Goal: Task Accomplishment & Management: Manage account settings

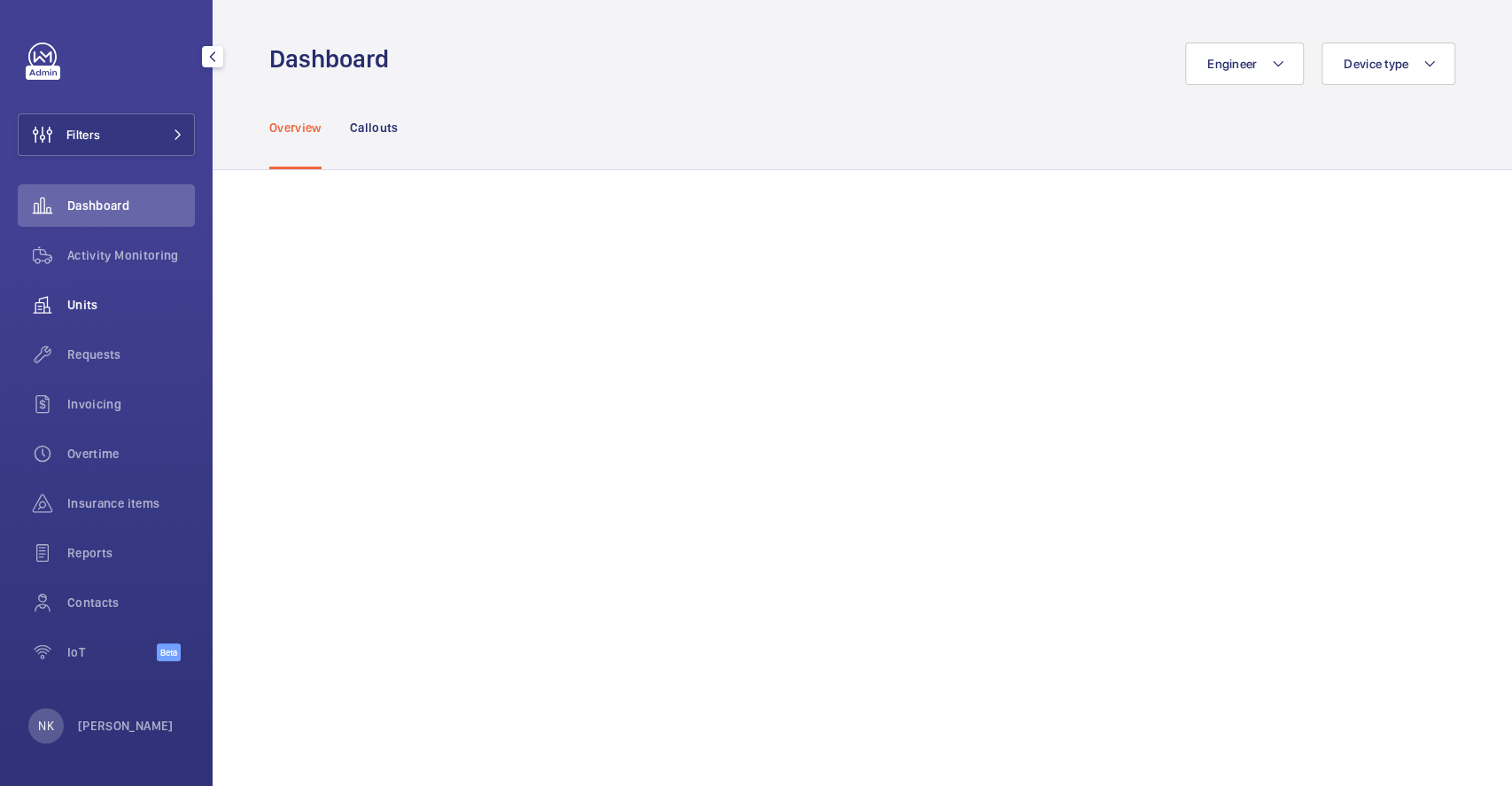
drag, startPoint x: 38, startPoint y: 295, endPoint x: 34, endPoint y: 303, distance: 8.9
click at [36, 302] on wm-front-icon-button at bounding box center [43, 305] width 50 height 43
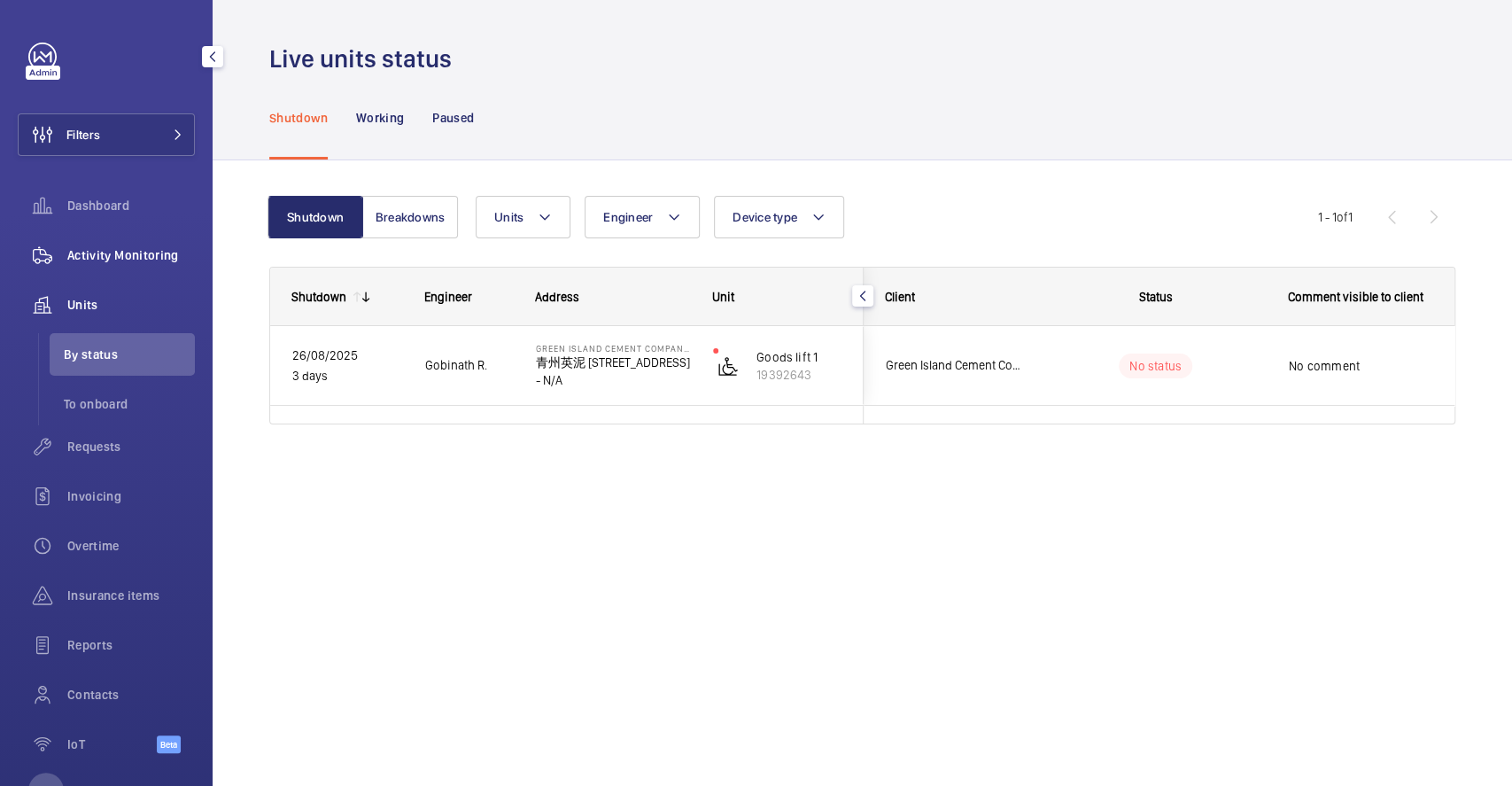
click at [117, 256] on span "Activity Monitoring" at bounding box center [130, 255] width 128 height 18
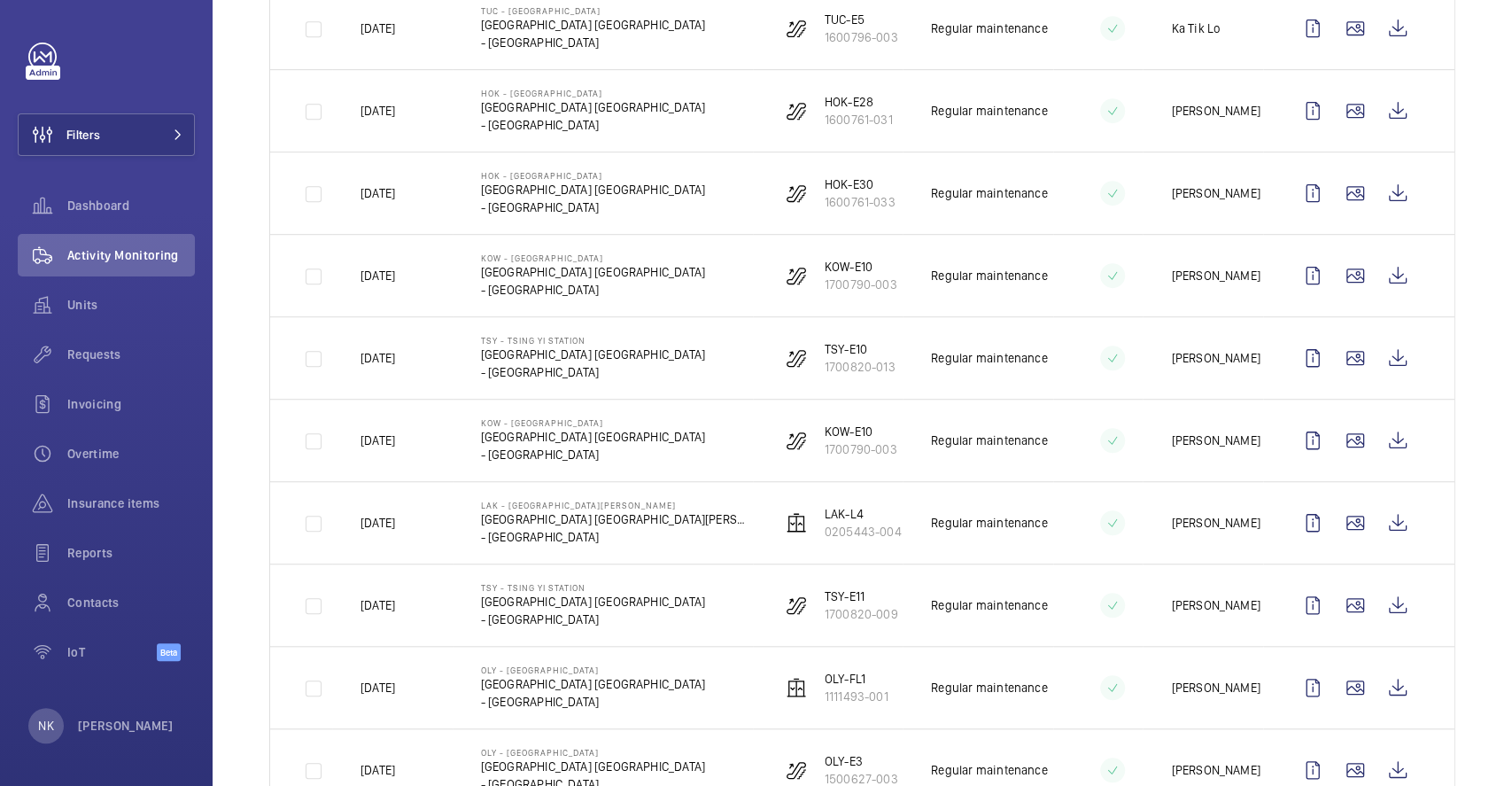
scroll to position [827, 0]
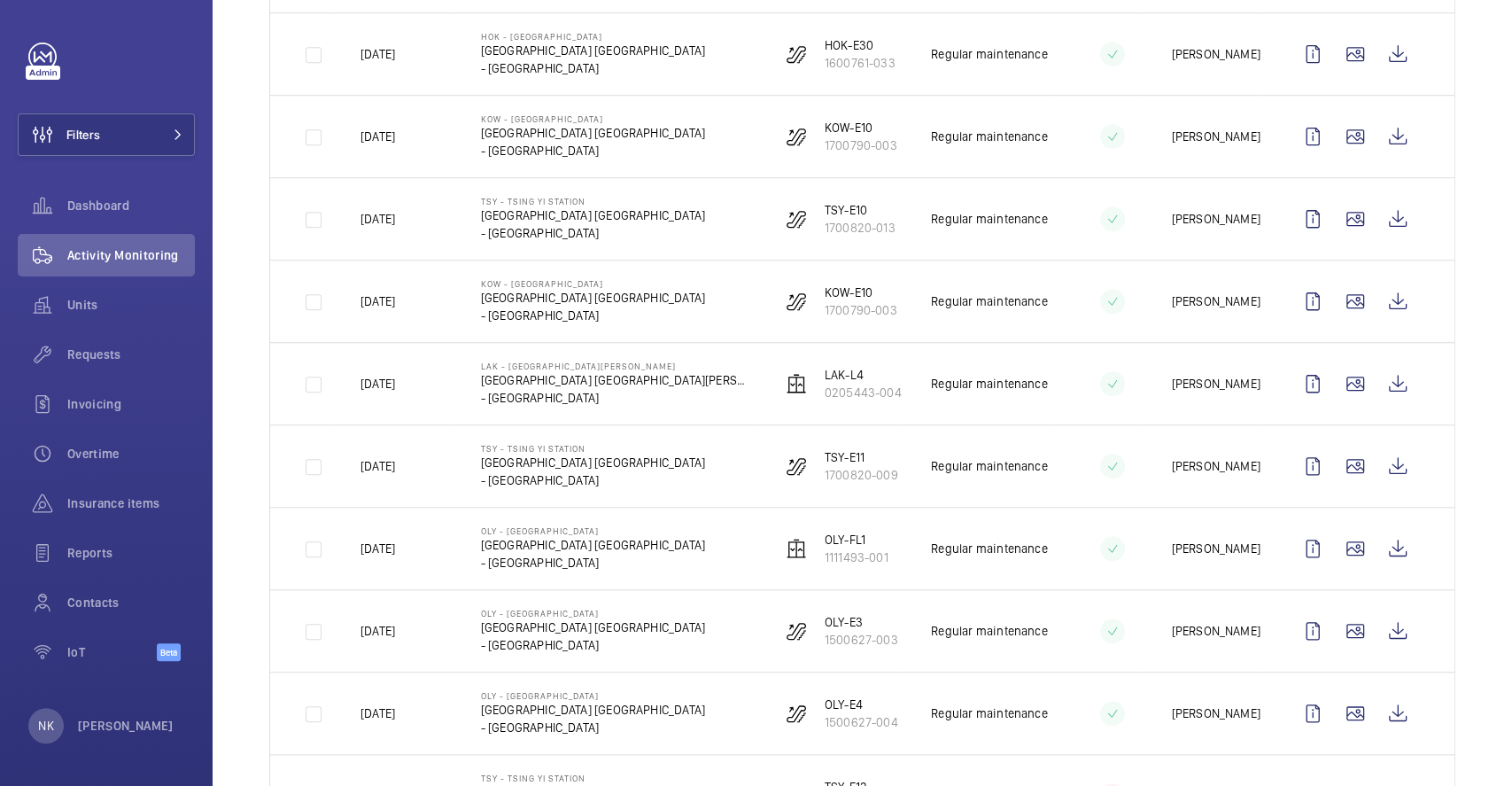
click at [638, 480] on td "TSY - [GEOGRAPHIC_DATA] [GEOGRAPHIC_DATA] [GEOGRAPHIC_DATA] - [GEOGRAPHIC_DATA]" at bounding box center [603, 466] width 301 height 82
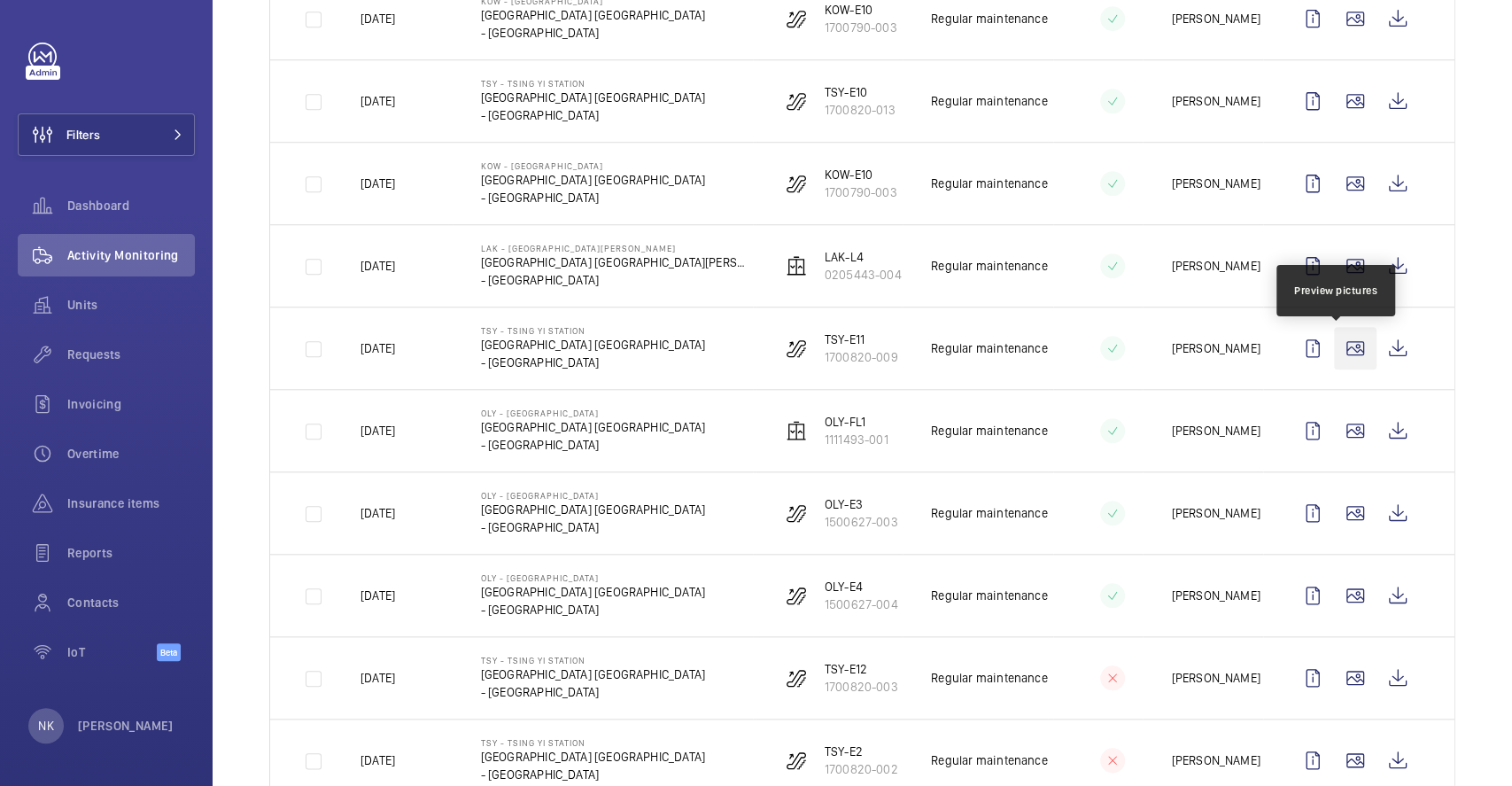
click at [1340, 352] on wm-front-icon-button at bounding box center [1356, 348] width 43 height 43
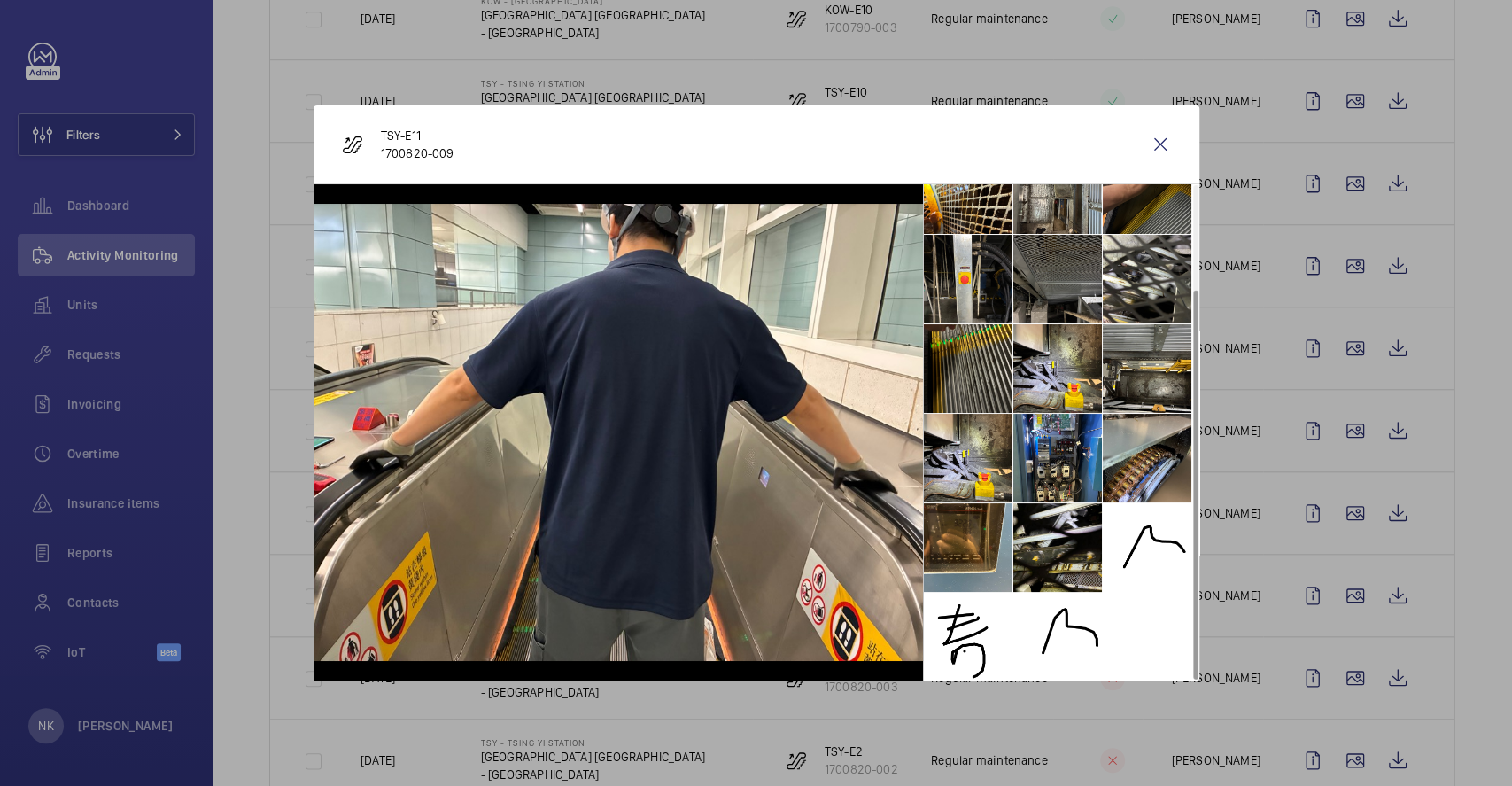
scroll to position [130, 0]
click at [1124, 554] on li at bounding box center [1147, 546] width 88 height 88
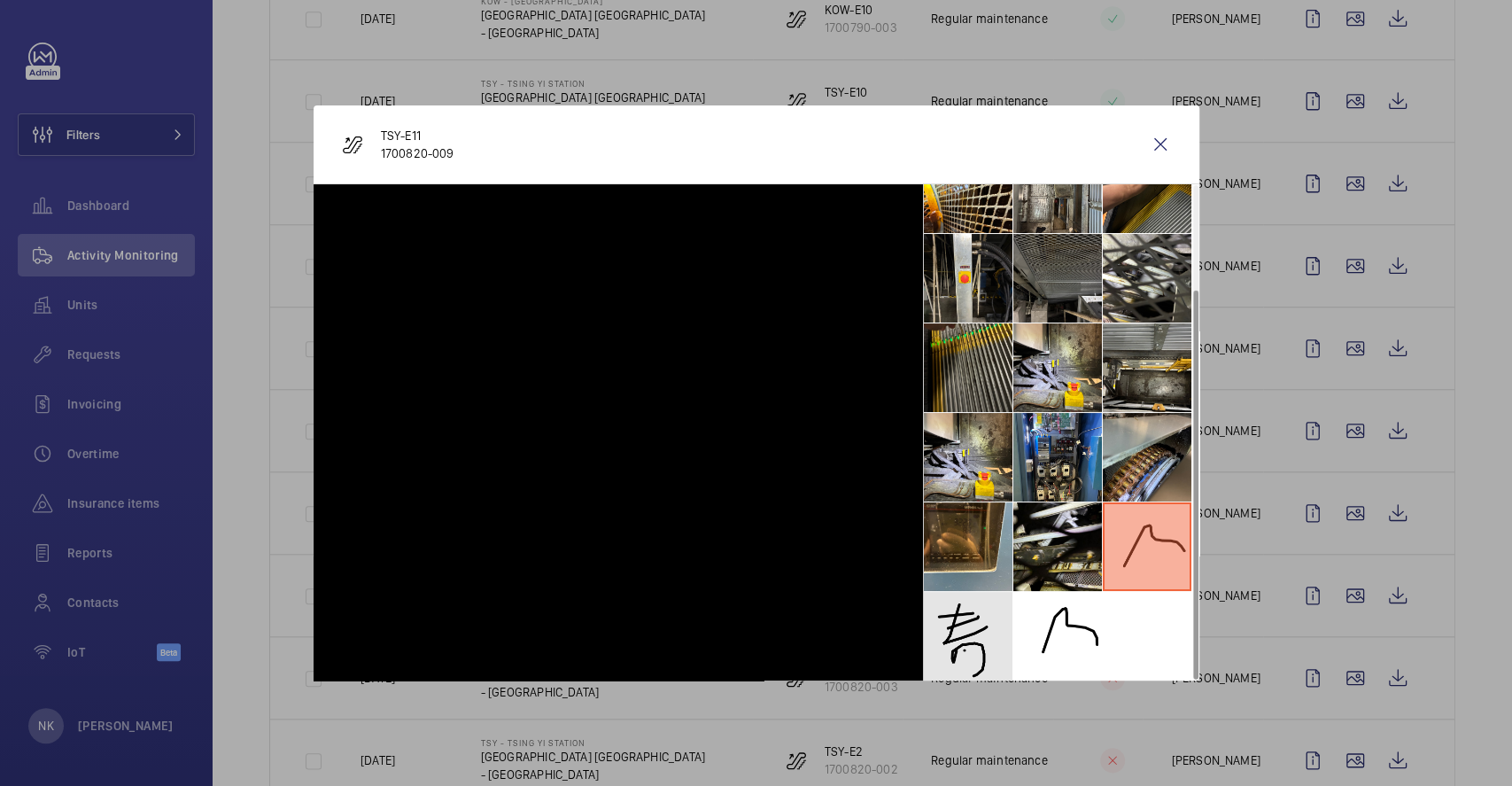
click at [956, 615] on li at bounding box center [968, 635] width 88 height 88
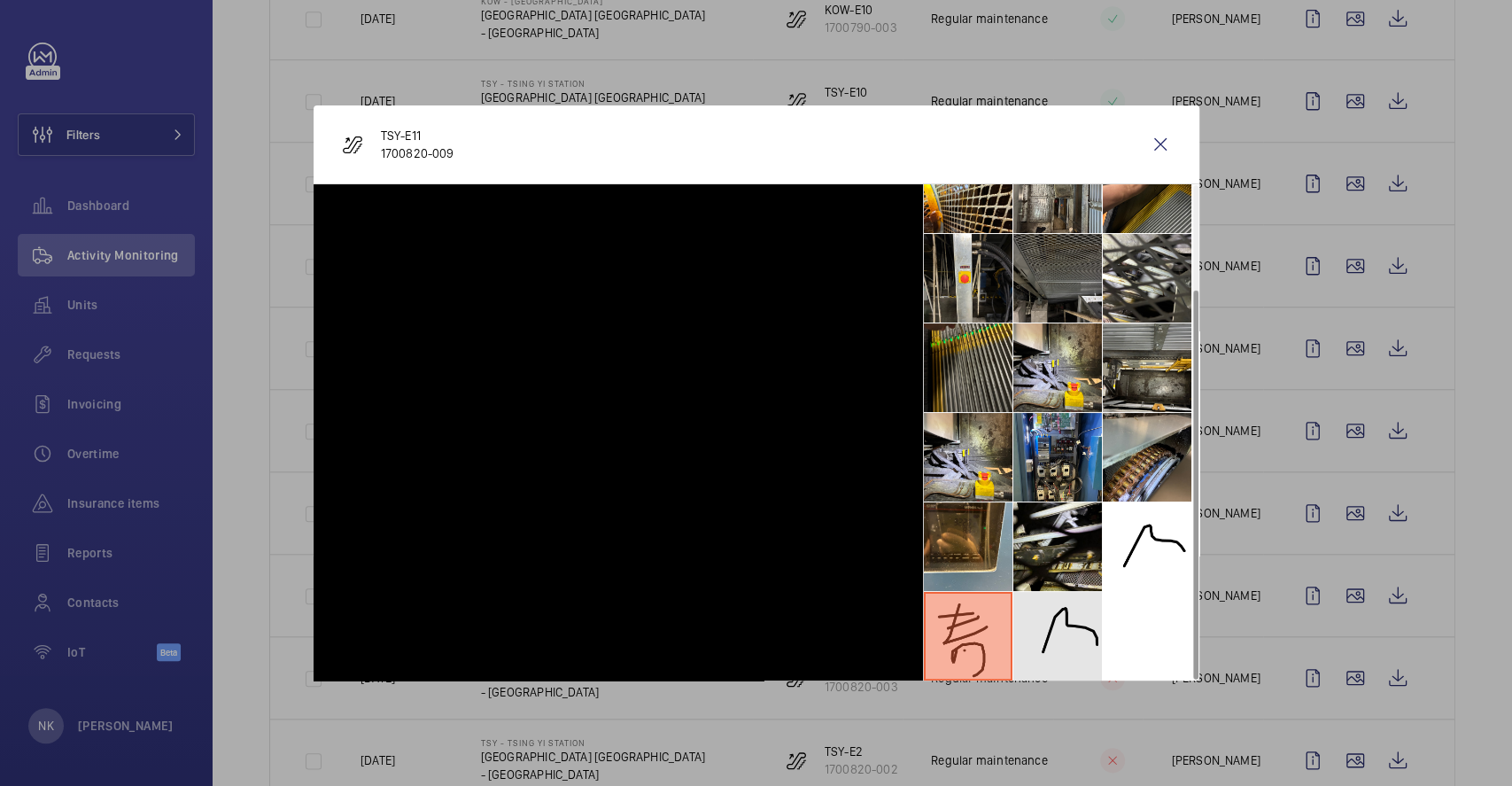
click at [1055, 613] on li at bounding box center [1057, 635] width 88 height 88
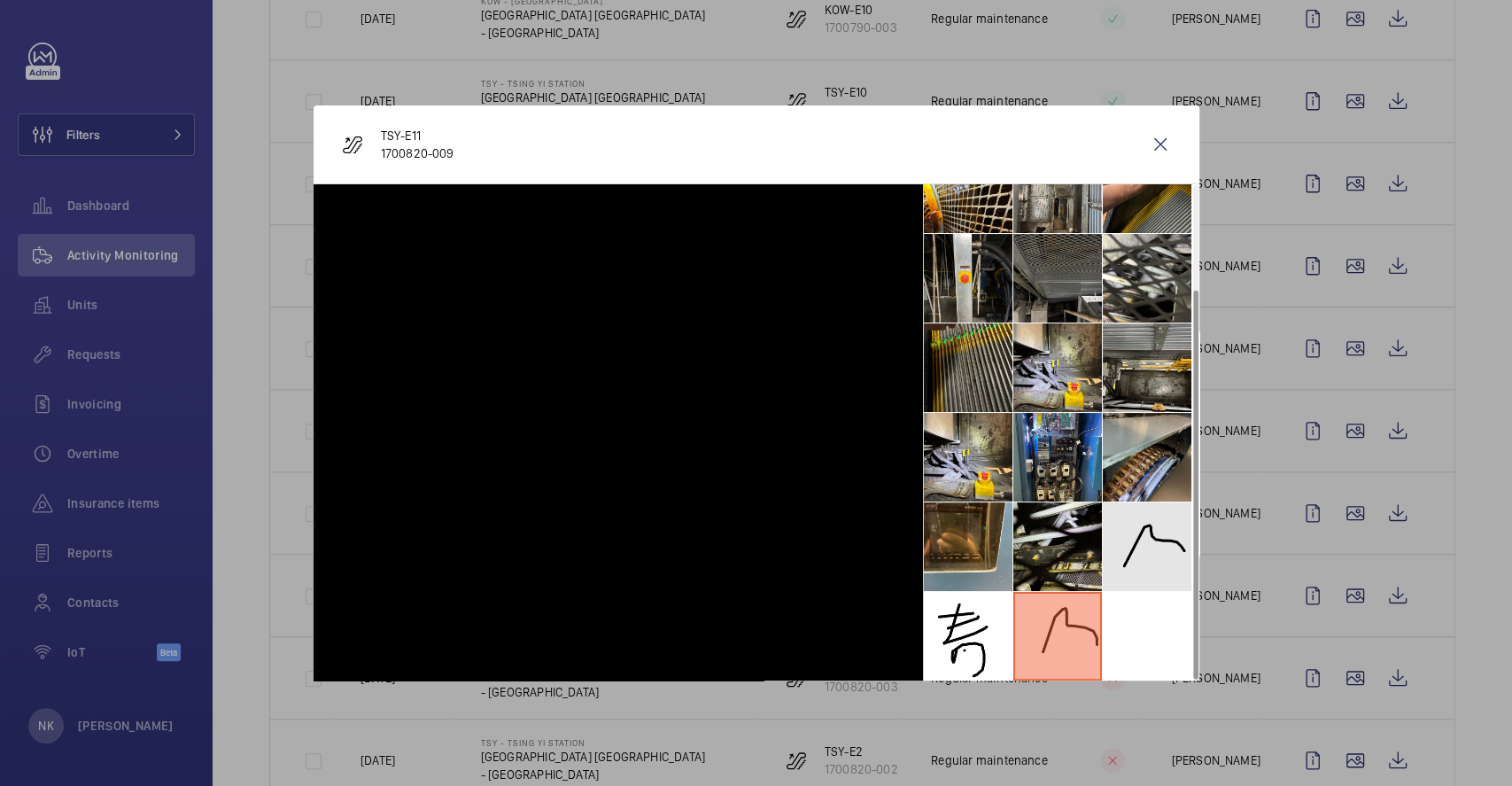
click at [1135, 523] on li at bounding box center [1147, 546] width 88 height 88
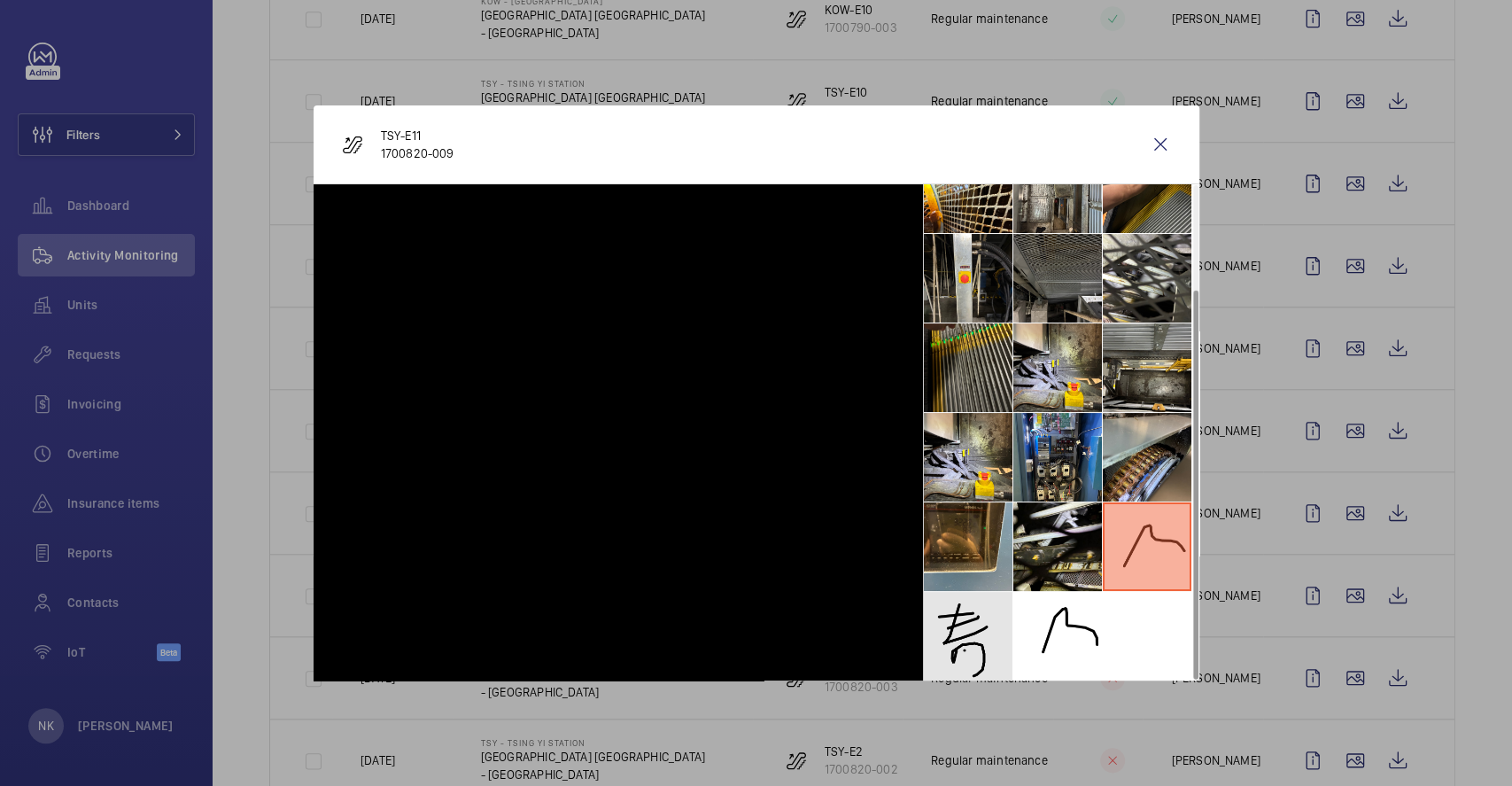
click at [944, 623] on li at bounding box center [968, 635] width 88 height 88
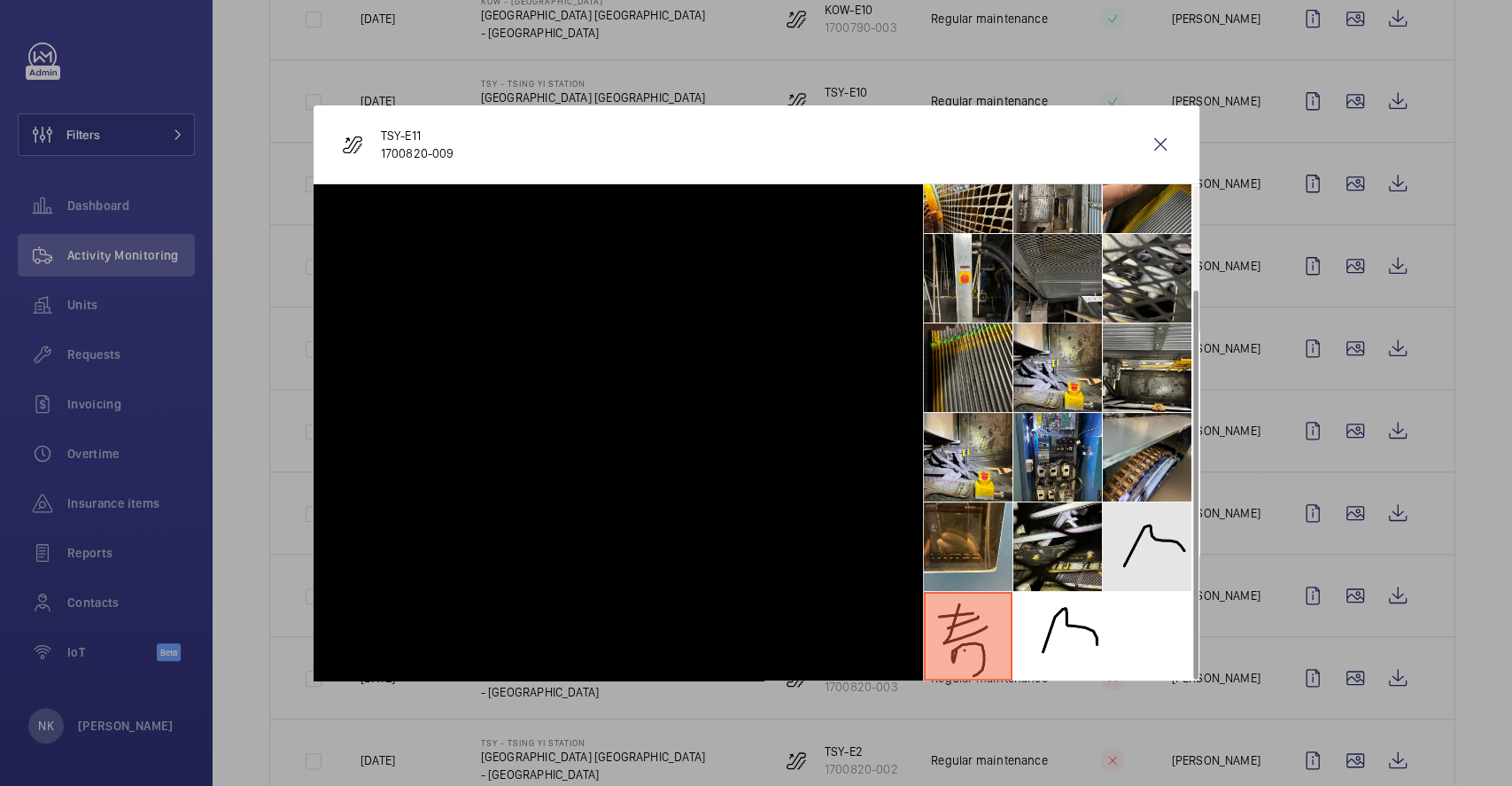
click at [1128, 549] on li at bounding box center [1147, 546] width 88 height 88
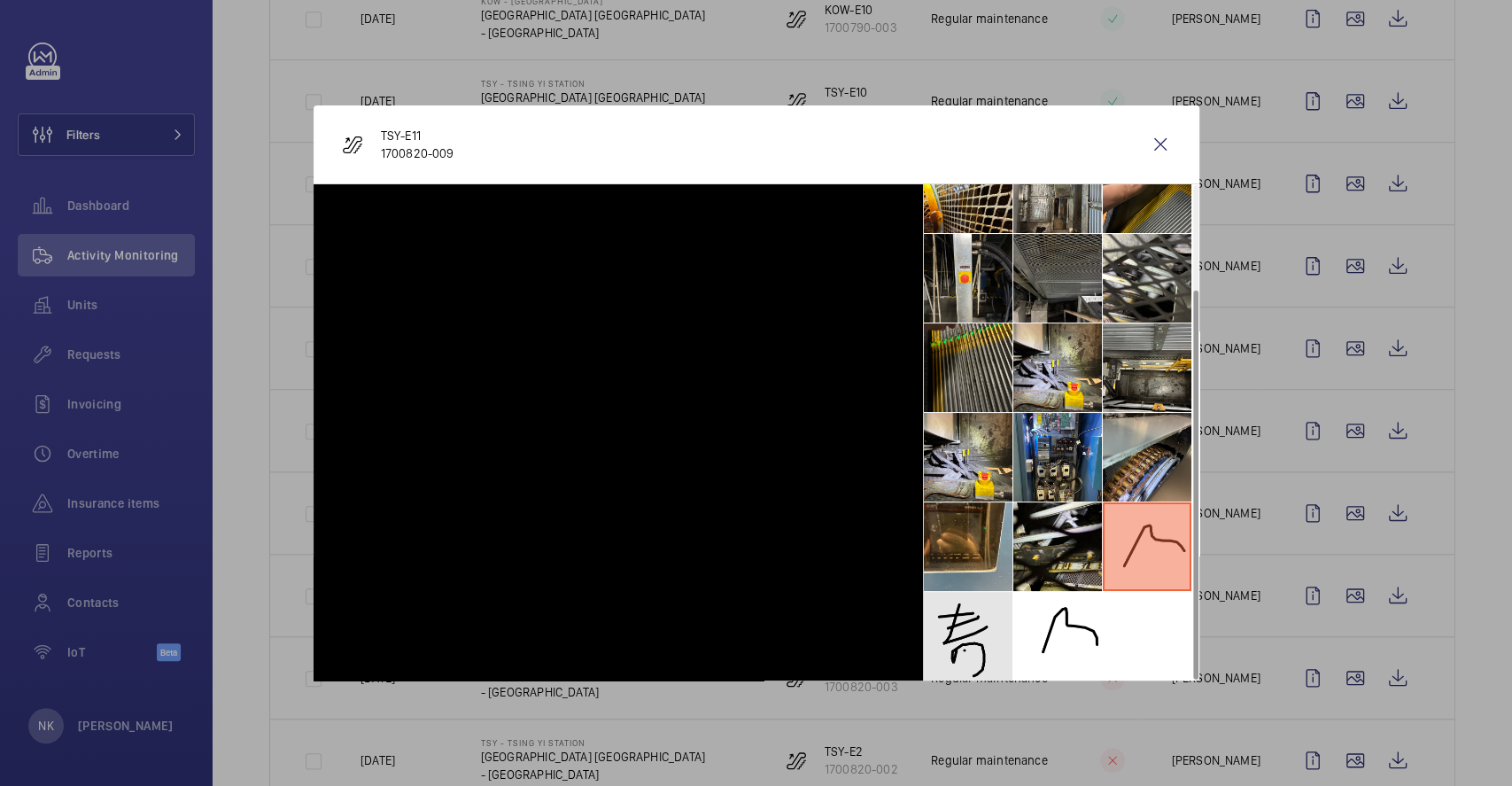
click at [983, 624] on li at bounding box center [968, 635] width 88 height 88
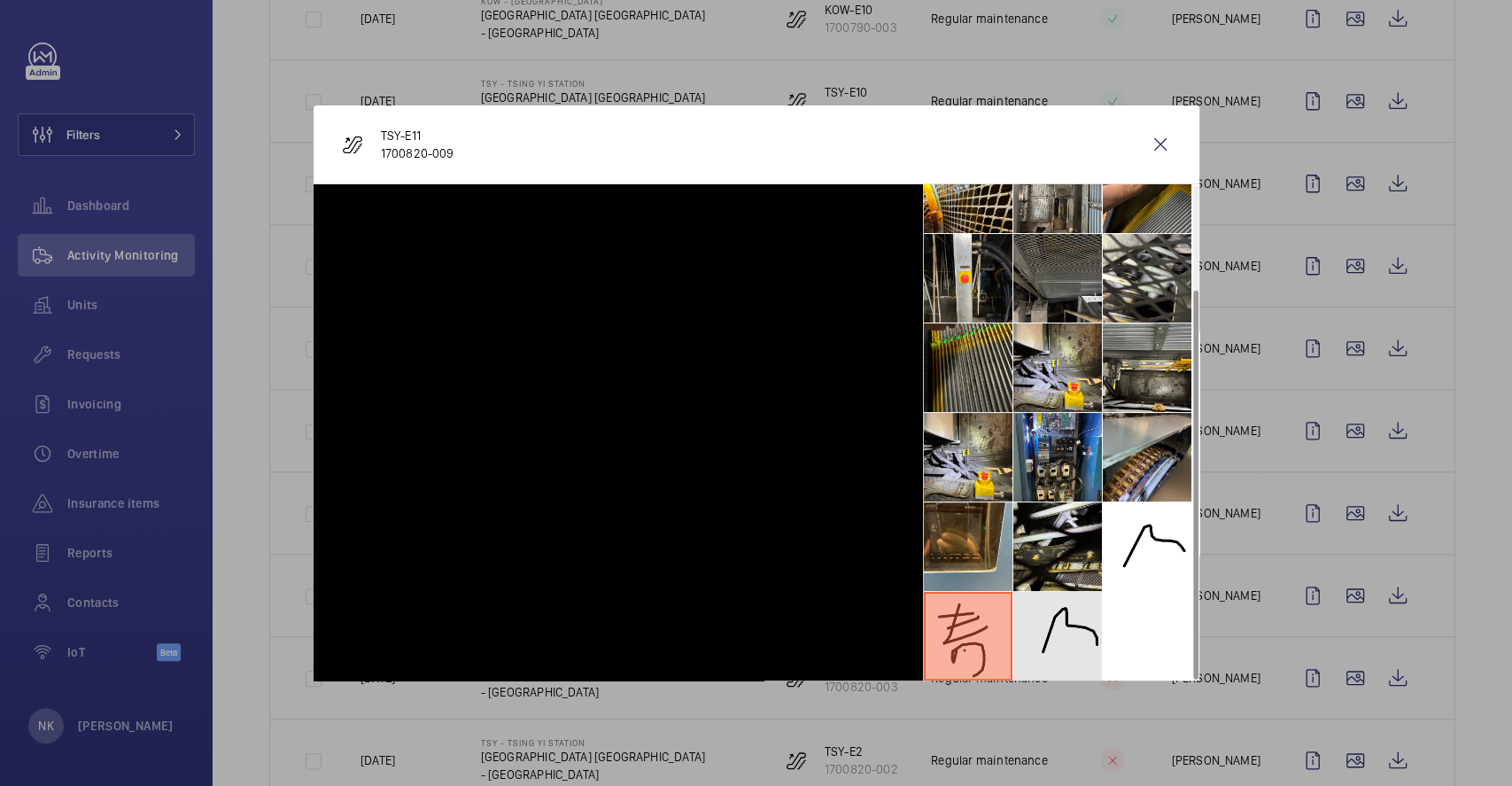
click at [1069, 619] on li at bounding box center [1057, 635] width 88 height 88
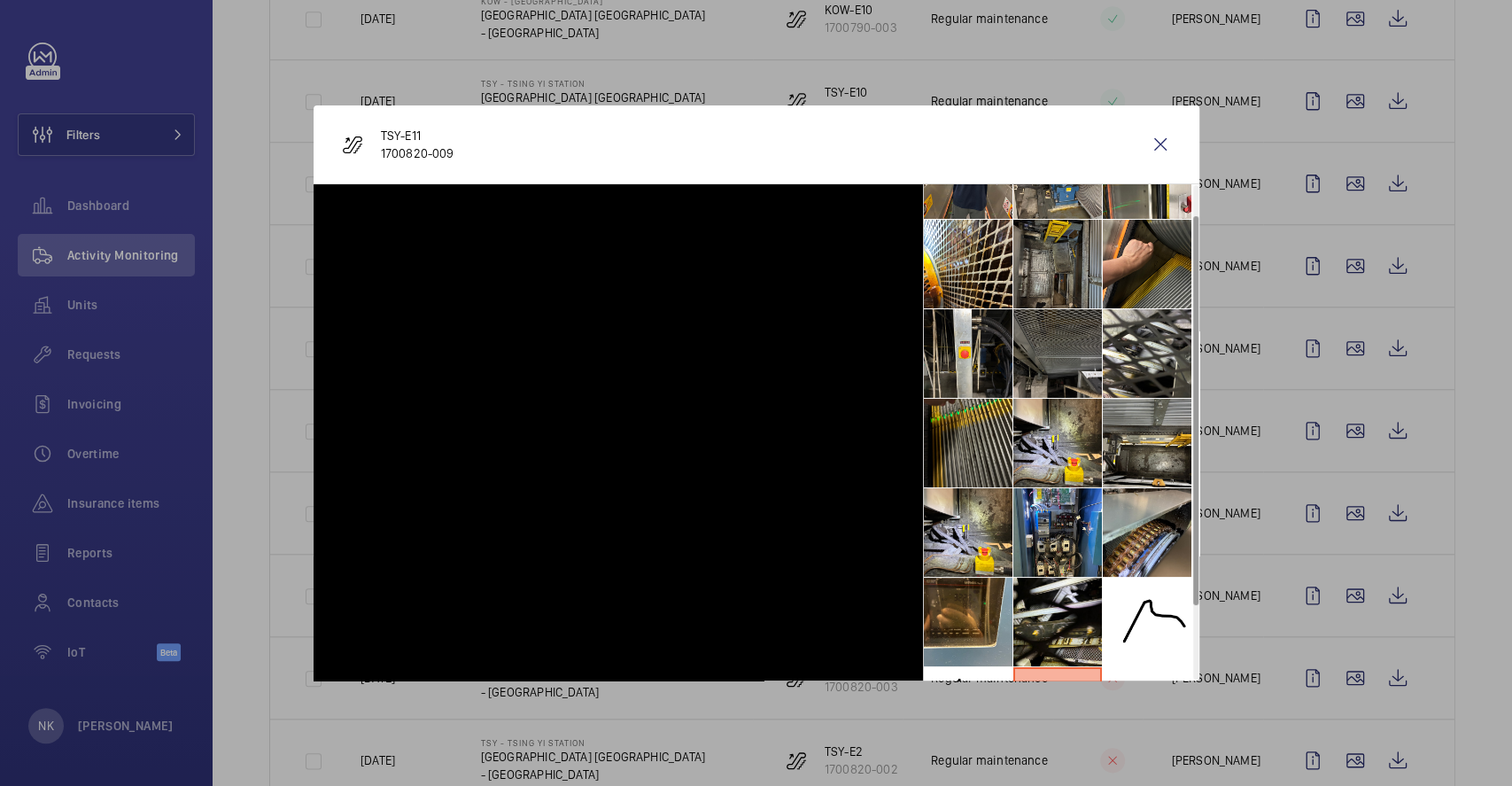
scroll to position [0, 0]
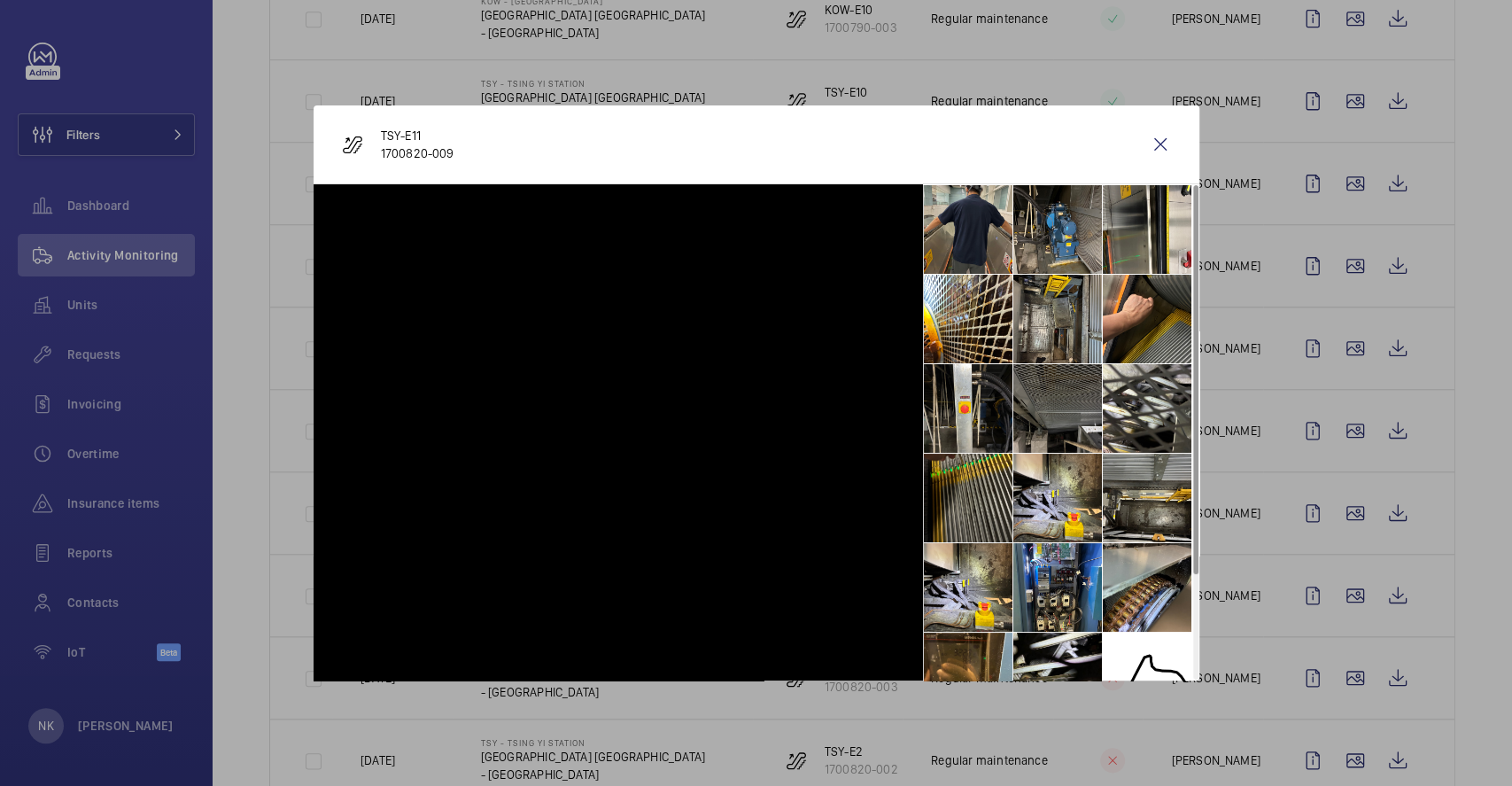
click at [962, 230] on li at bounding box center [968, 229] width 88 height 88
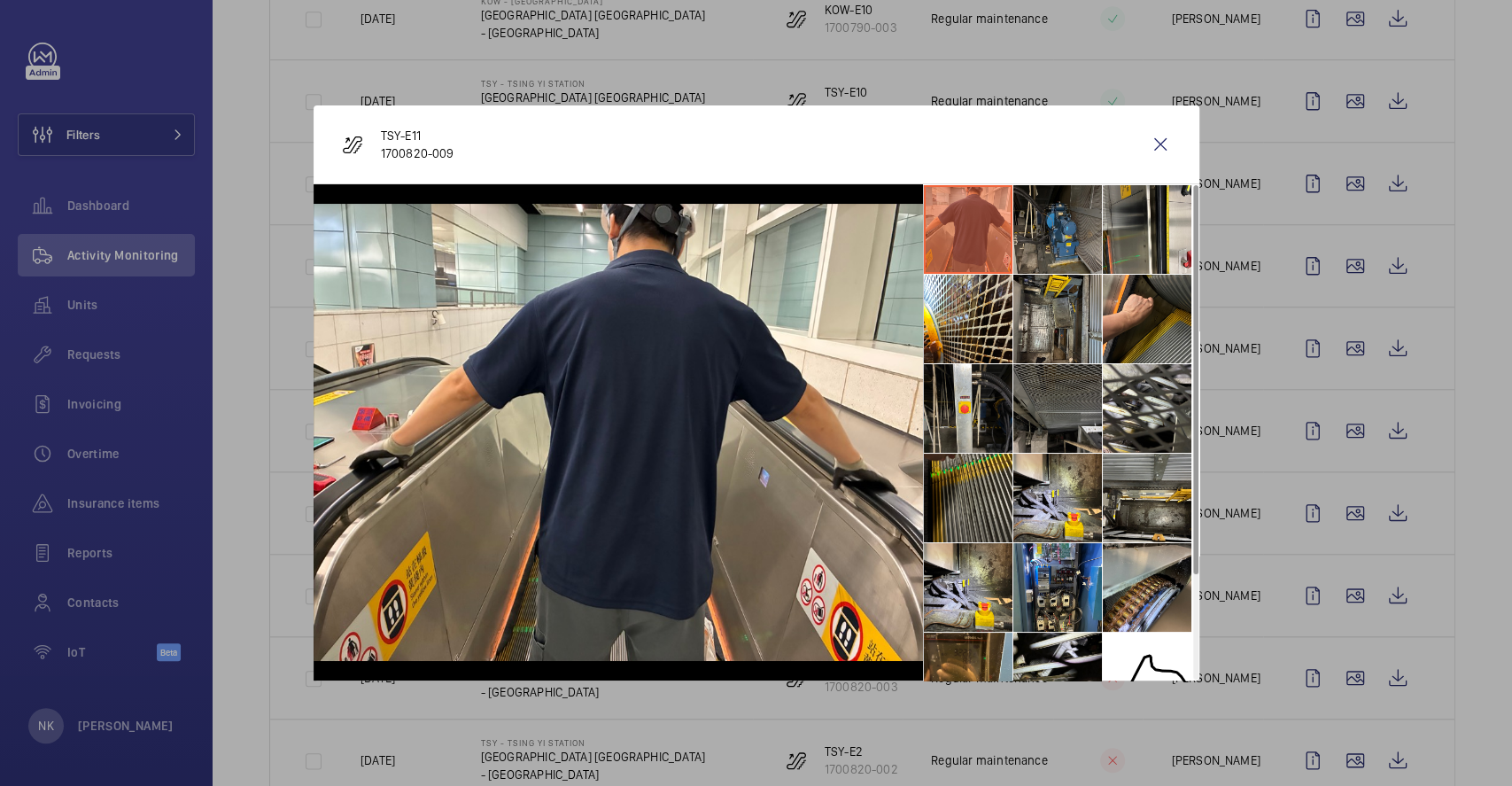
click at [1073, 228] on li at bounding box center [1057, 229] width 88 height 88
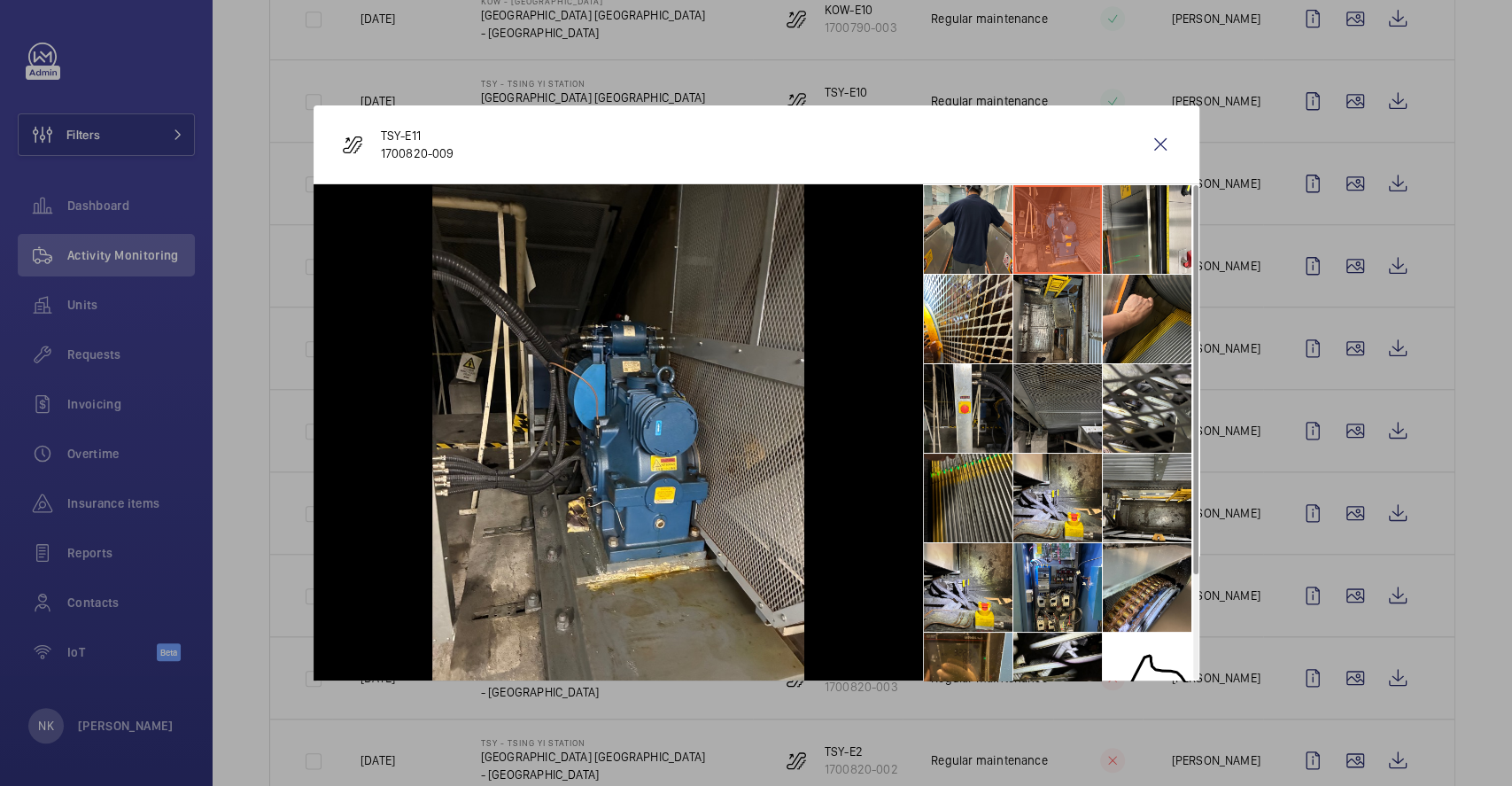
click at [949, 231] on li at bounding box center [968, 229] width 88 height 88
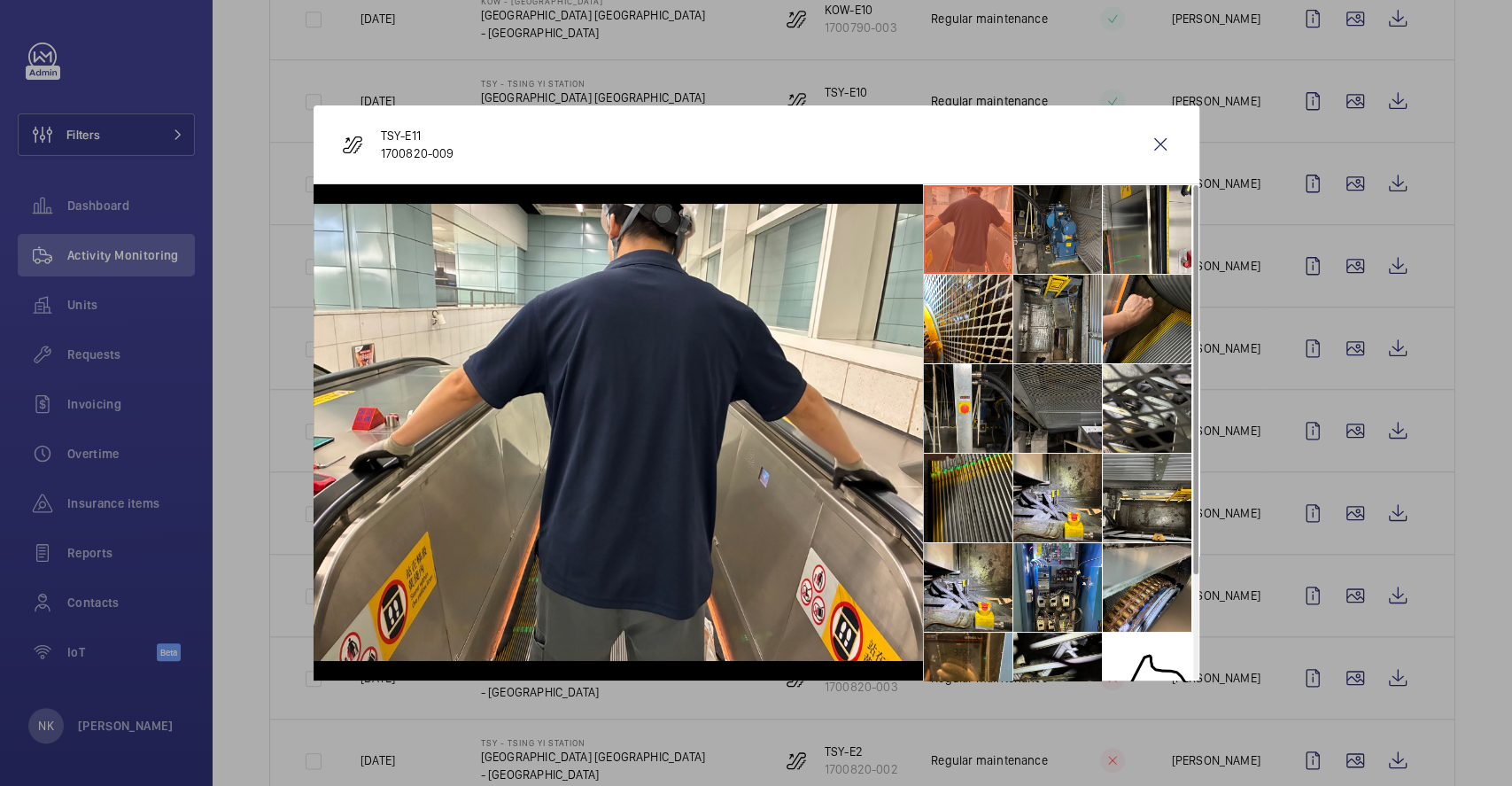
click at [1083, 213] on li at bounding box center [1057, 229] width 88 height 88
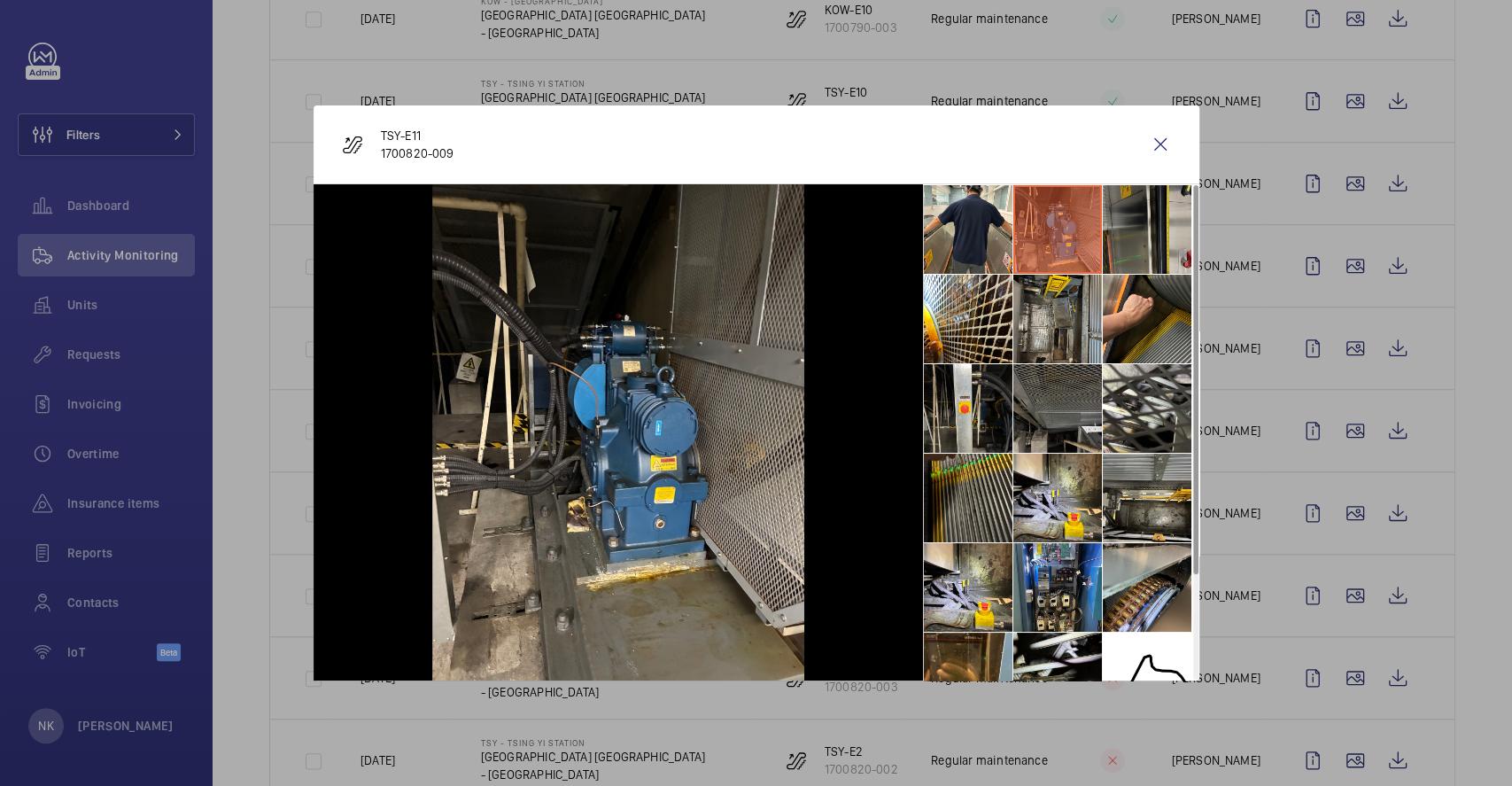
drag, startPoint x: 1137, startPoint y: 227, endPoint x: 1114, endPoint y: 228, distance: 23.0
click at [1138, 227] on li at bounding box center [1147, 229] width 88 height 88
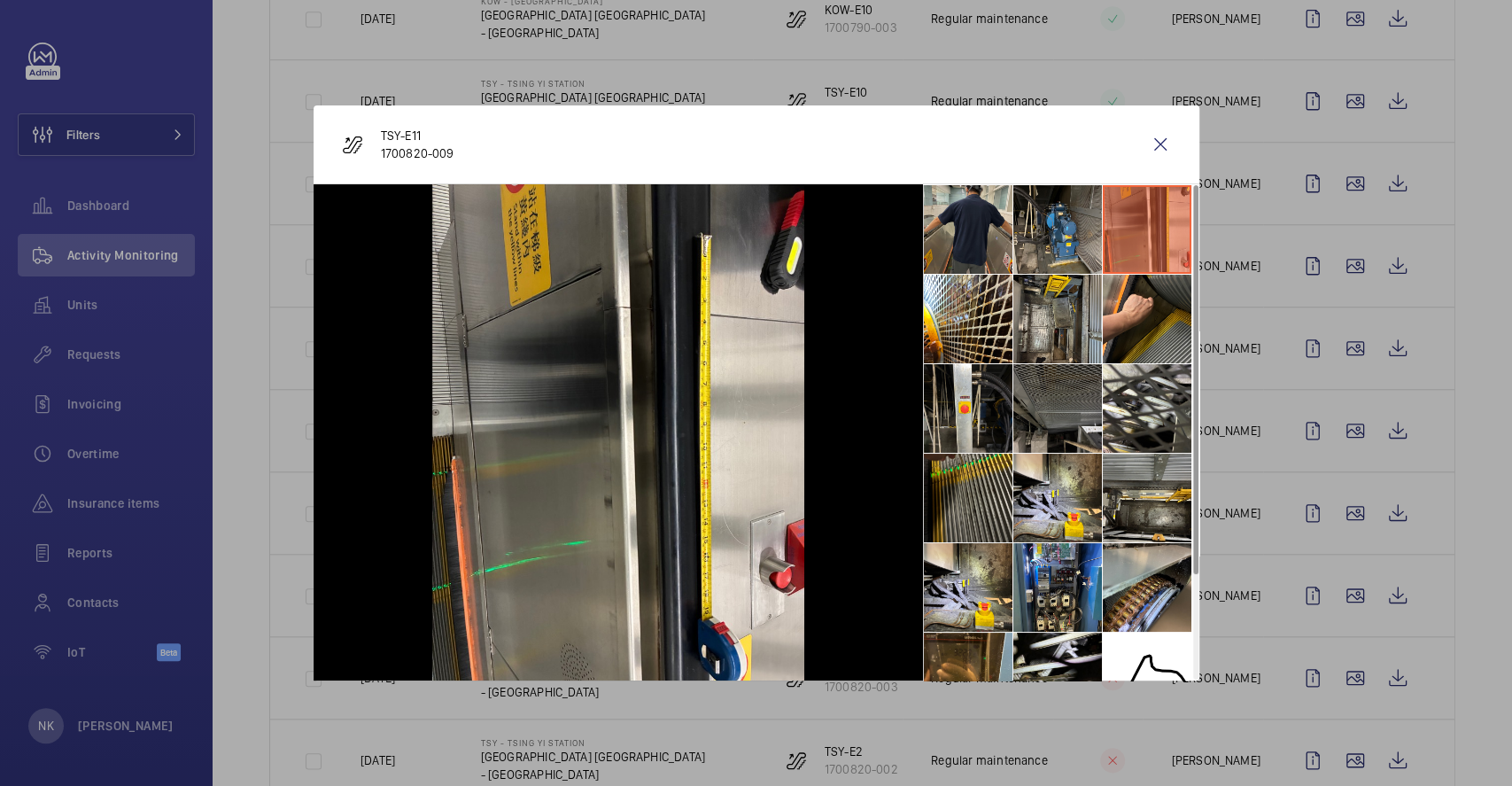
drag, startPoint x: 1007, startPoint y: 208, endPoint x: 992, endPoint y: 211, distance: 15.3
click at [997, 209] on li at bounding box center [968, 229] width 88 height 88
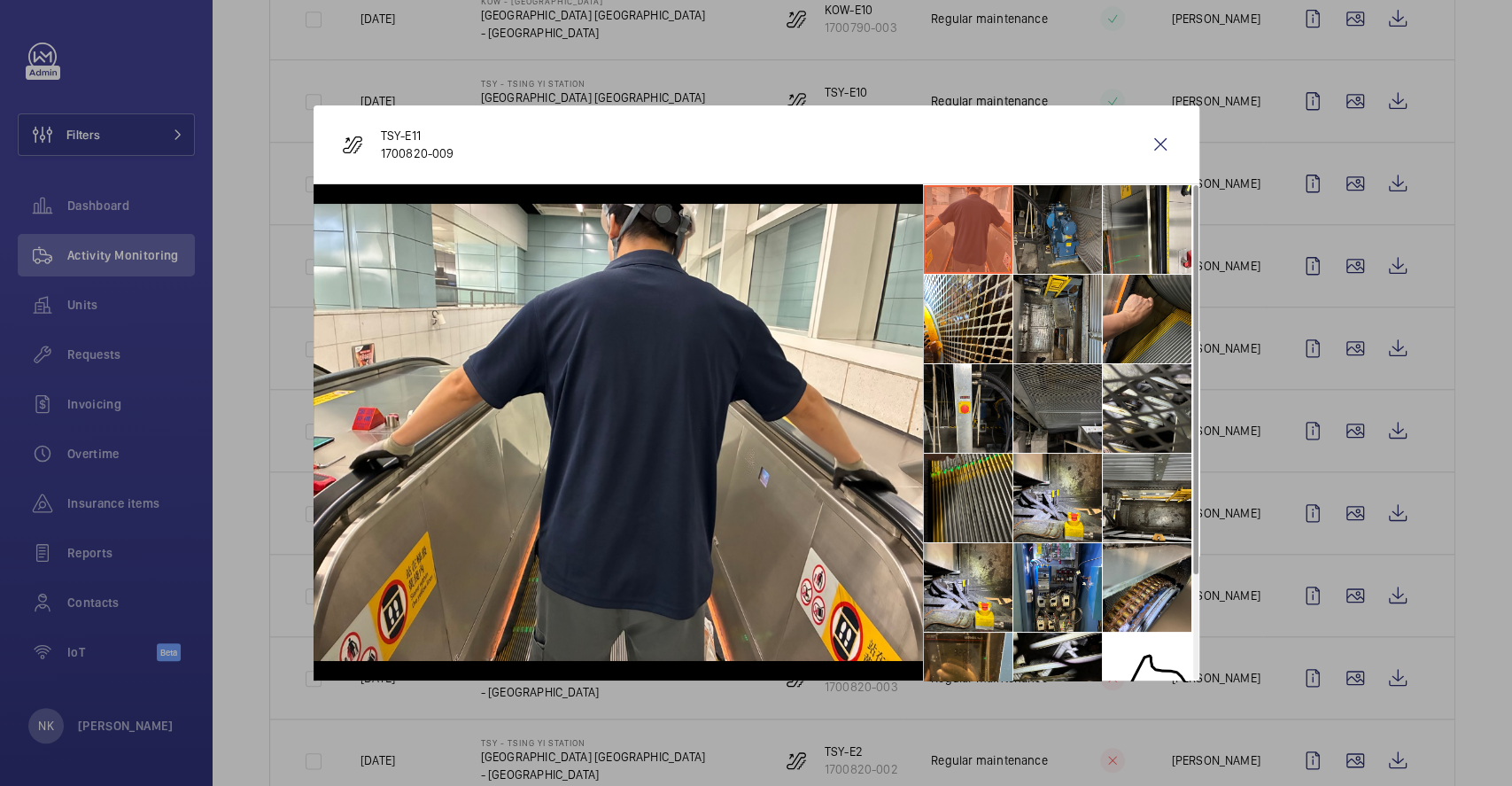
click at [1047, 240] on li at bounding box center [1057, 229] width 88 height 88
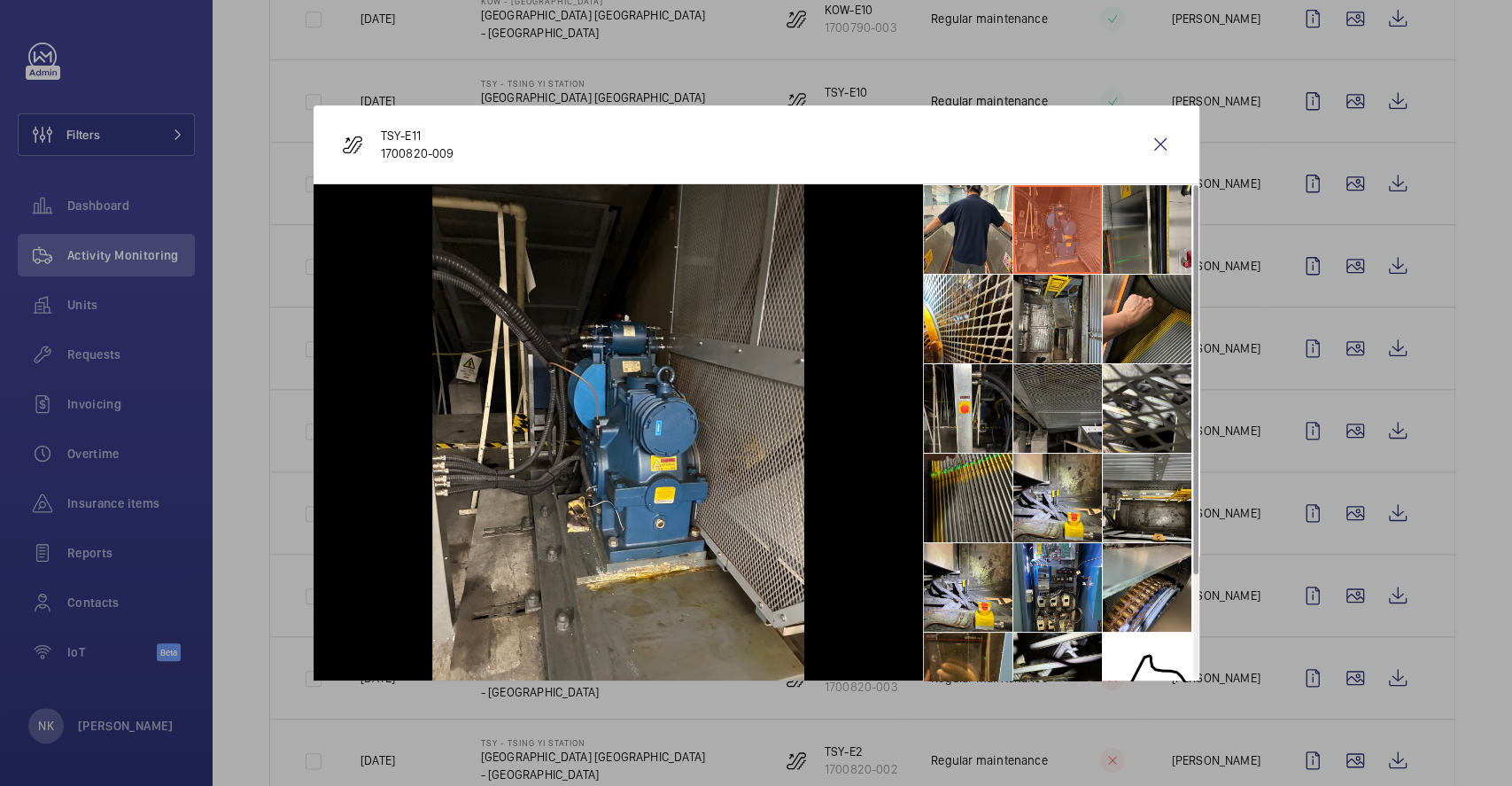
click at [1134, 237] on li at bounding box center [1147, 229] width 88 height 88
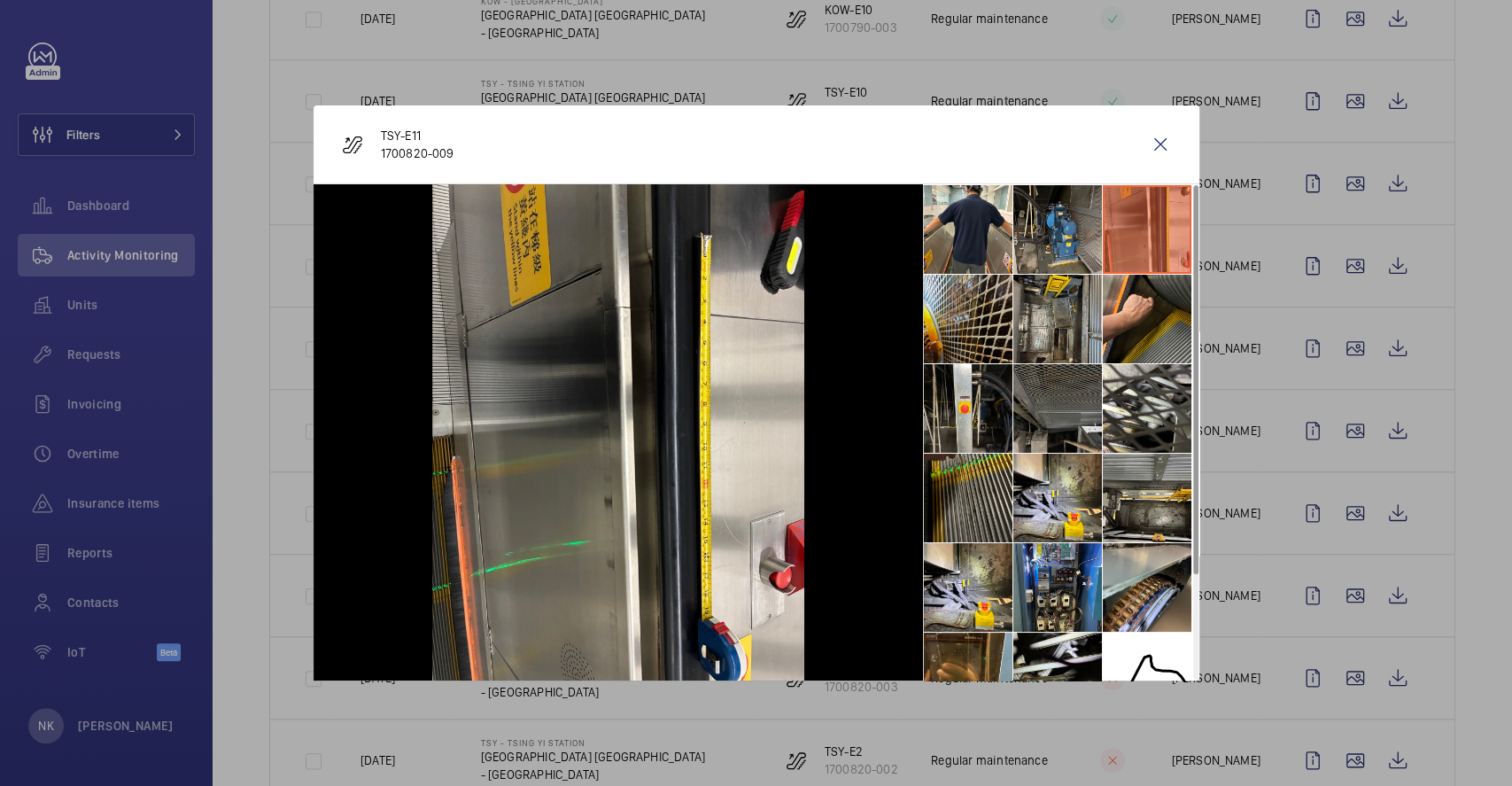
click at [937, 311] on li at bounding box center [968, 319] width 88 height 88
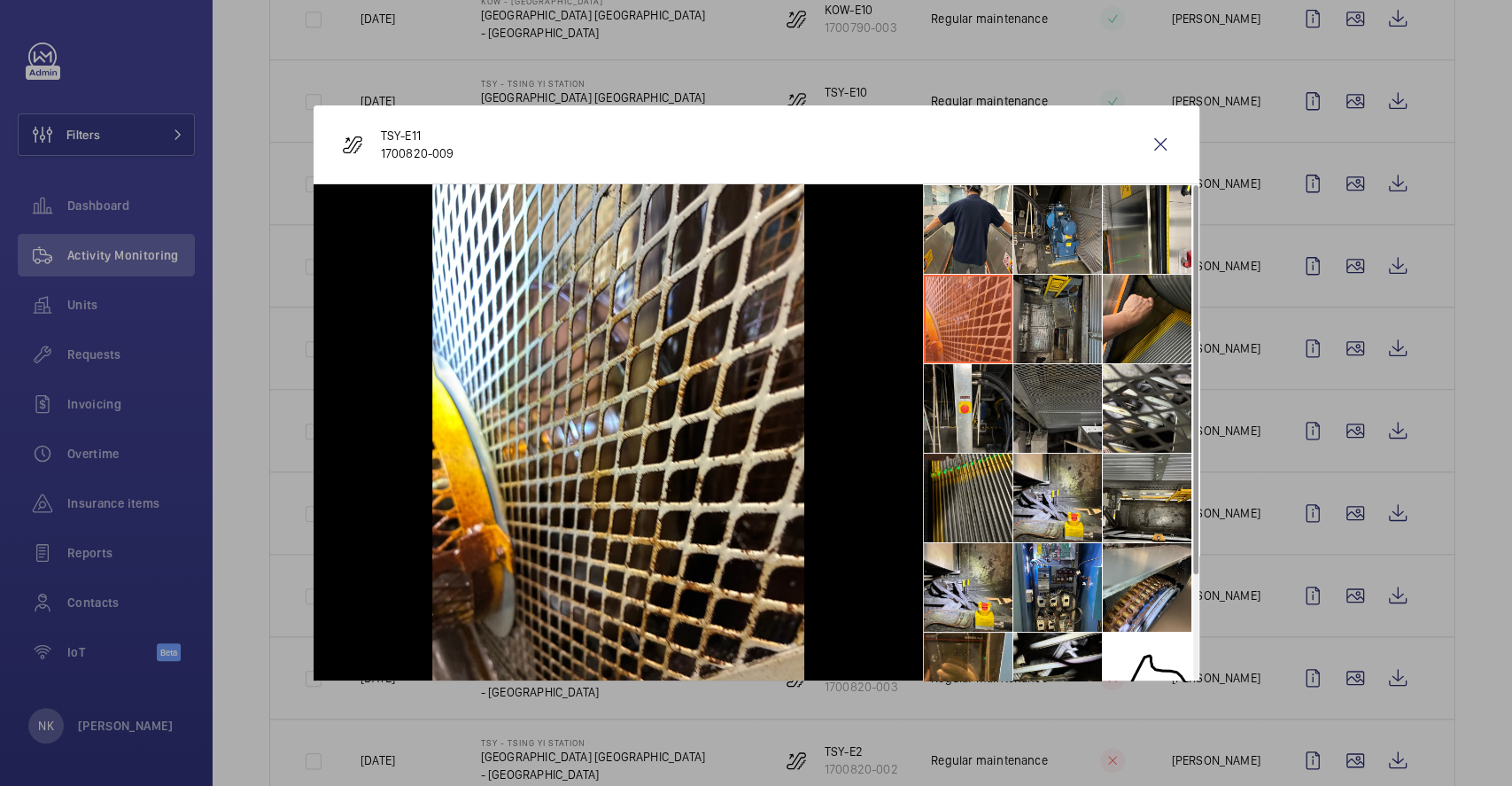
click at [1028, 325] on li at bounding box center [1057, 319] width 88 height 88
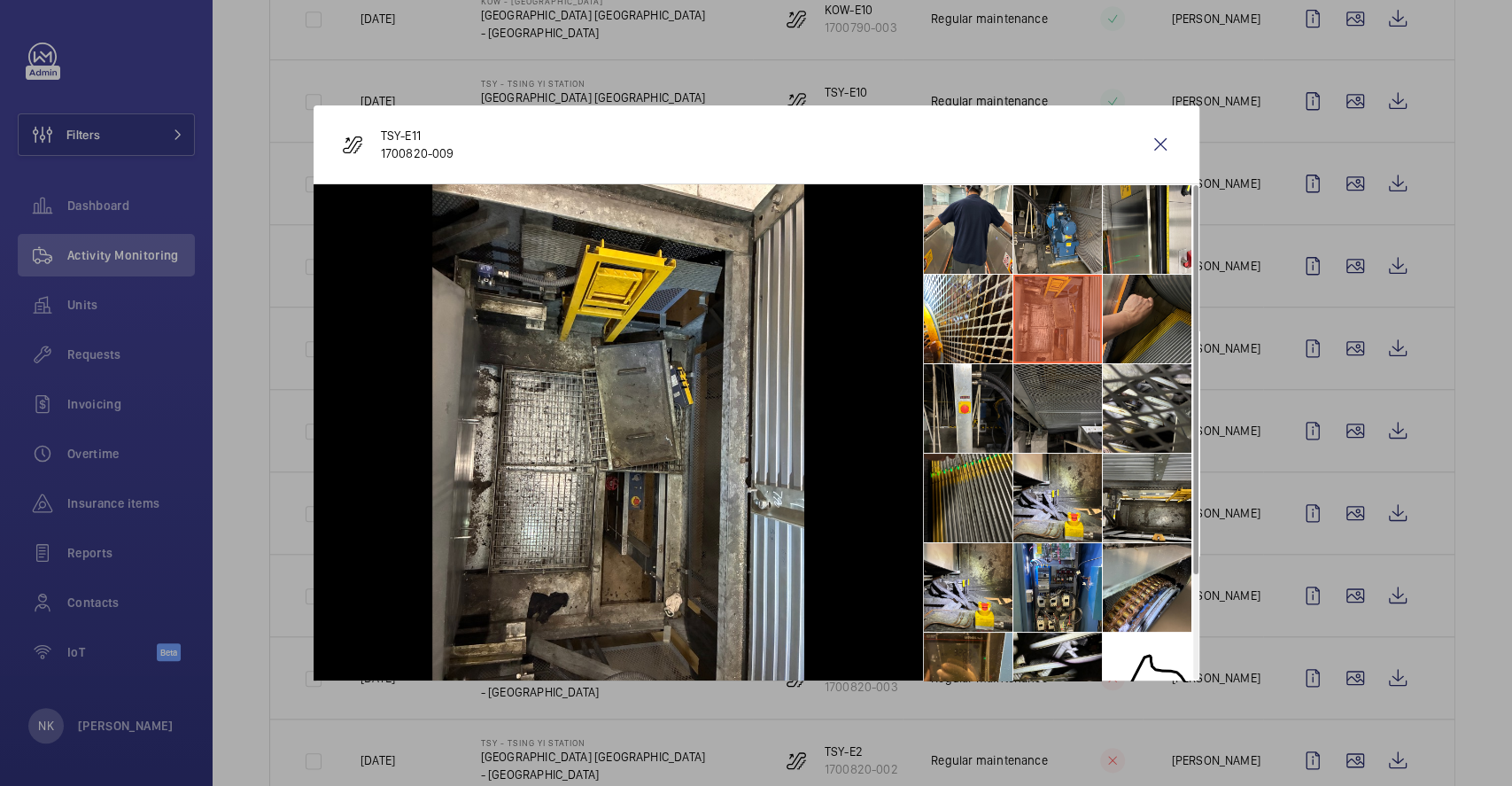
click at [1131, 329] on li at bounding box center [1147, 319] width 88 height 88
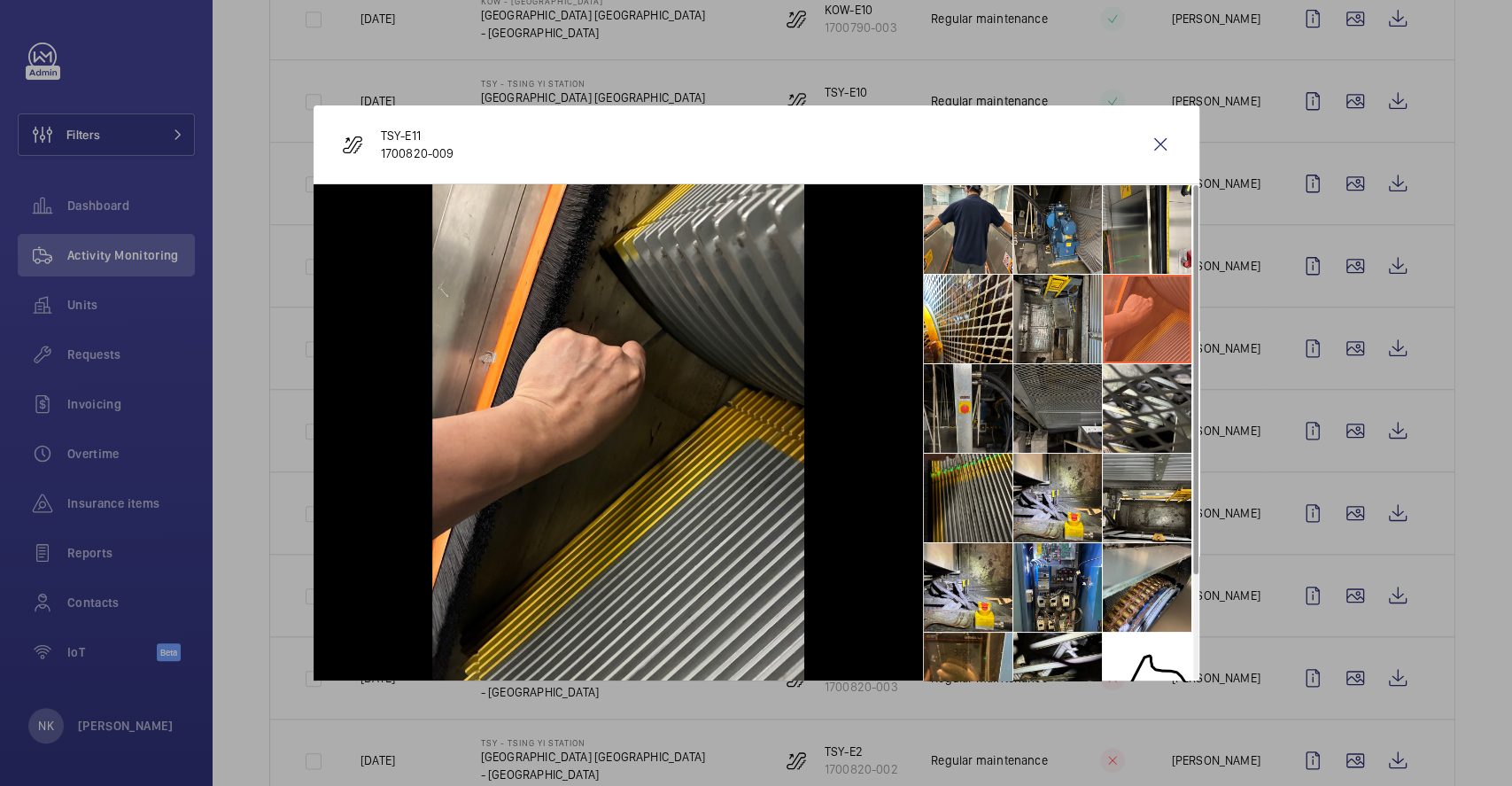
click at [925, 393] on li at bounding box center [968, 408] width 88 height 88
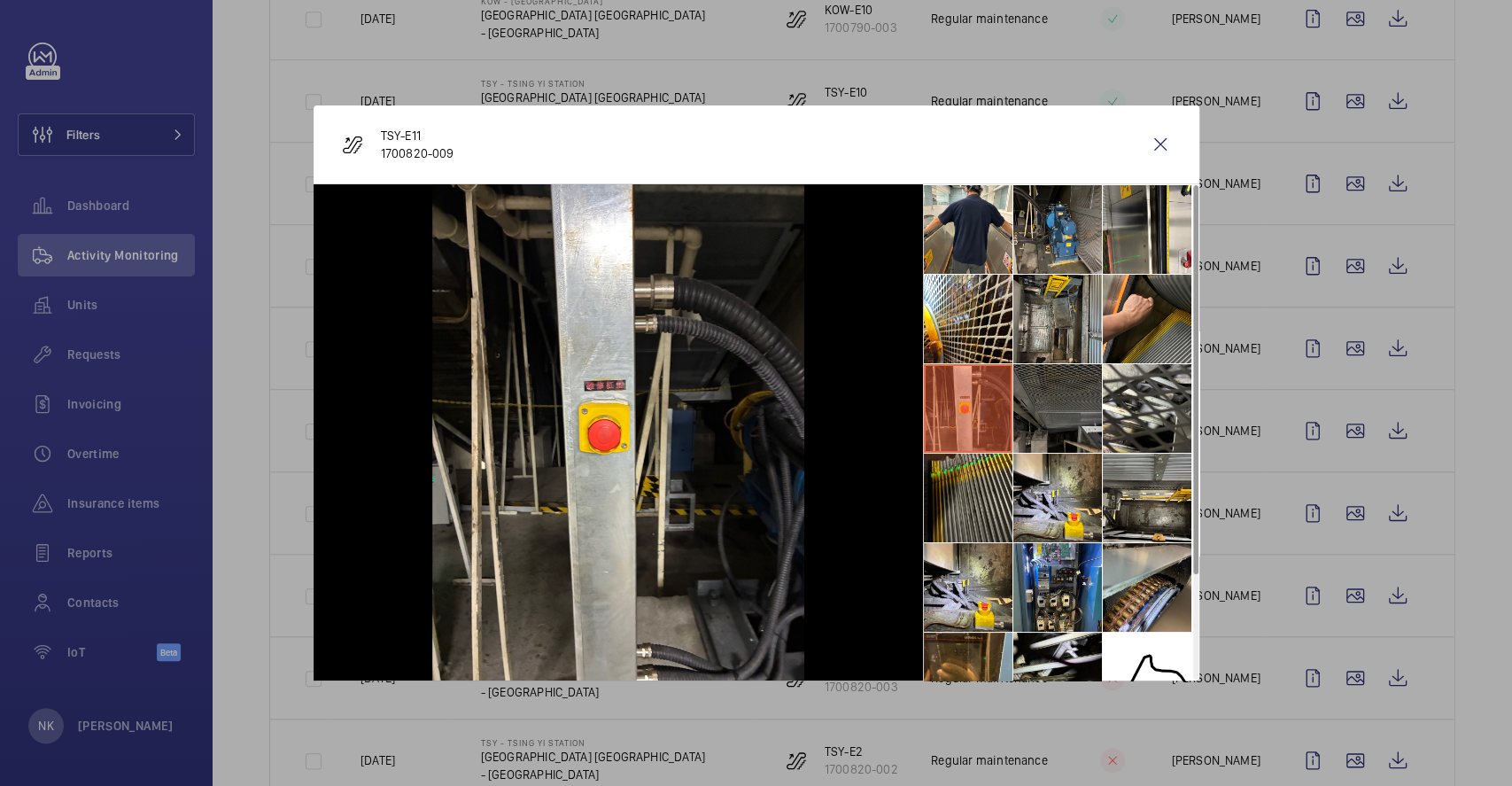
click at [1053, 393] on li at bounding box center [1057, 408] width 88 height 88
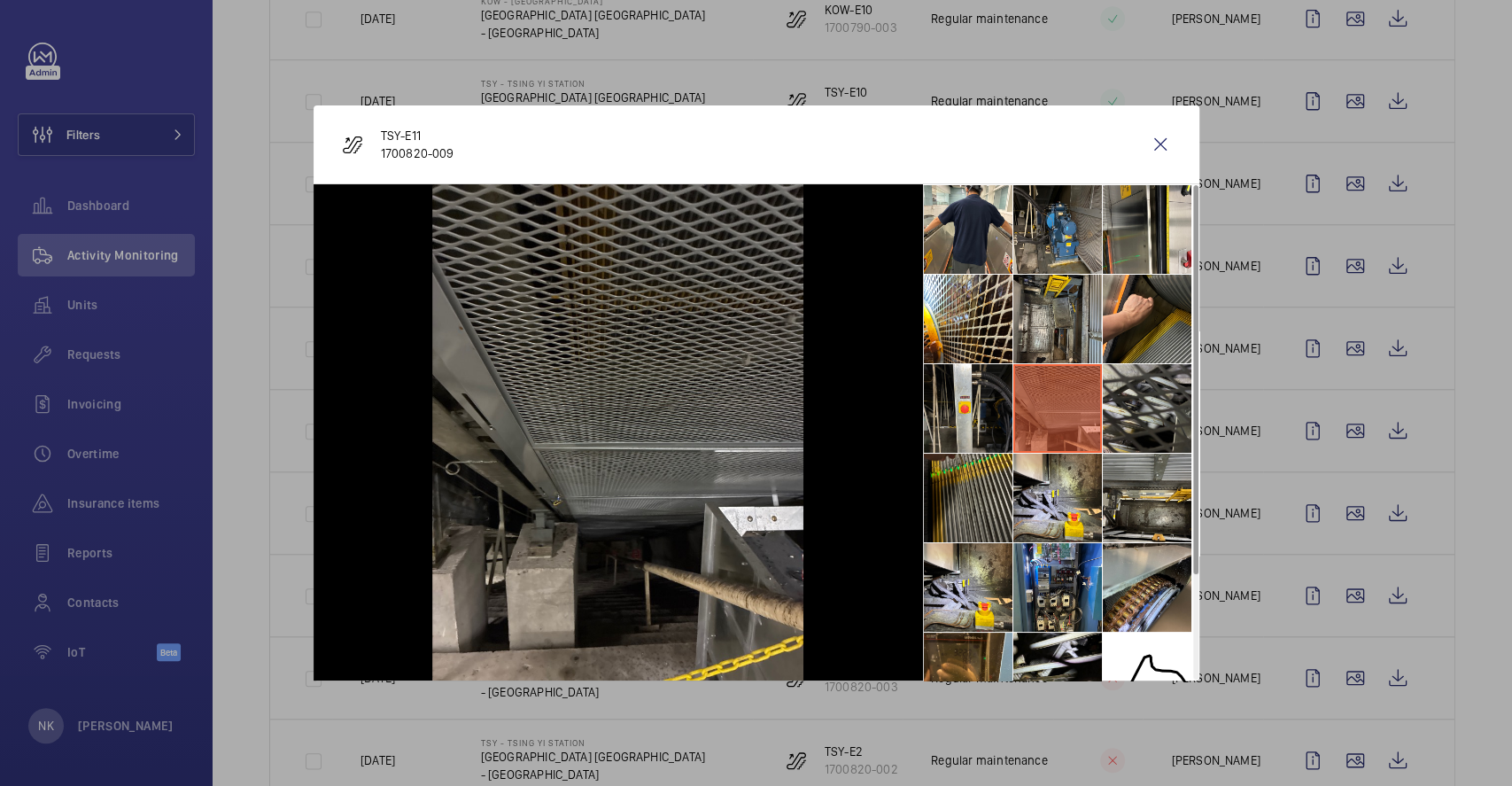
click at [1176, 405] on li at bounding box center [1147, 408] width 88 height 88
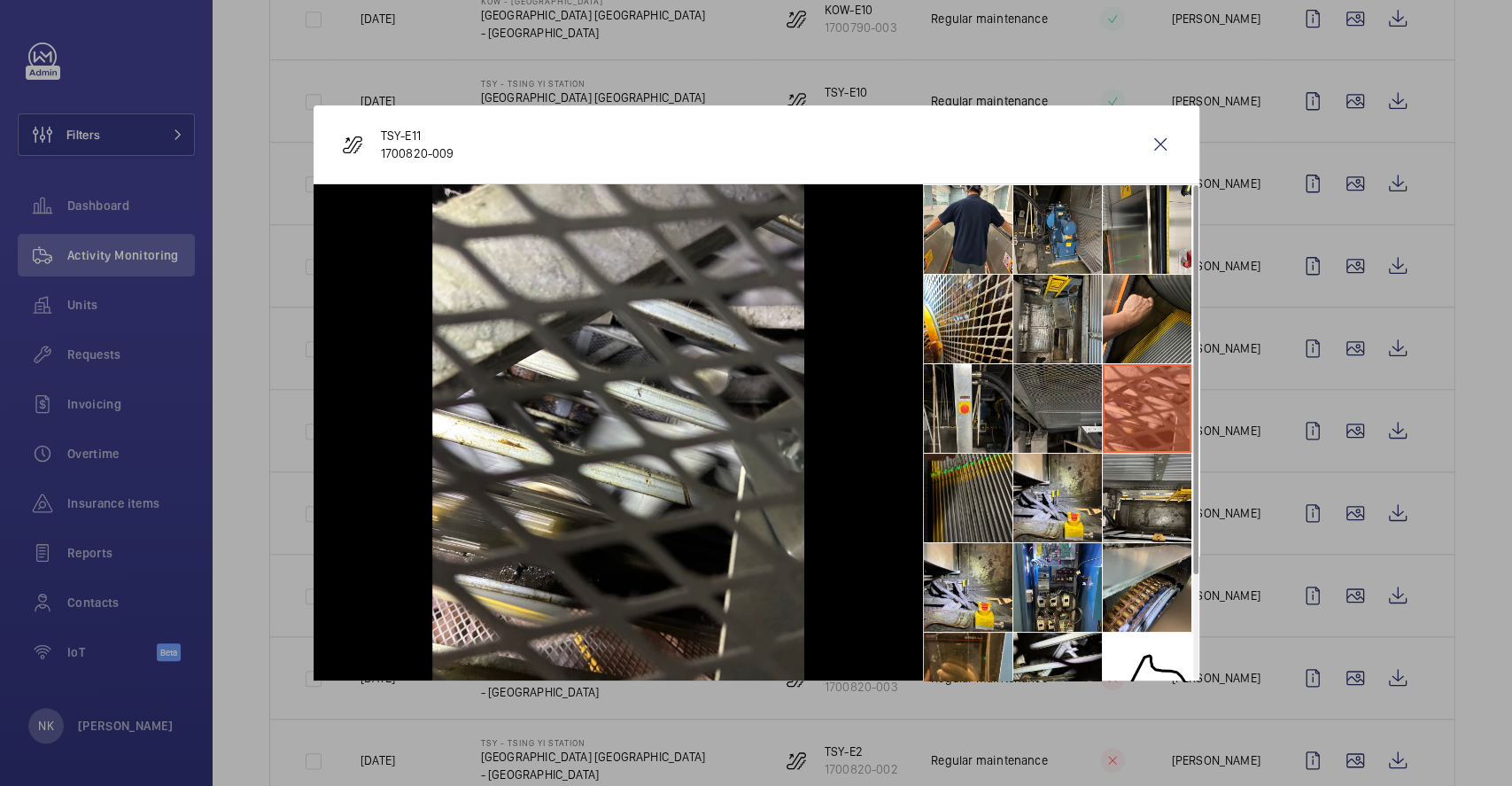
click at [972, 492] on li at bounding box center [968, 498] width 88 height 88
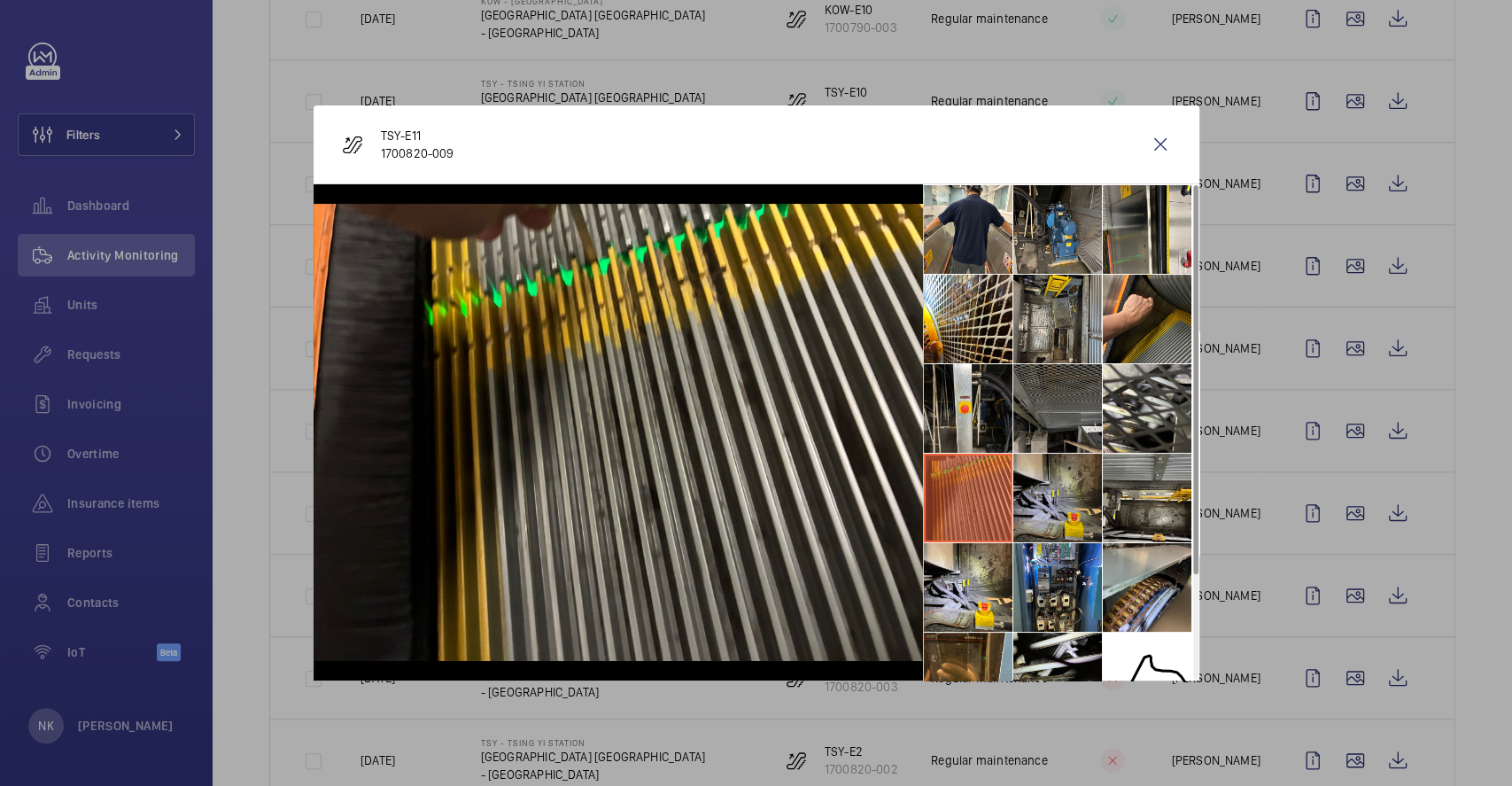
click at [1058, 506] on li at bounding box center [1057, 498] width 88 height 88
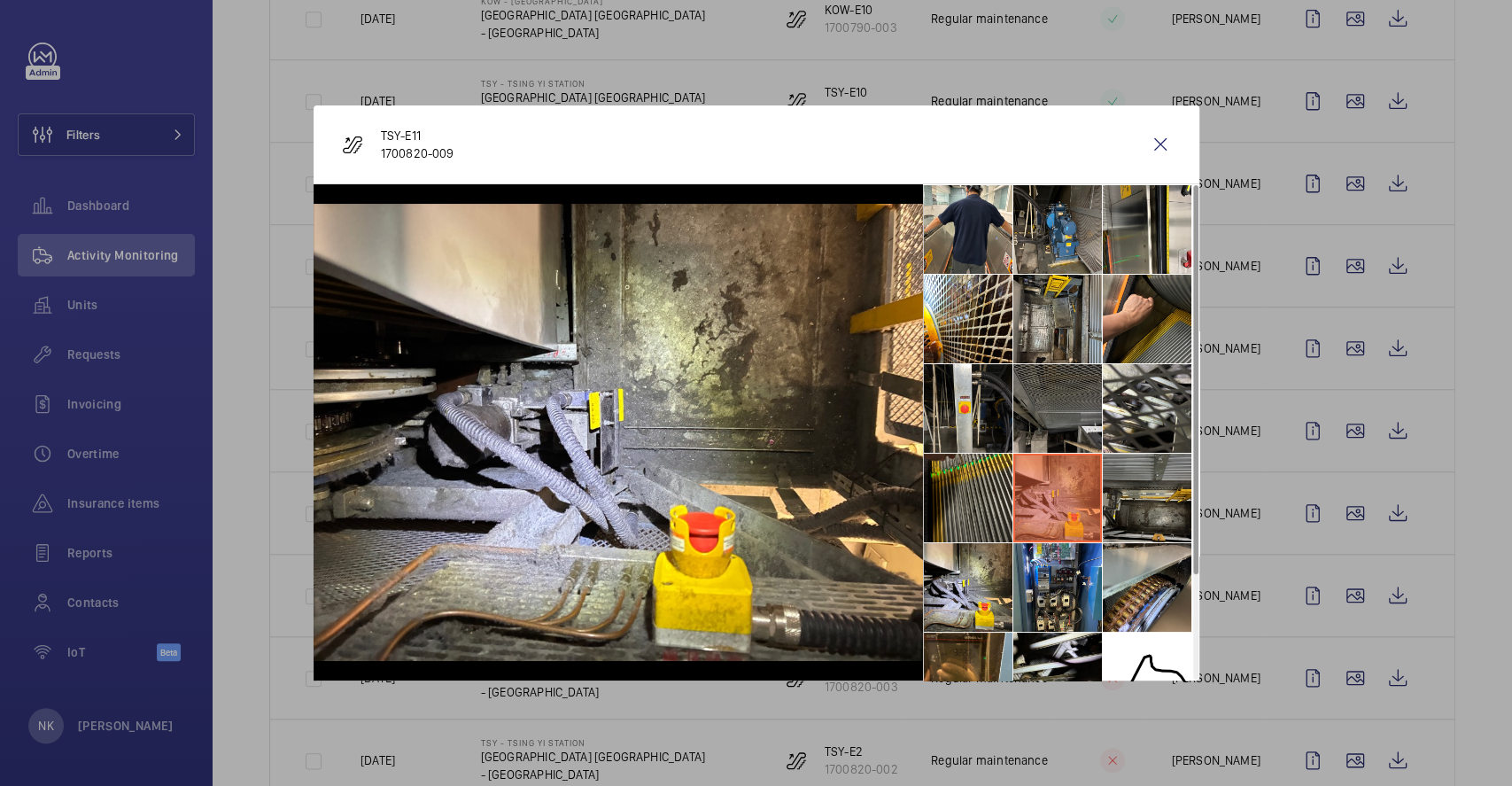
click at [1140, 507] on li at bounding box center [1147, 498] width 88 height 88
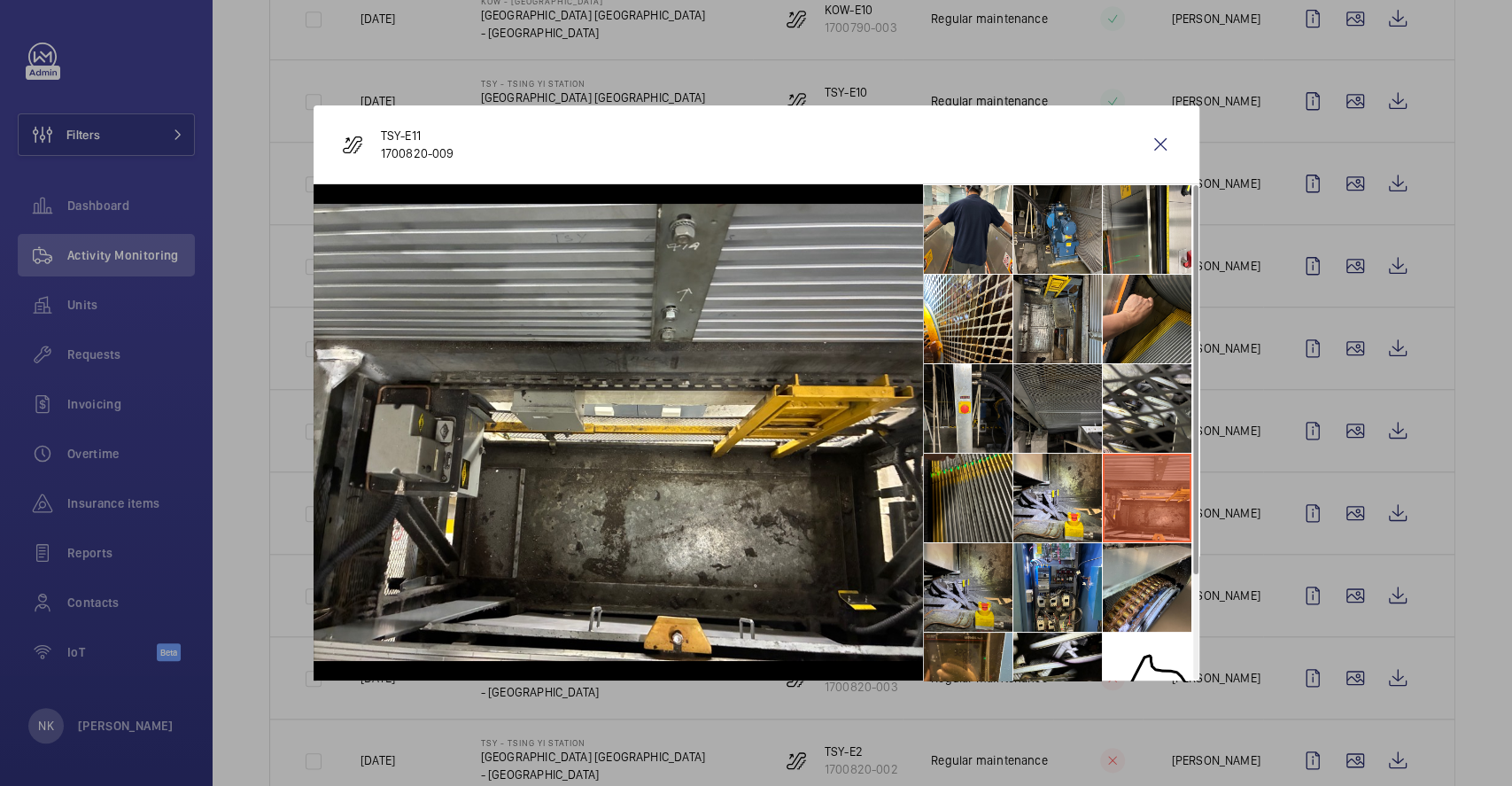
click at [975, 572] on li at bounding box center [968, 587] width 88 height 88
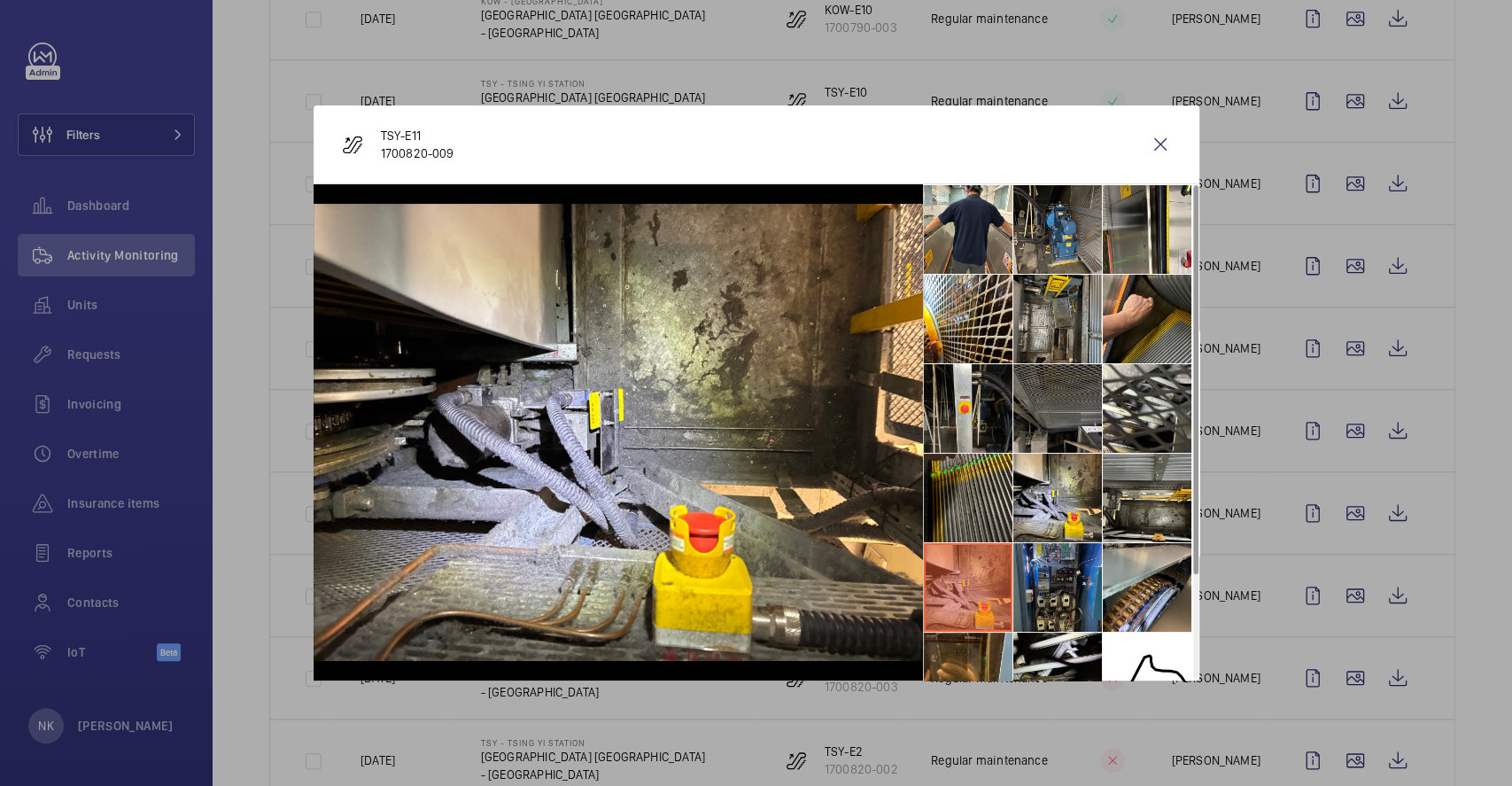
click at [1062, 572] on li at bounding box center [1057, 587] width 88 height 88
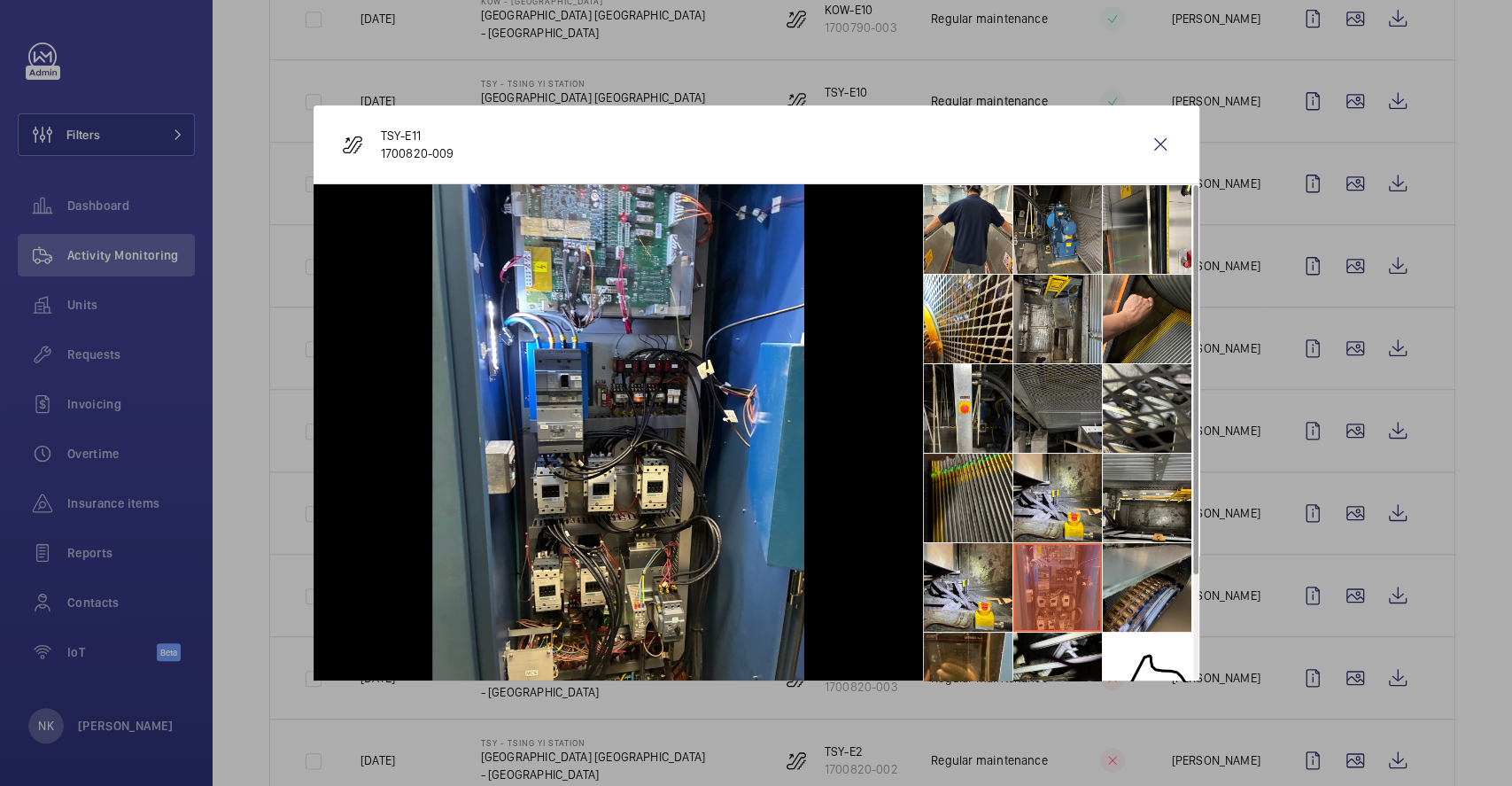
click at [1143, 579] on li at bounding box center [1147, 587] width 88 height 88
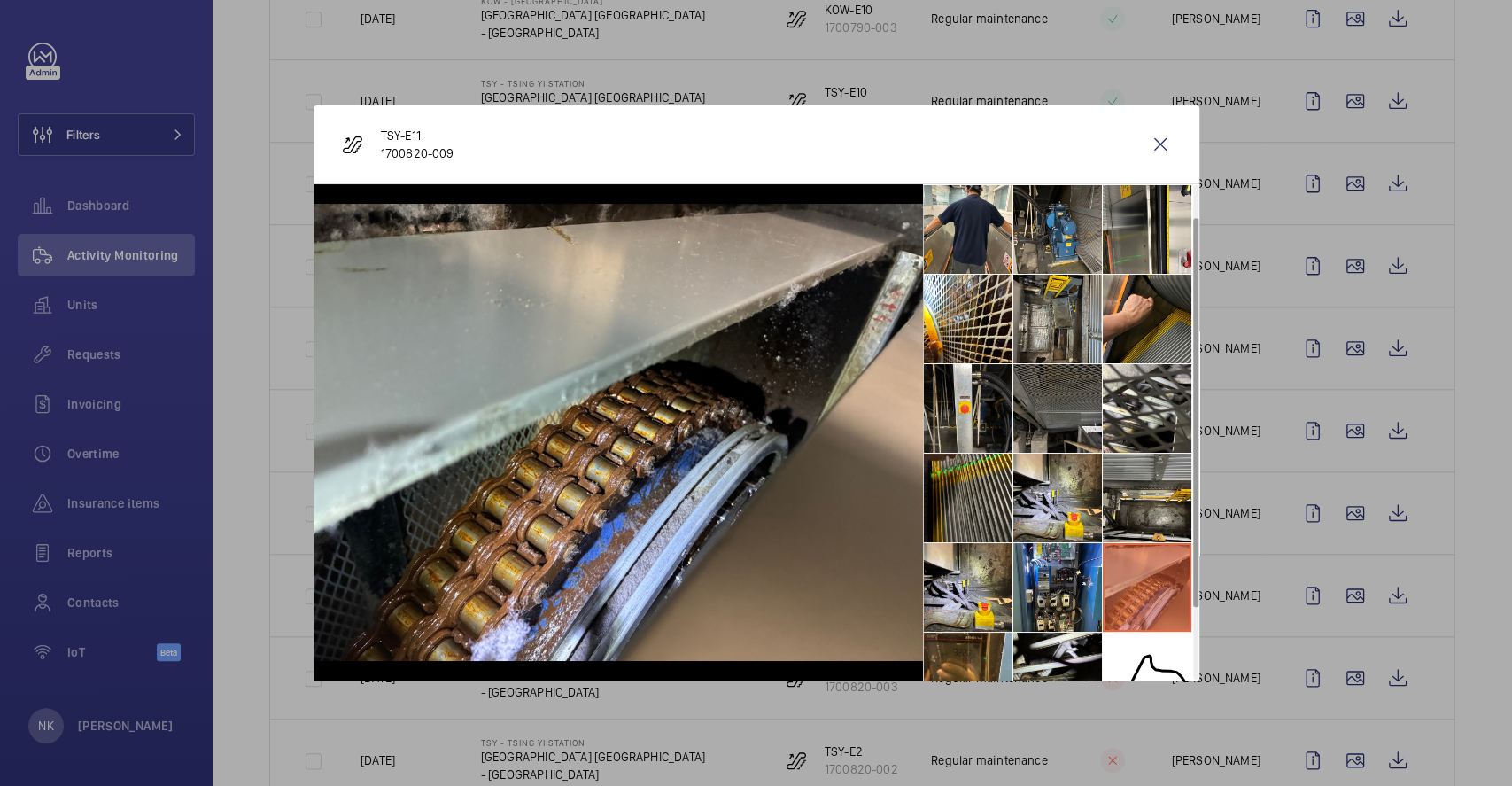
scroll to position [130, 0]
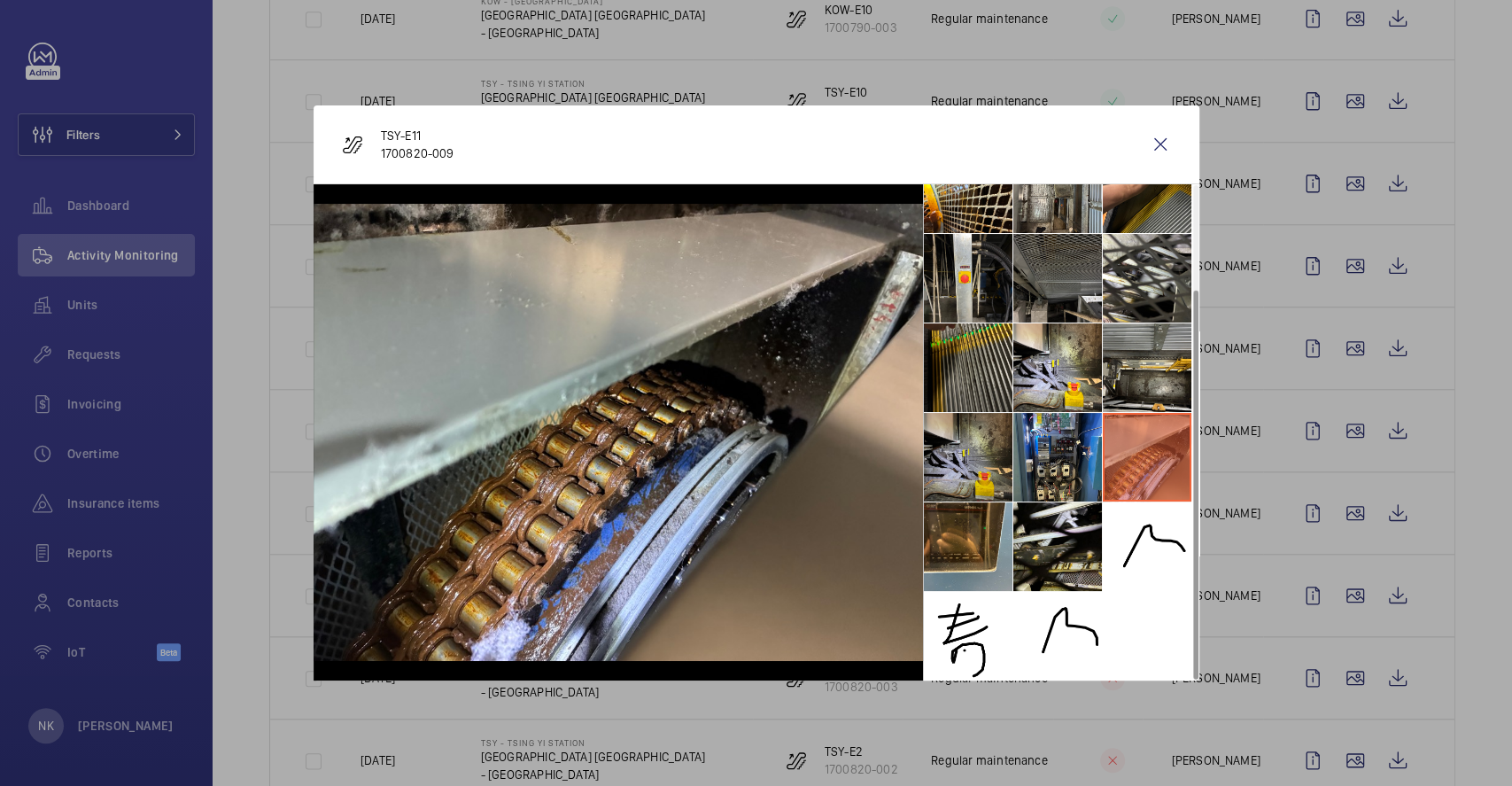
click at [974, 453] on li at bounding box center [968, 457] width 88 height 88
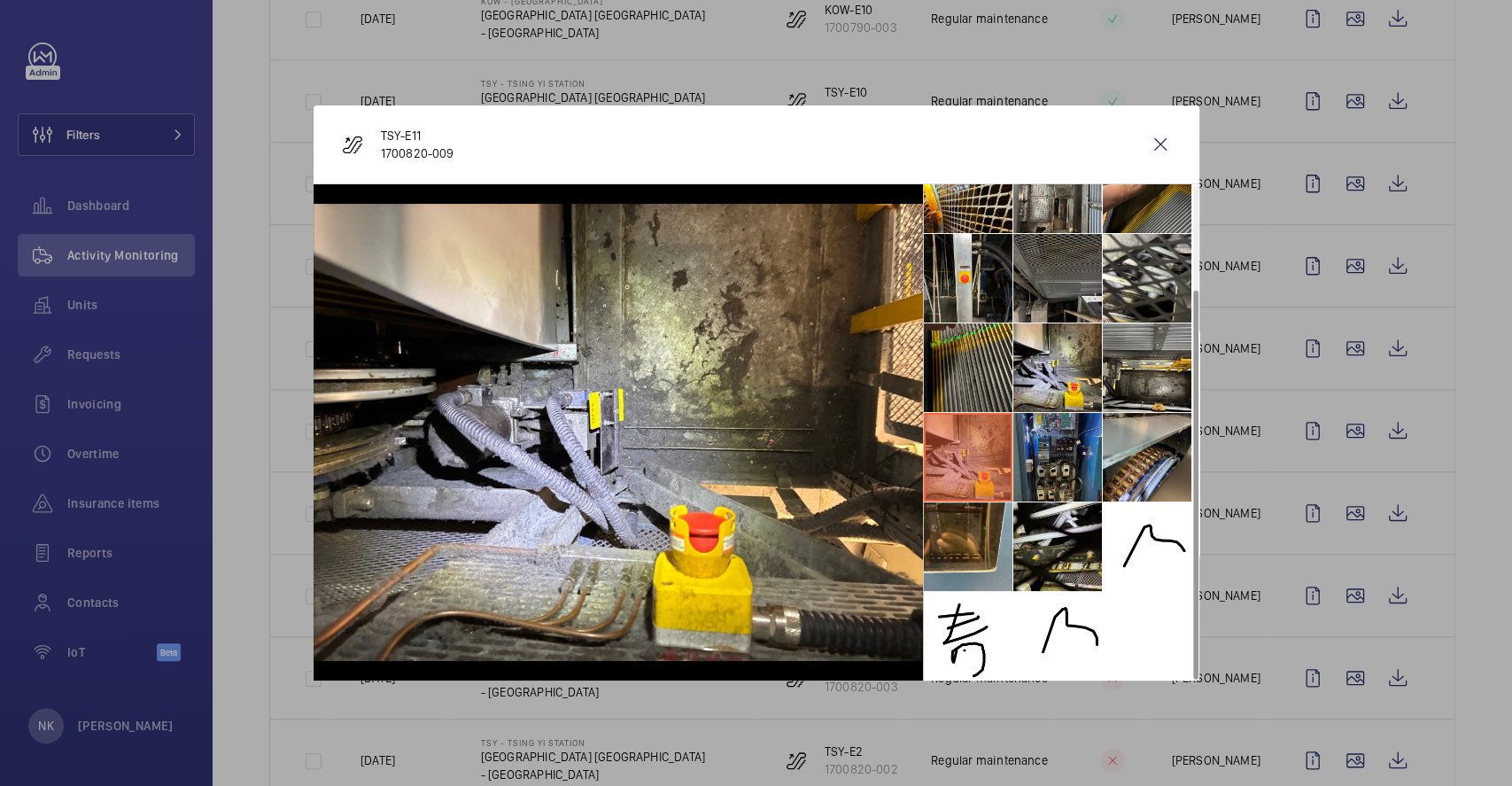
click at [1078, 451] on li at bounding box center [1057, 457] width 88 height 88
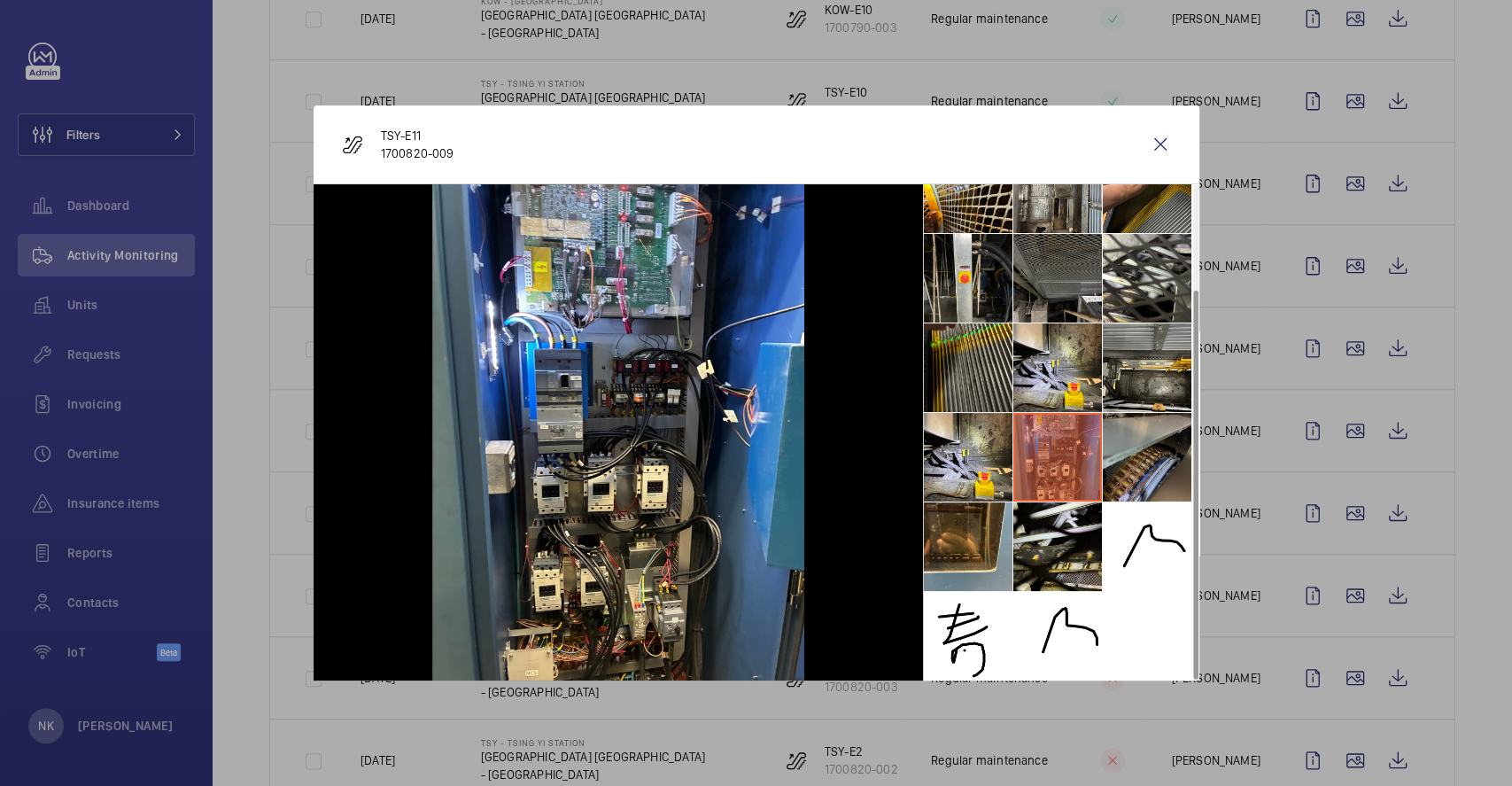
click at [1120, 451] on li at bounding box center [1147, 457] width 88 height 88
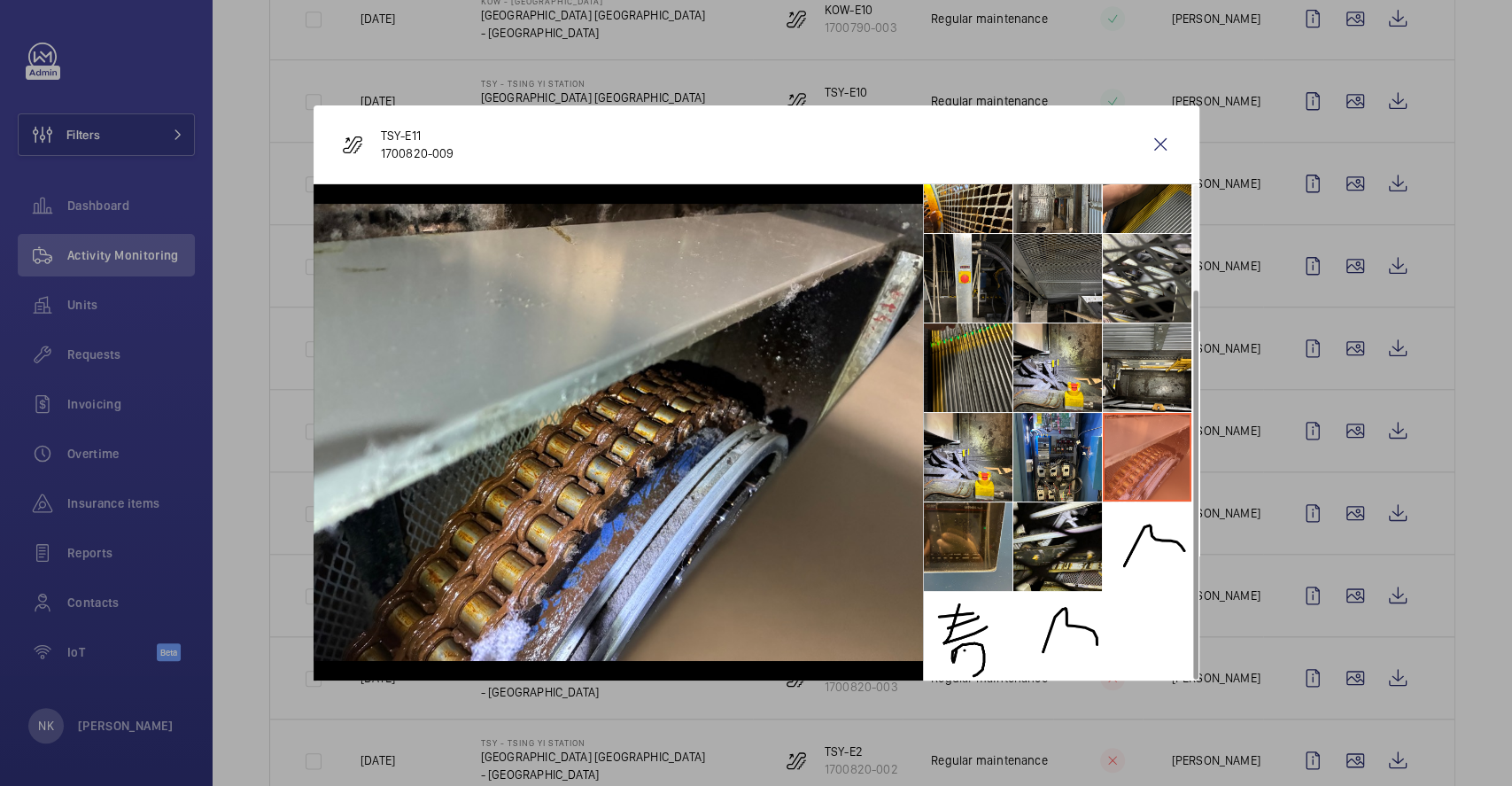
click at [950, 550] on li at bounding box center [968, 546] width 88 height 88
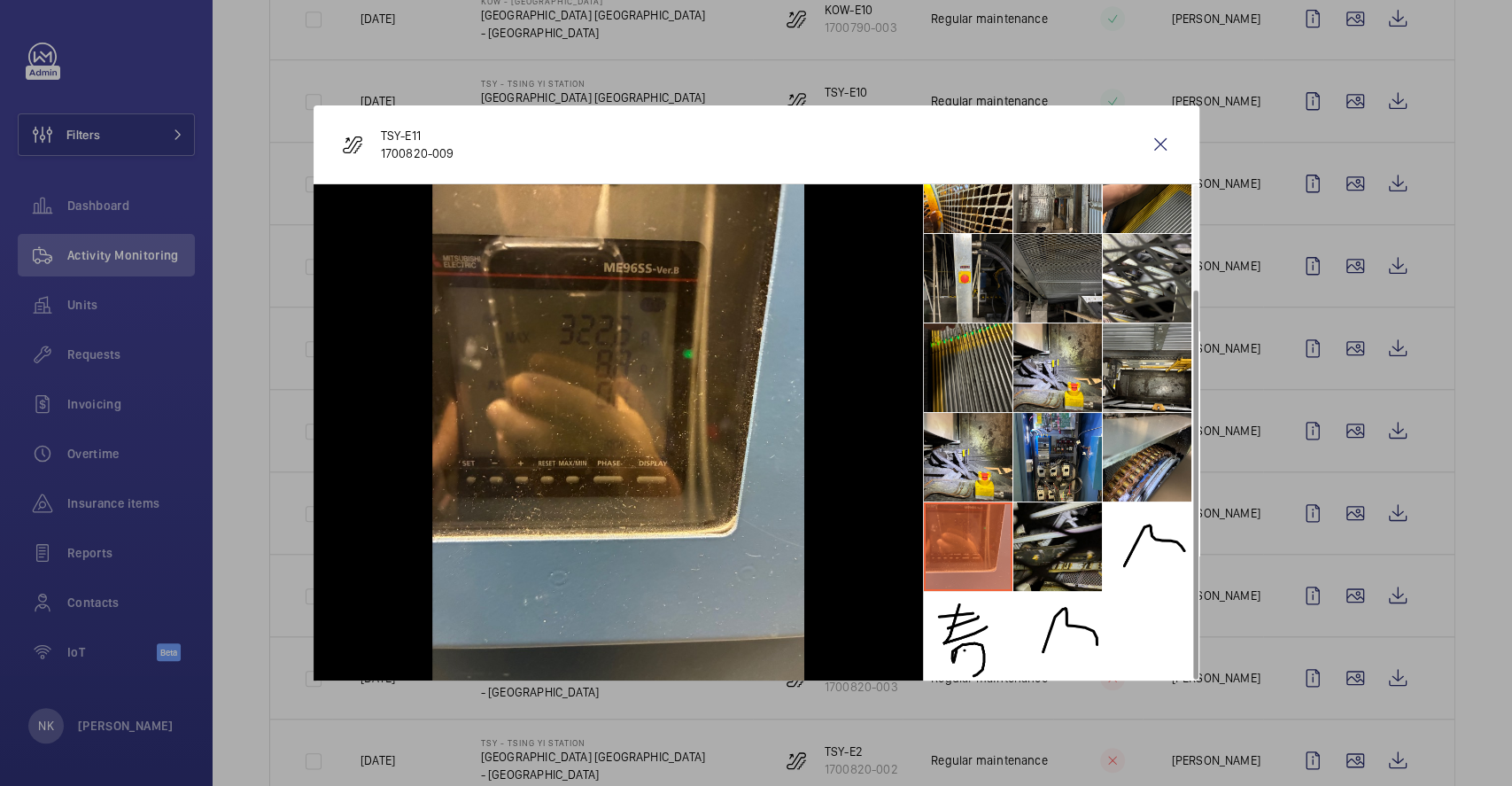
click at [1033, 552] on li at bounding box center [1057, 546] width 88 height 88
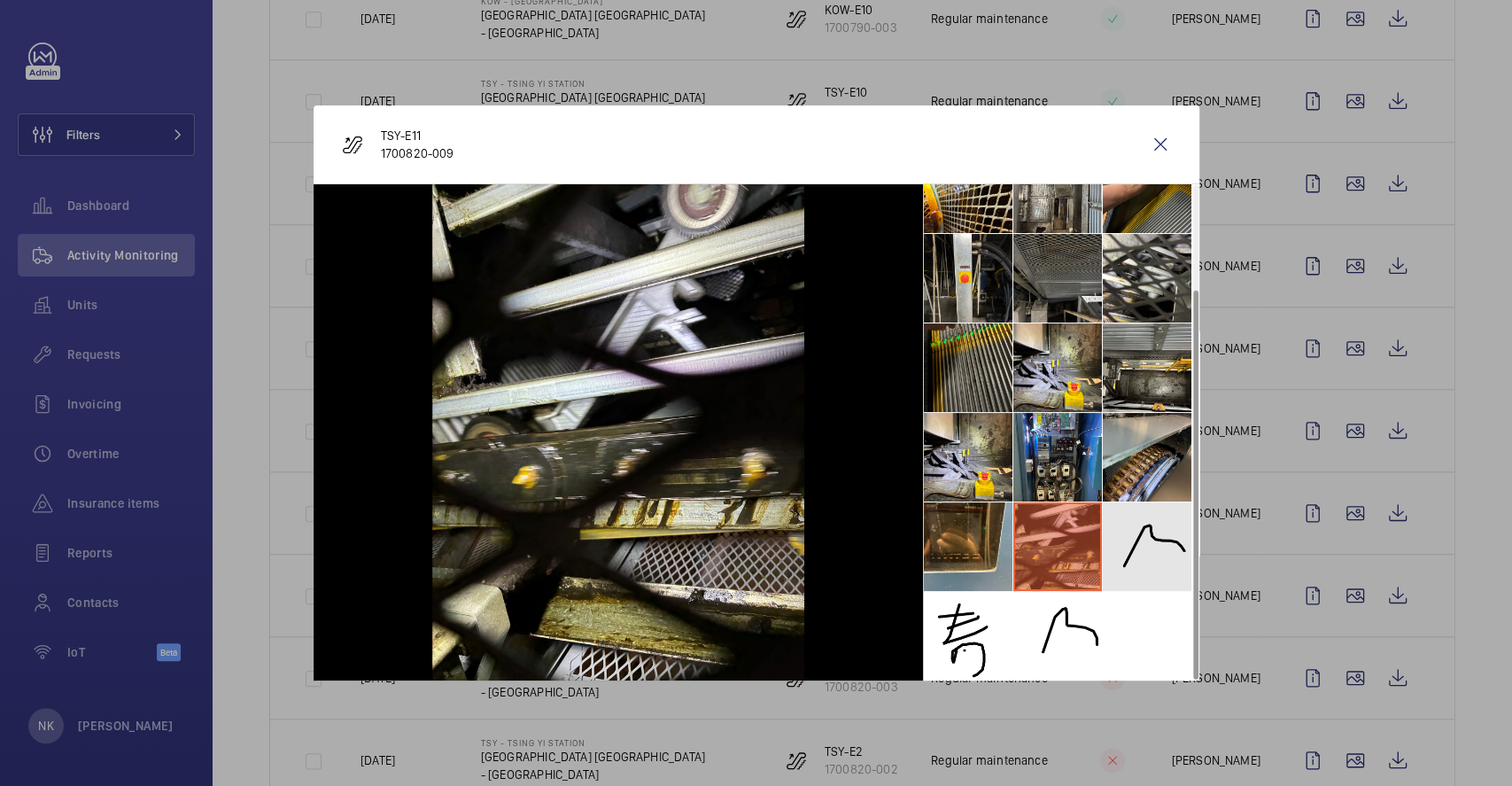
click at [1120, 545] on li at bounding box center [1147, 546] width 88 height 88
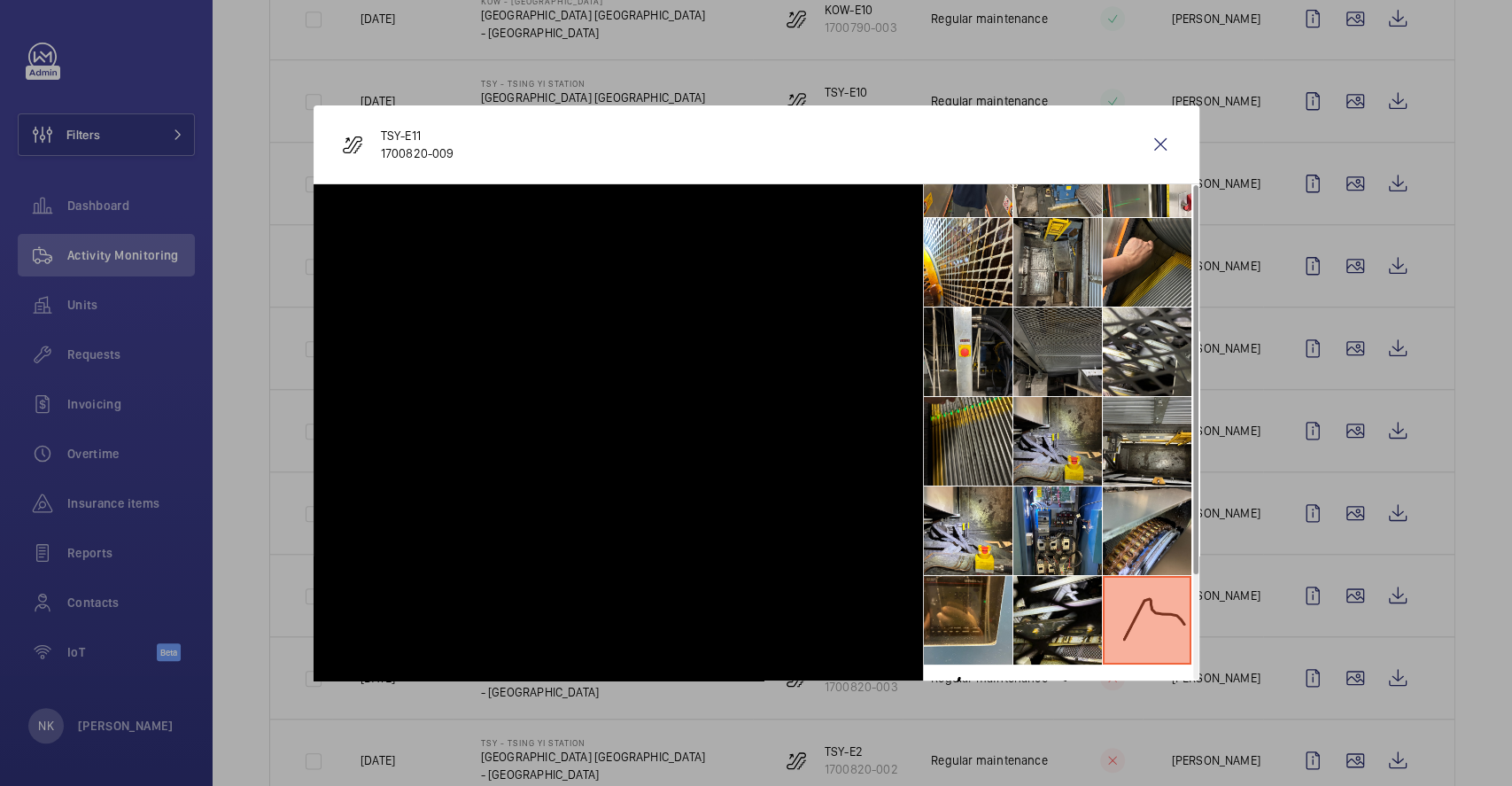
scroll to position [0, 0]
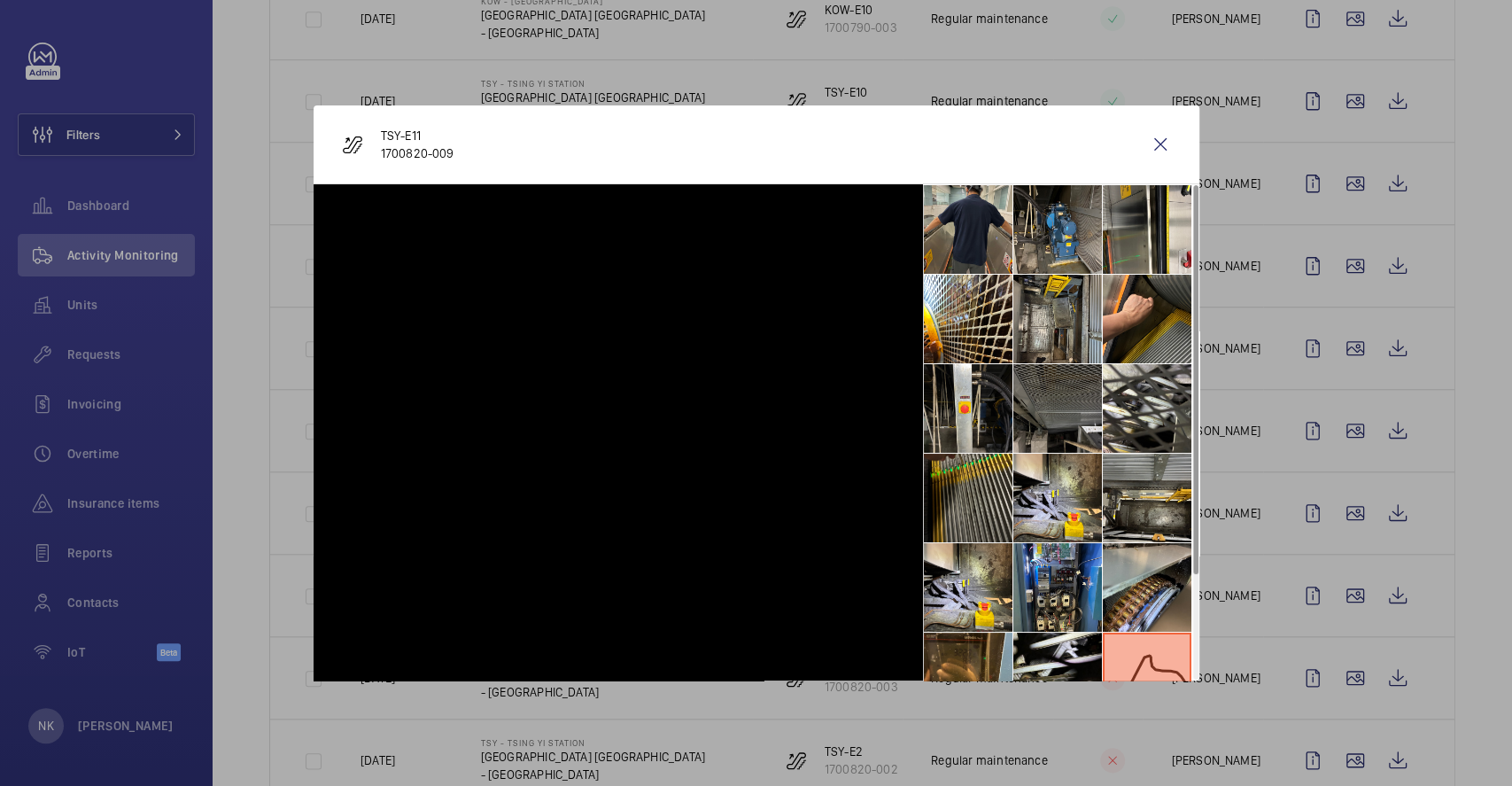
click at [978, 237] on li at bounding box center [968, 229] width 88 height 88
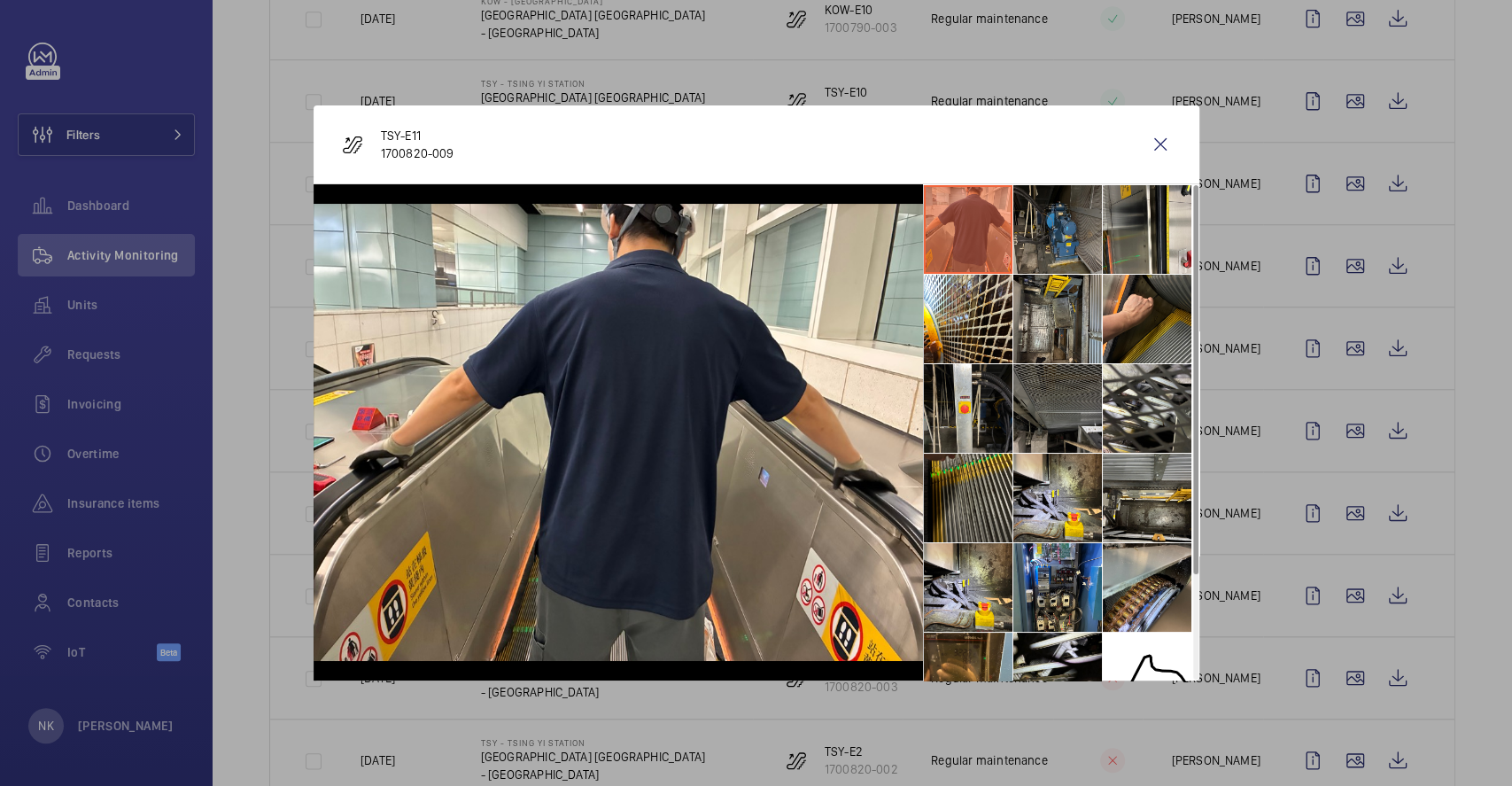
click at [1054, 241] on li at bounding box center [1057, 229] width 88 height 88
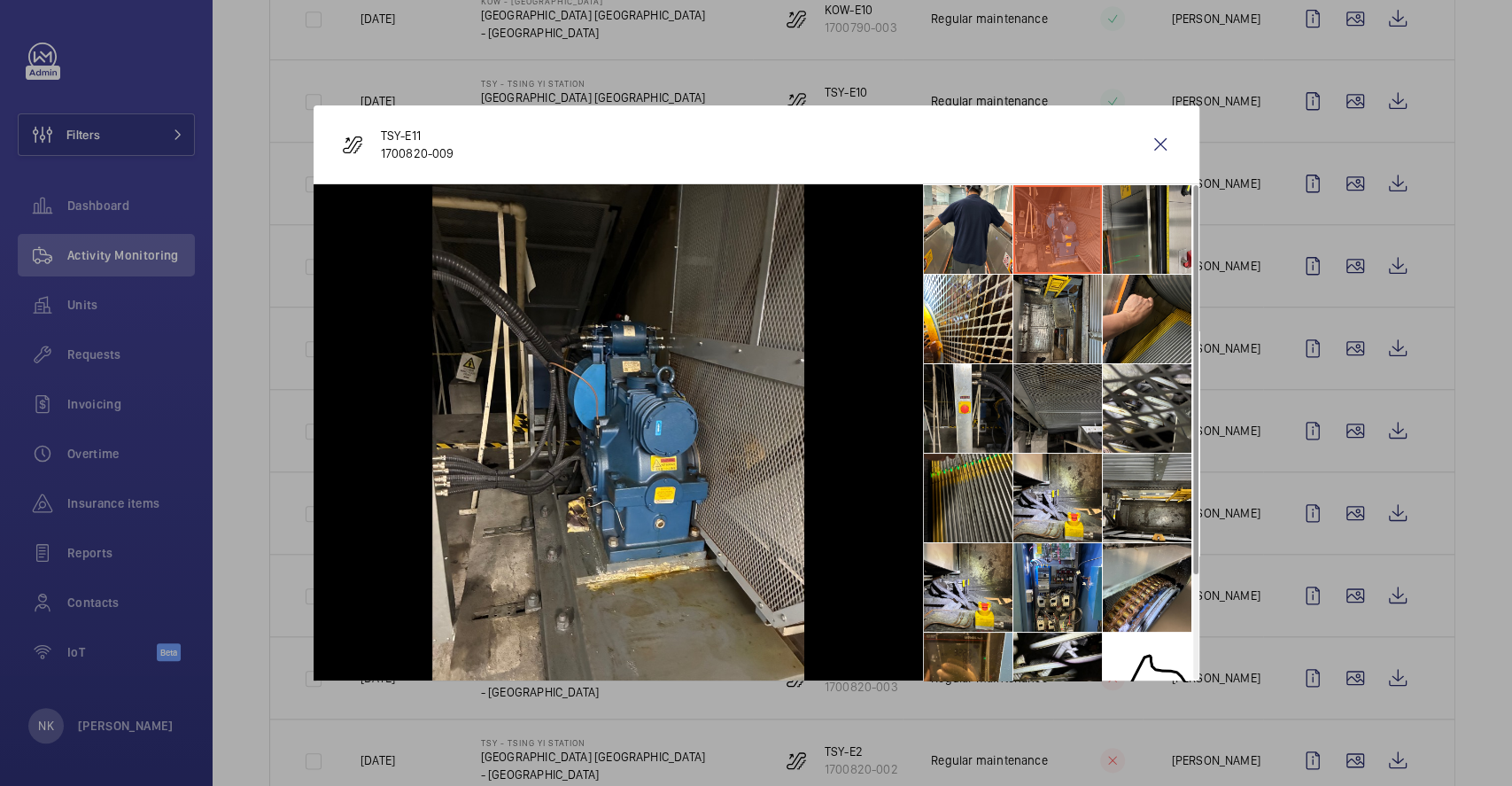
click at [1125, 244] on li at bounding box center [1147, 229] width 88 height 88
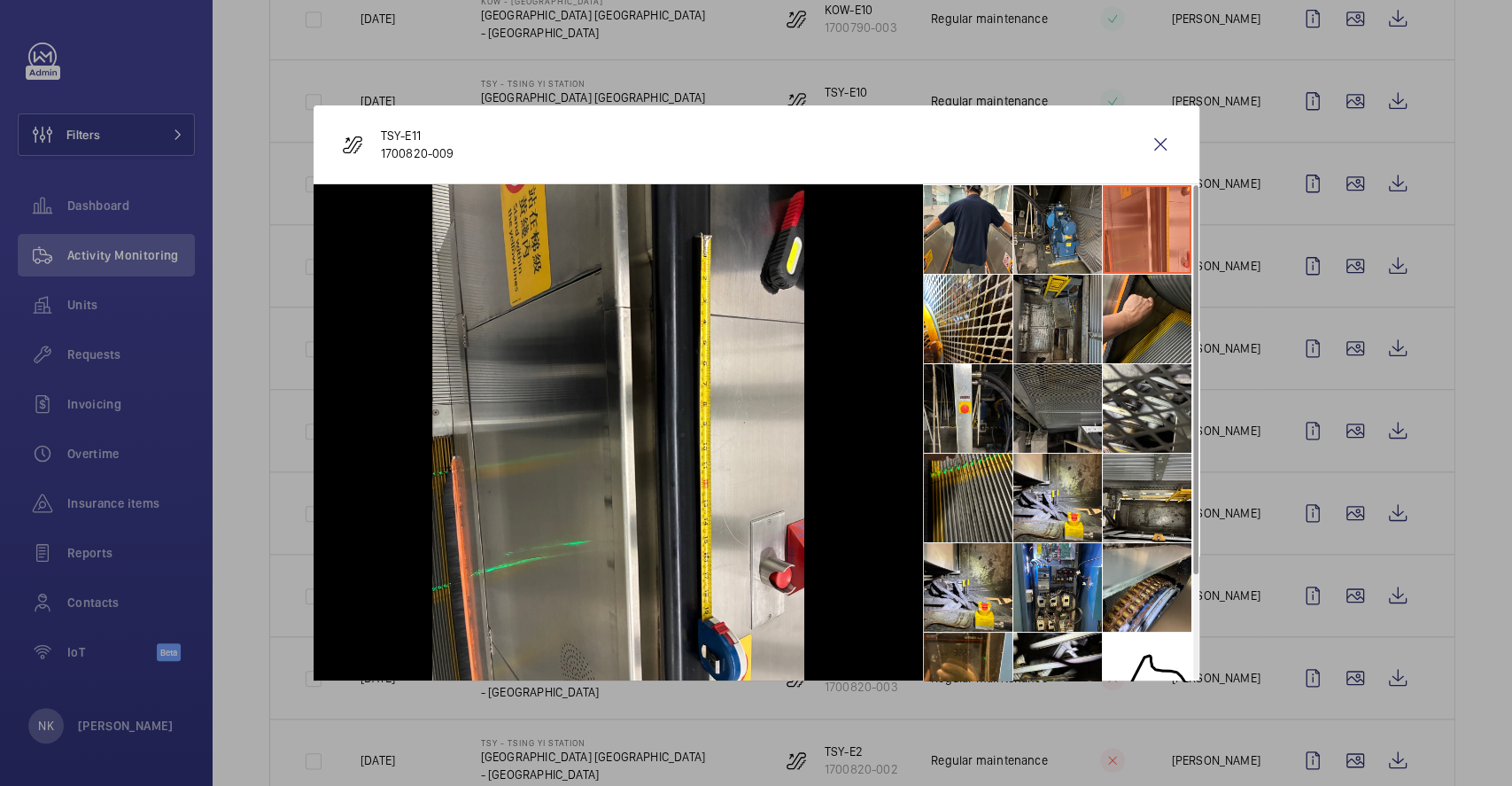
drag, startPoint x: 992, startPoint y: 317, endPoint x: 1084, endPoint y: 325, distance: 92.3
click at [992, 316] on li at bounding box center [968, 319] width 88 height 88
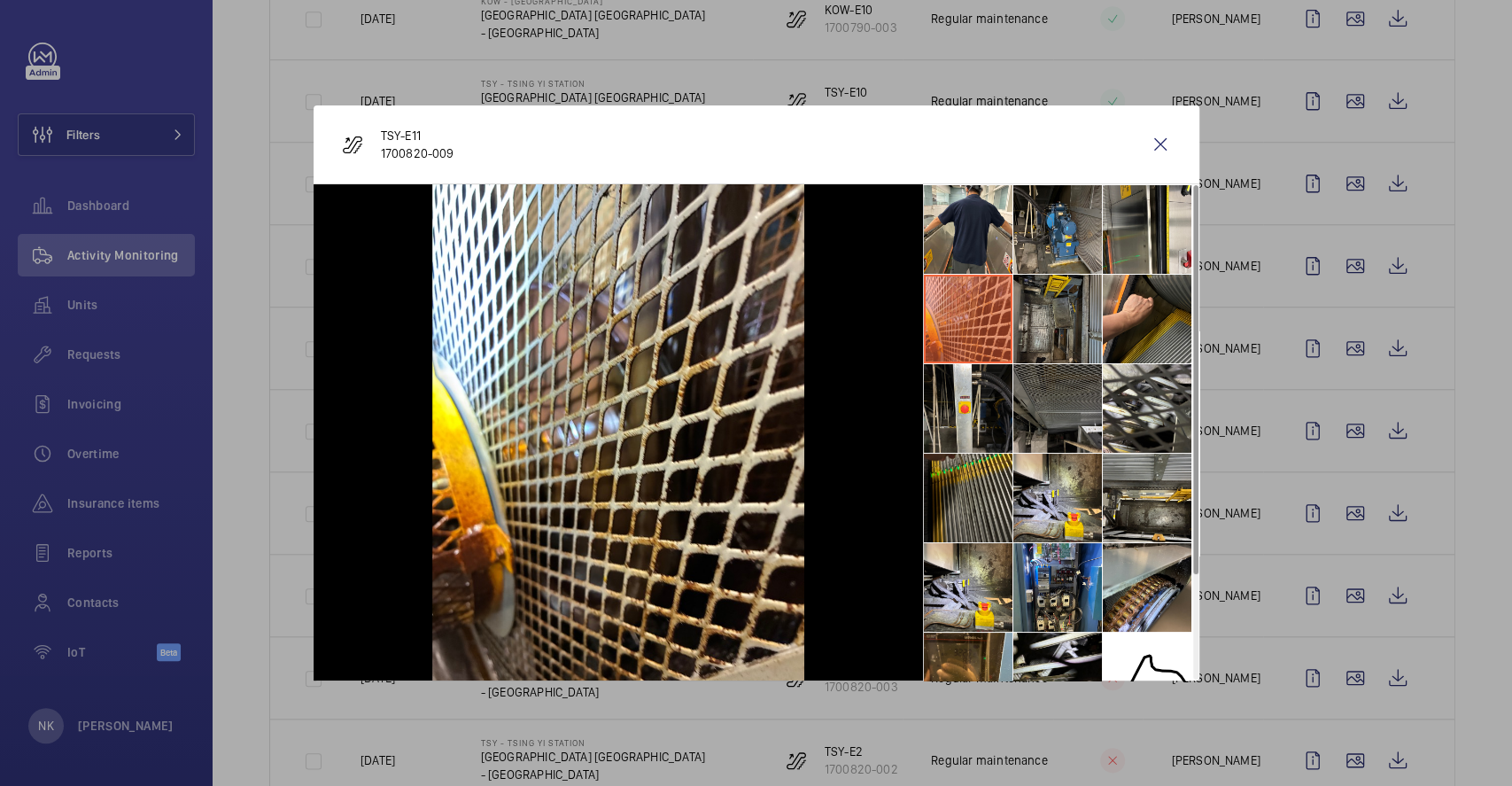
click at [1084, 325] on li at bounding box center [1057, 319] width 88 height 88
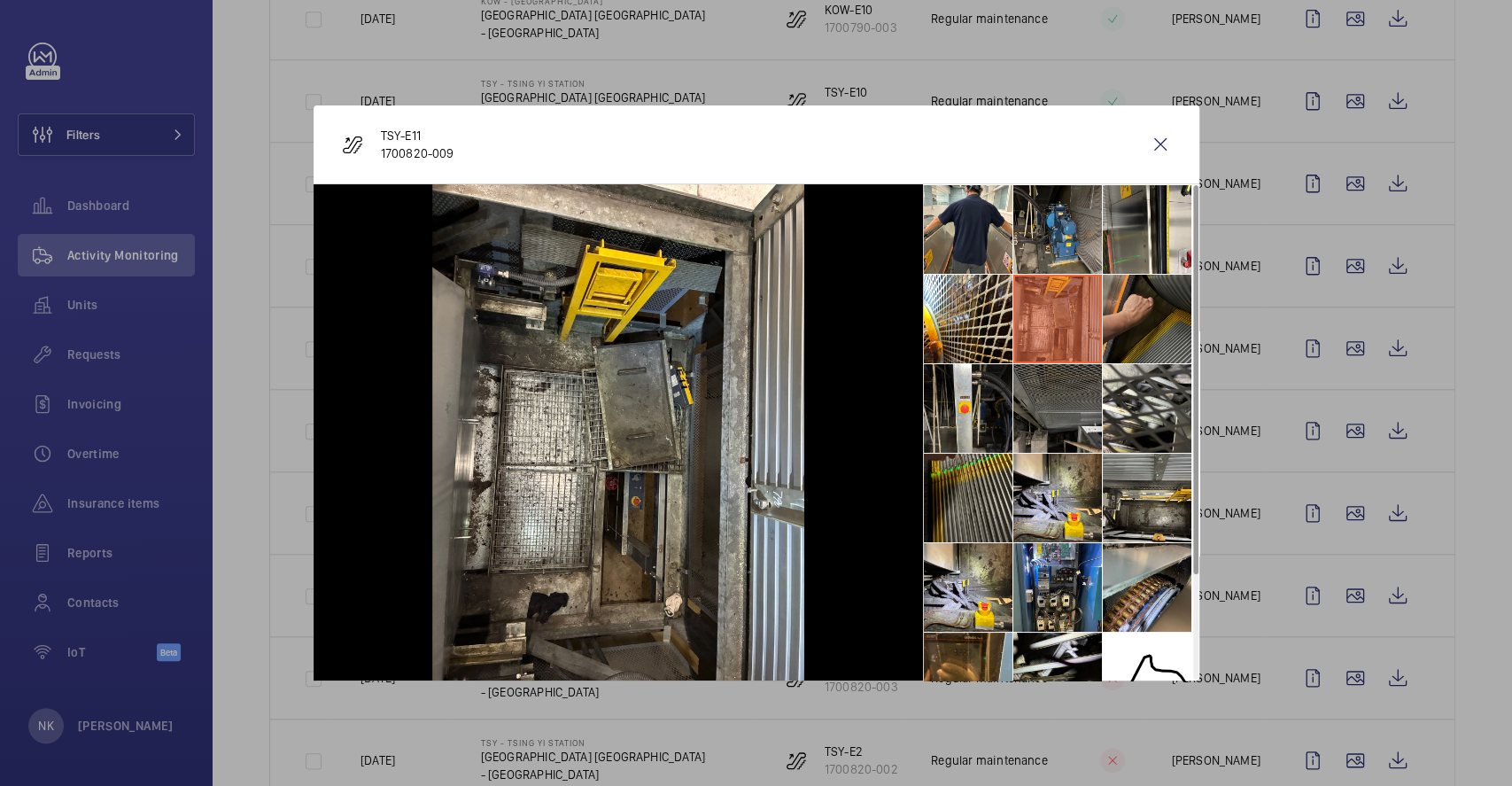
click at [1131, 333] on li at bounding box center [1147, 319] width 88 height 88
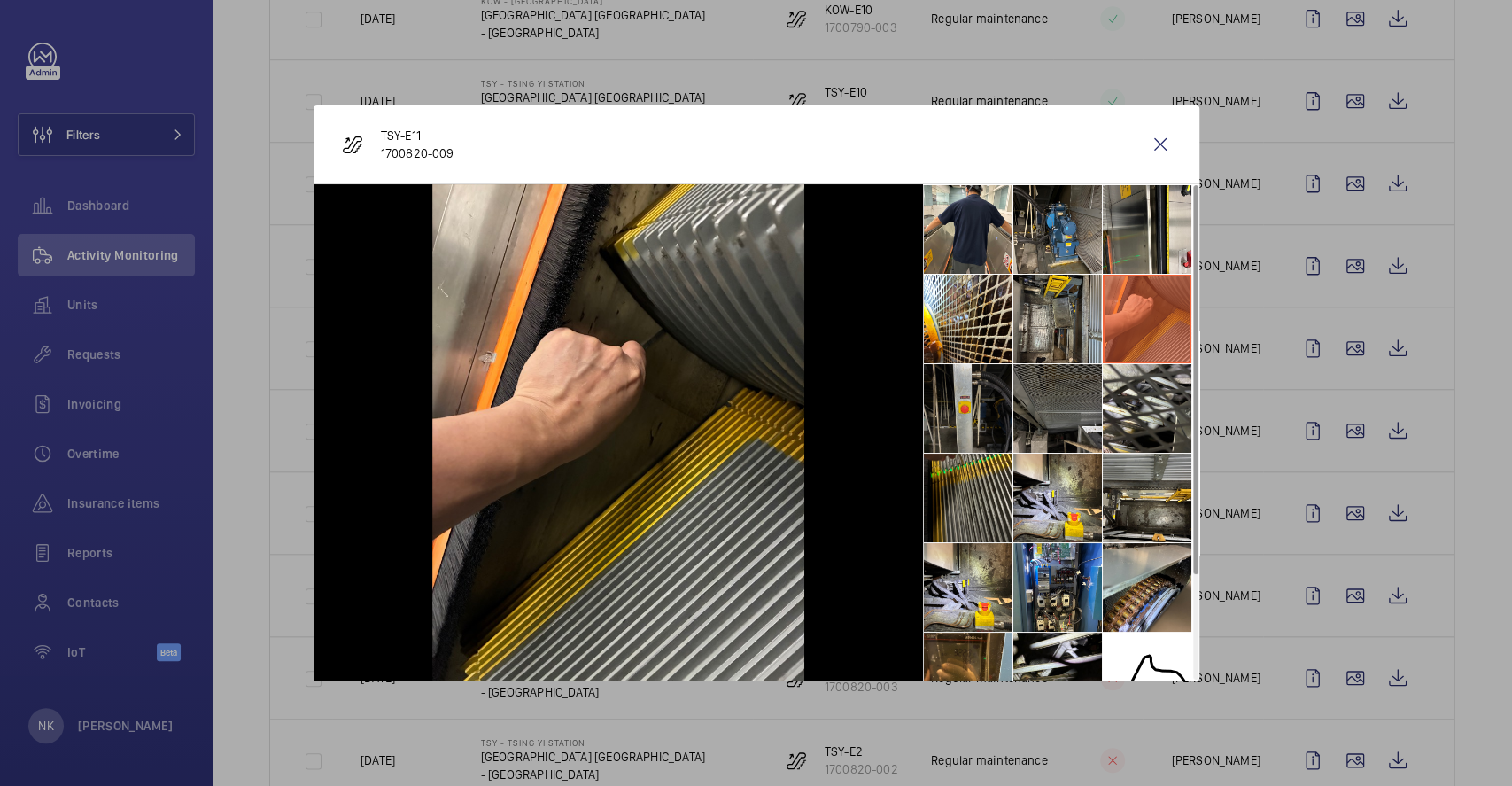
click at [963, 393] on li at bounding box center [968, 408] width 88 height 88
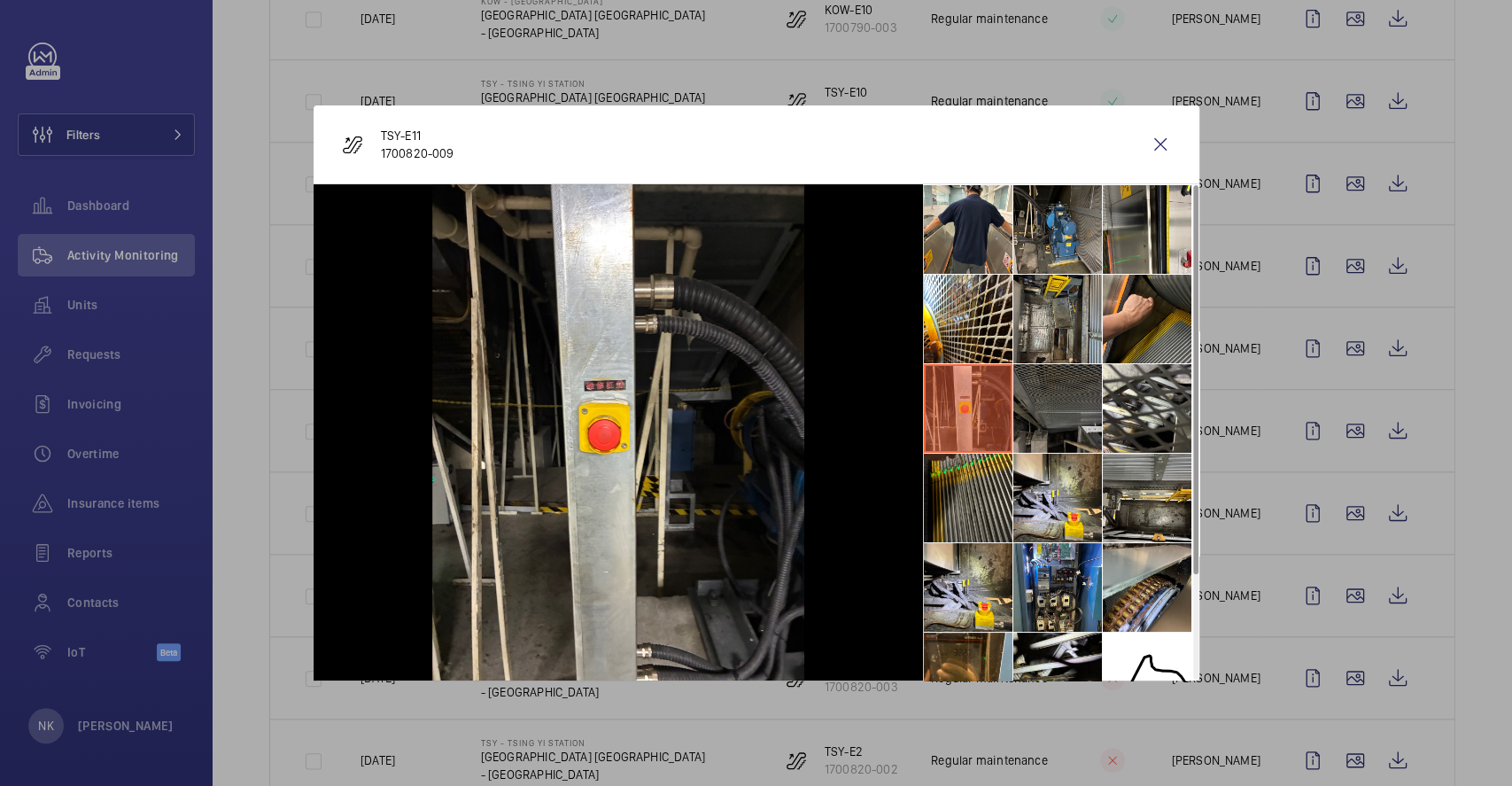
click at [1053, 409] on li at bounding box center [1057, 408] width 88 height 88
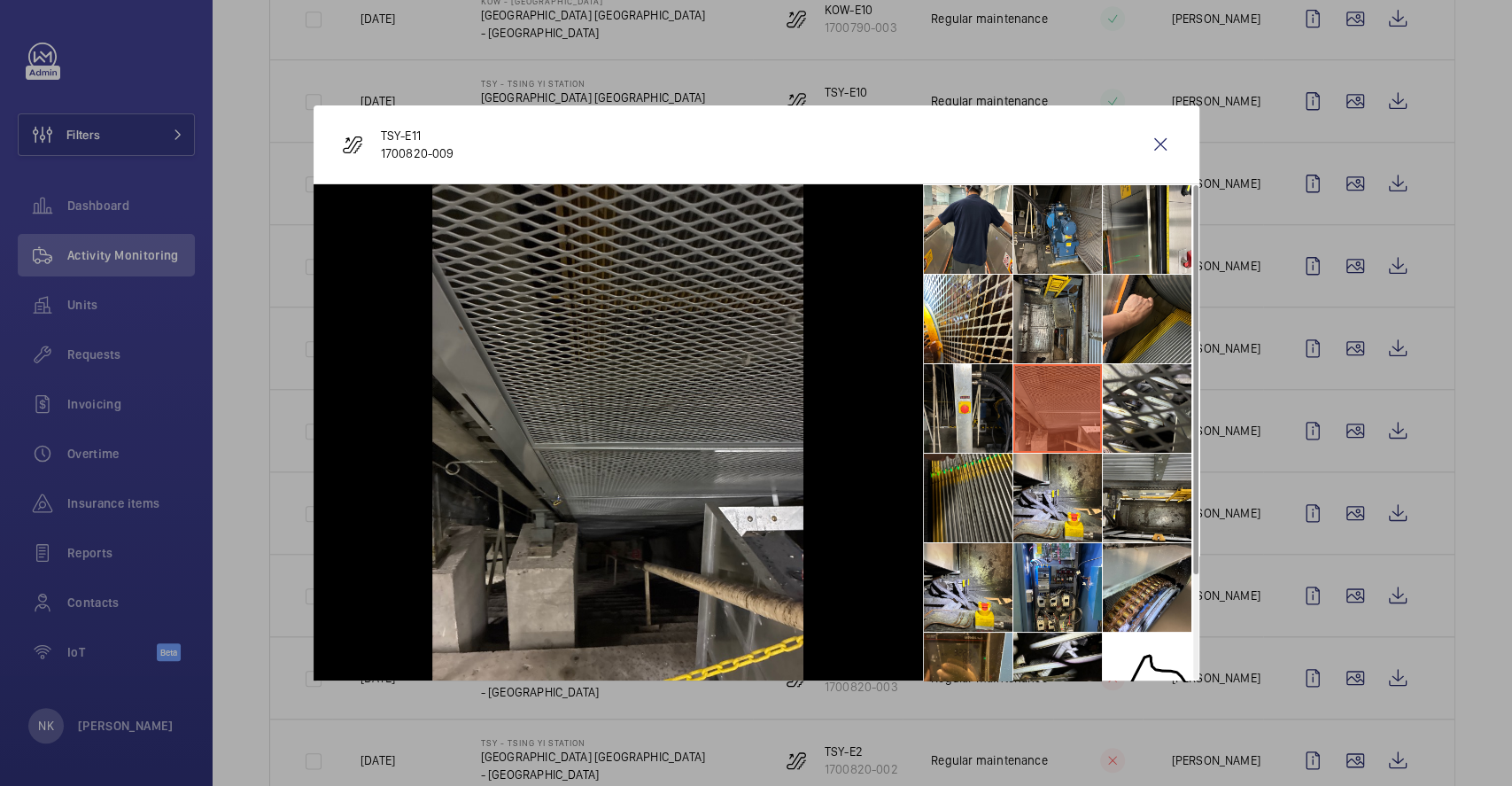
click at [1100, 412] on li at bounding box center [1057, 408] width 88 height 88
click at [1162, 134] on wm-front-icon-button at bounding box center [1161, 145] width 43 height 43
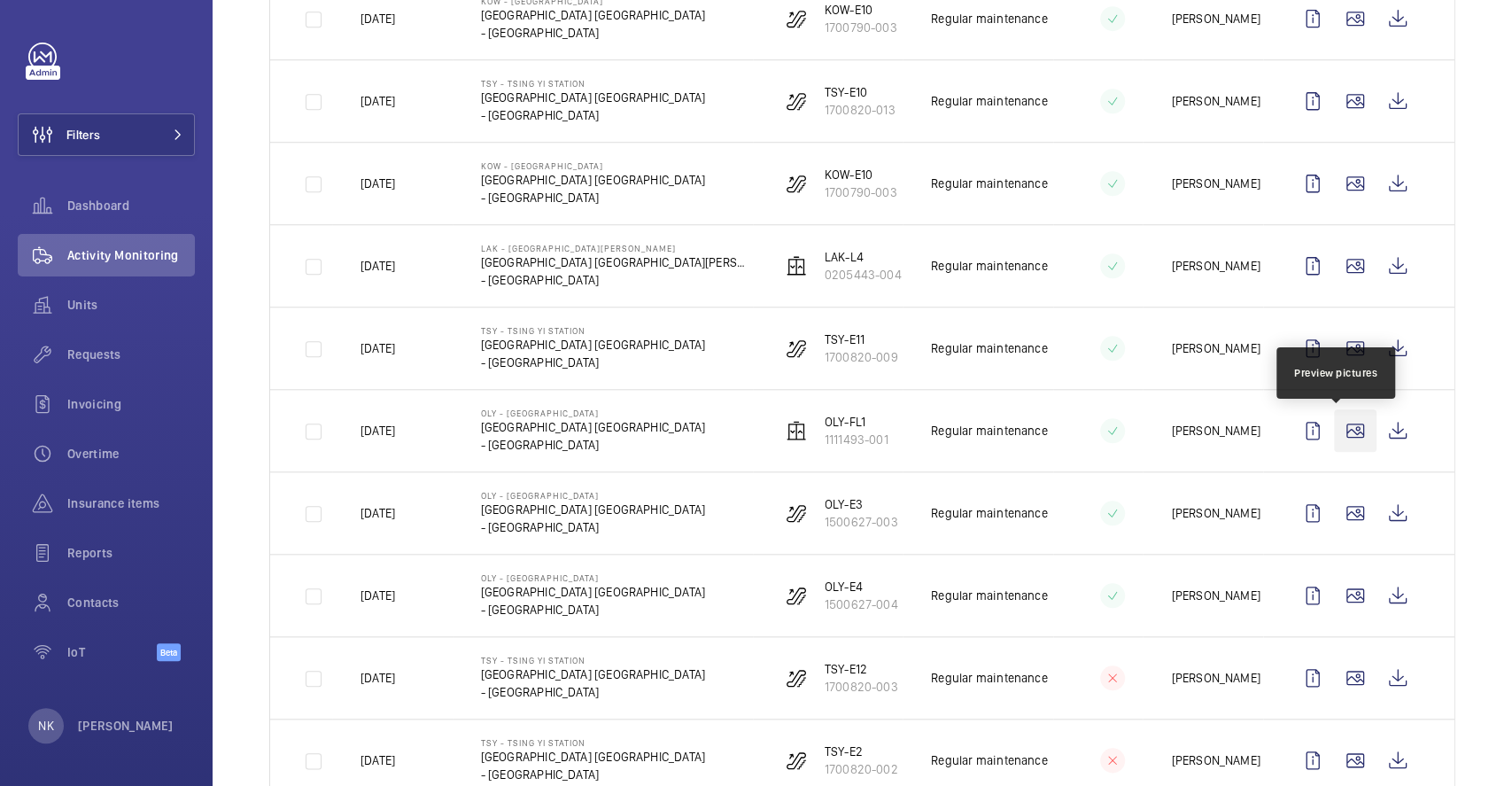
click at [1337, 437] on wm-front-icon-button at bounding box center [1356, 431] width 43 height 43
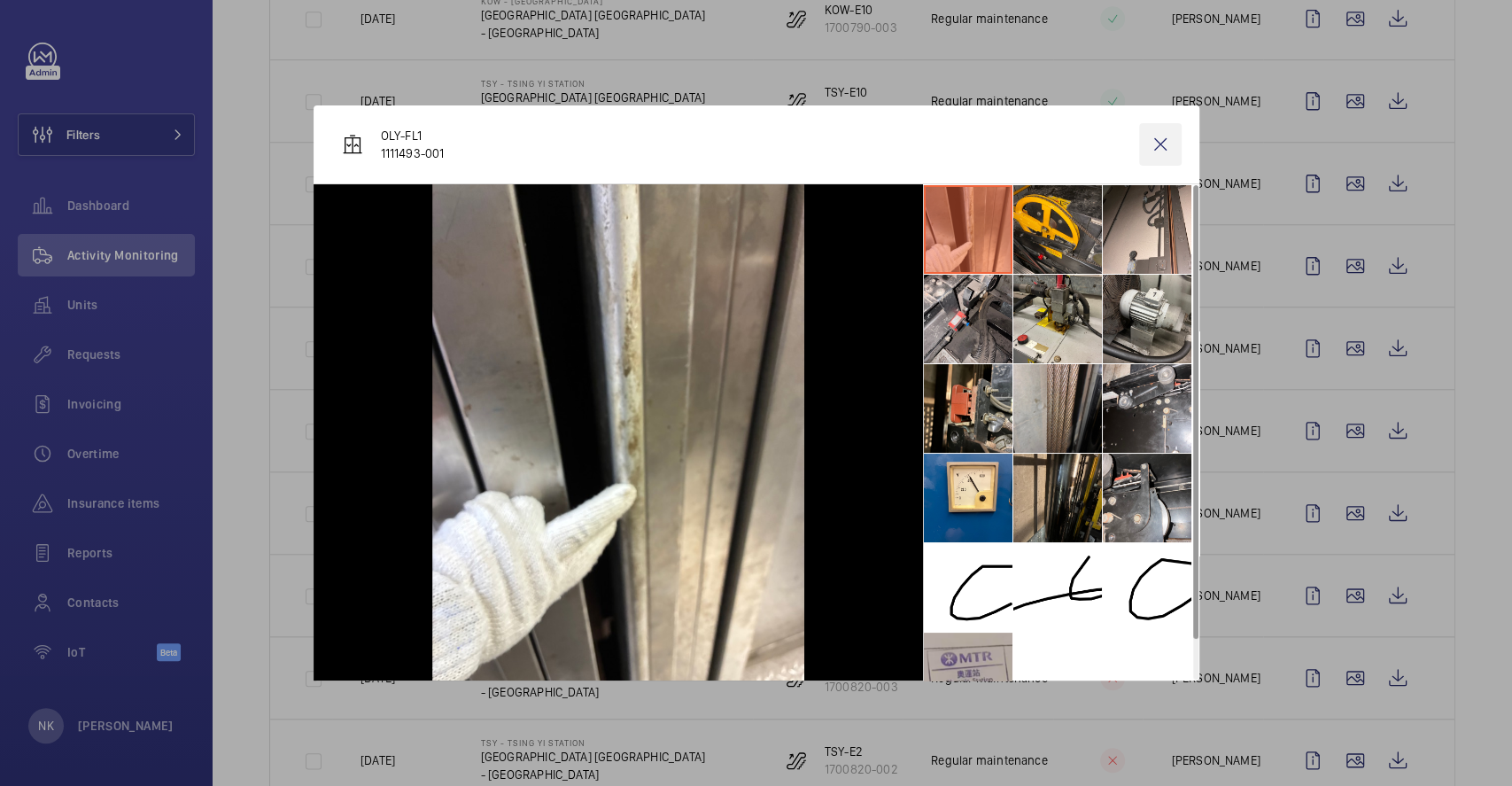
click at [1164, 143] on wm-front-icon-button at bounding box center [1161, 145] width 43 height 43
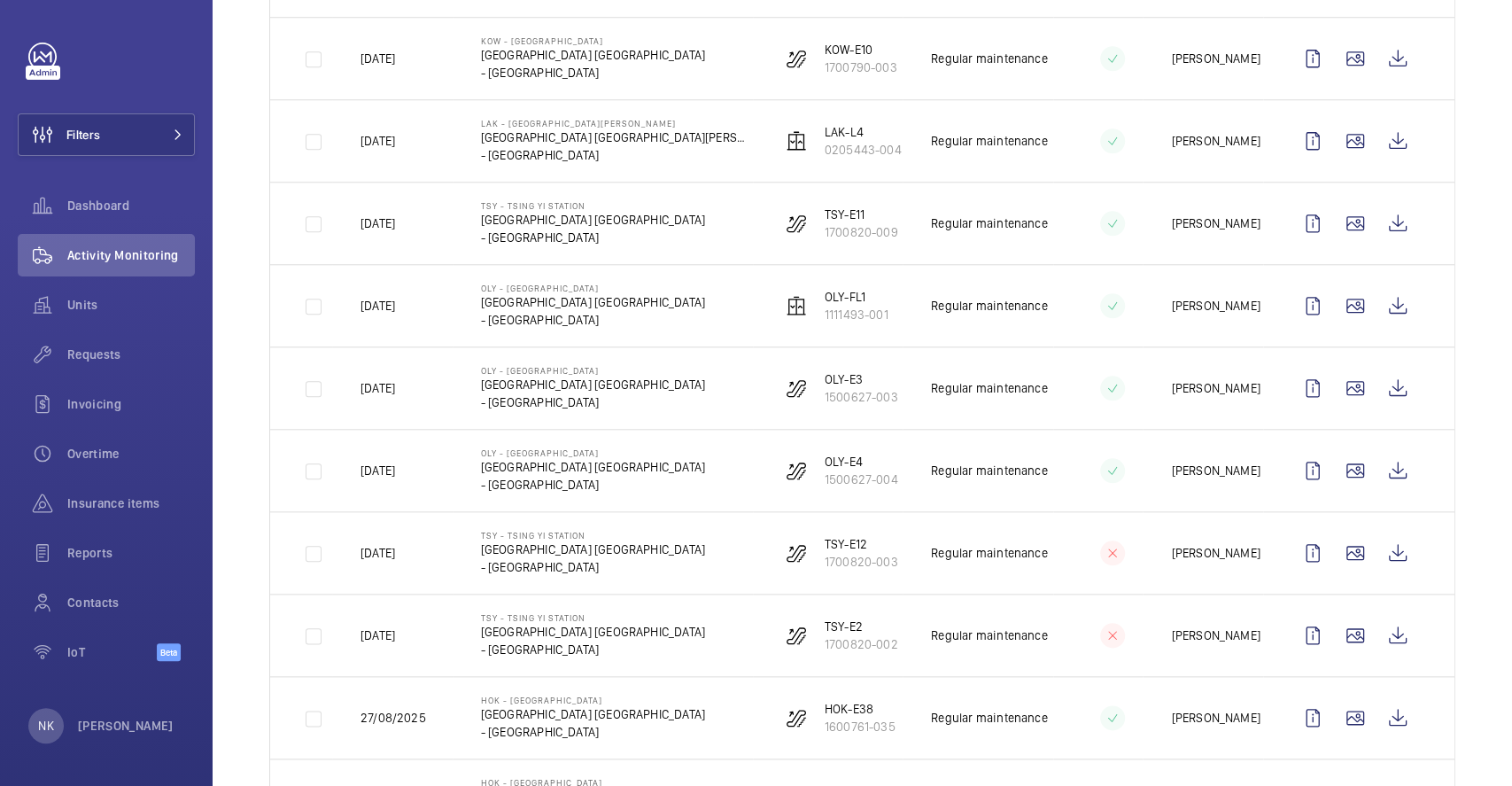
scroll to position [1181, 0]
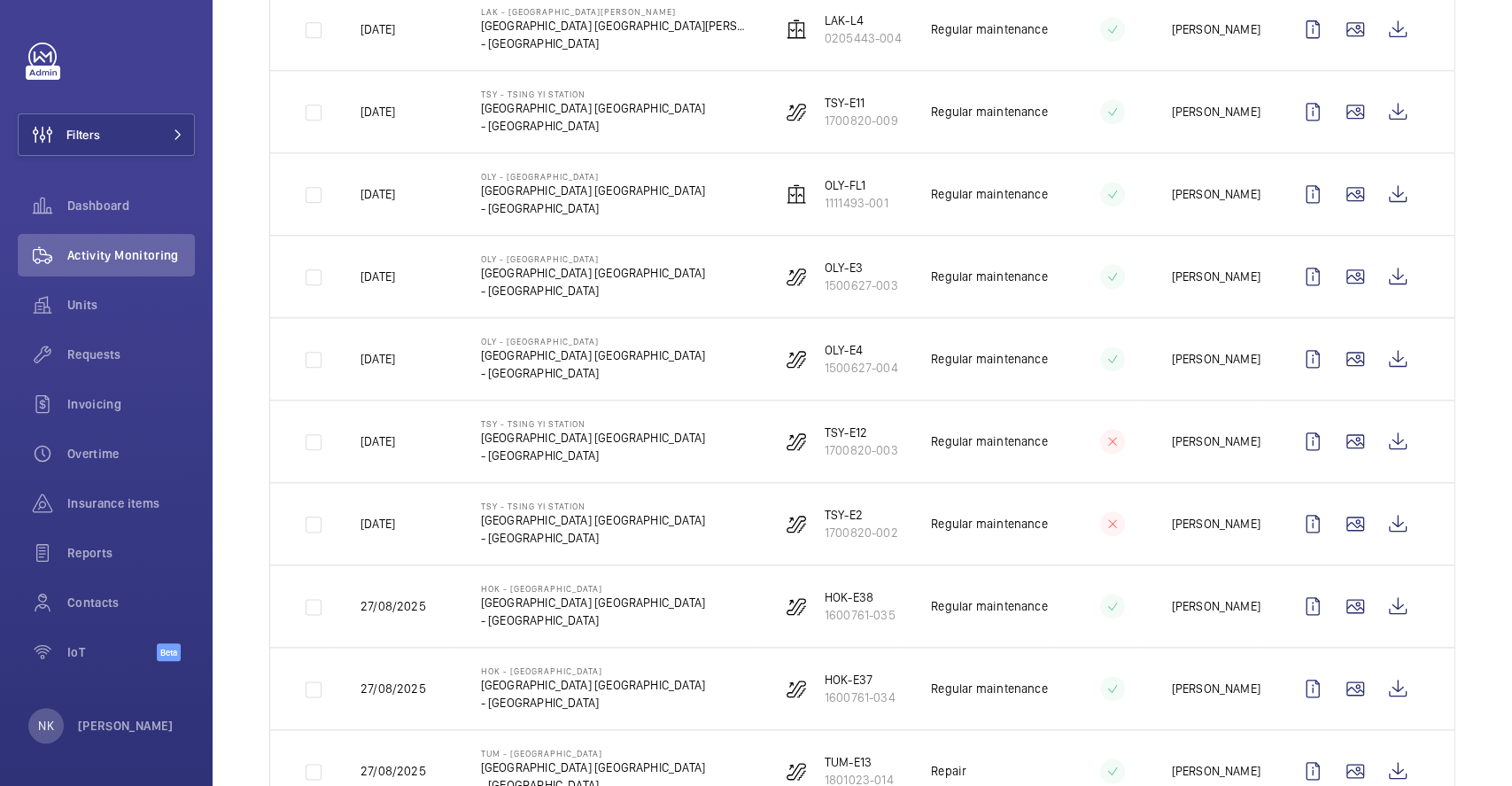
click at [1105, 452] on mat-icon at bounding box center [1112, 442] width 14 height 21
click at [1105, 448] on mat-icon at bounding box center [1112, 442] width 14 height 21
click at [1334, 457] on wm-front-icon-button at bounding box center [1356, 442] width 43 height 43
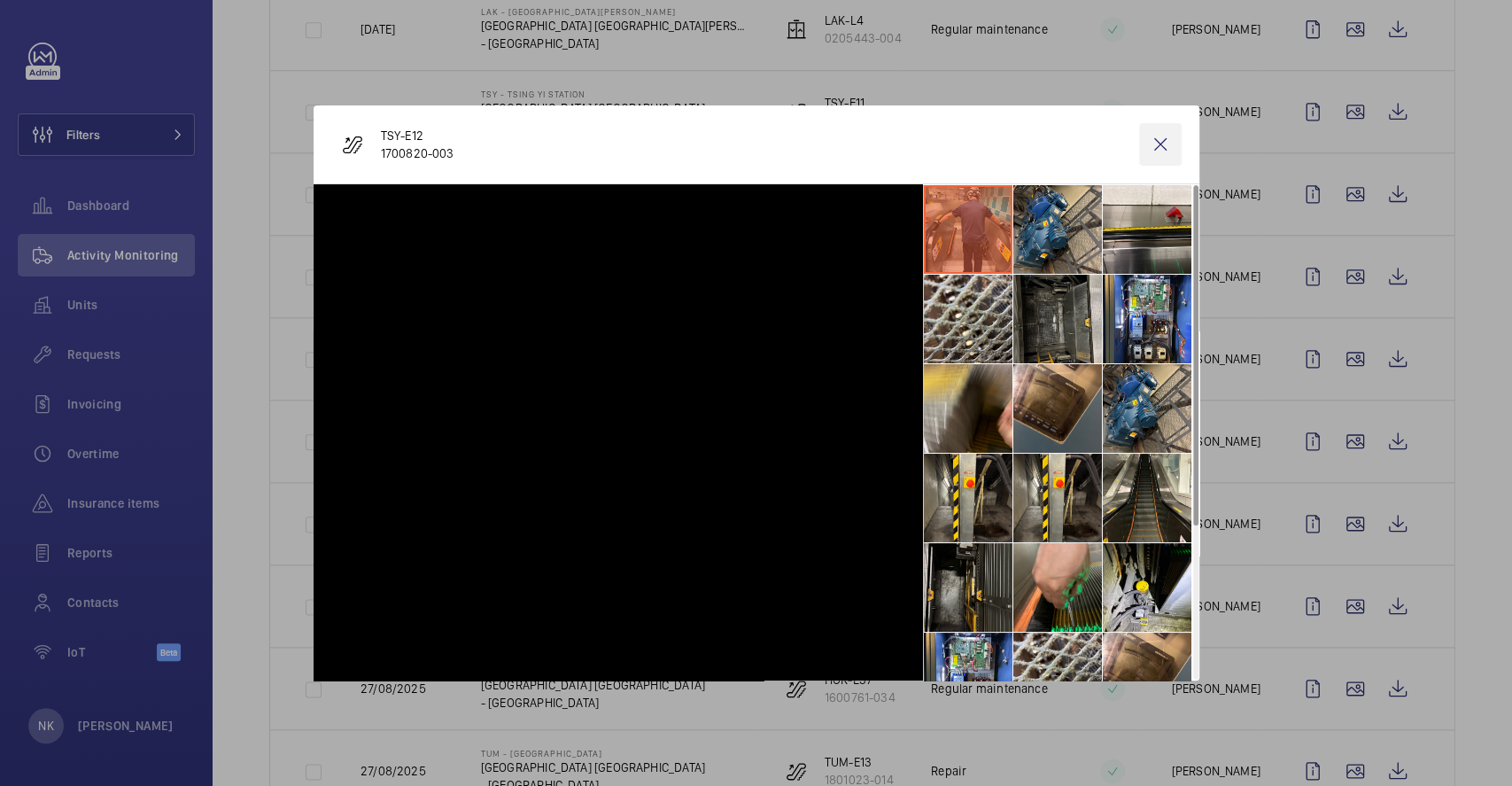
click at [1149, 142] on wm-front-icon-button at bounding box center [1161, 145] width 43 height 43
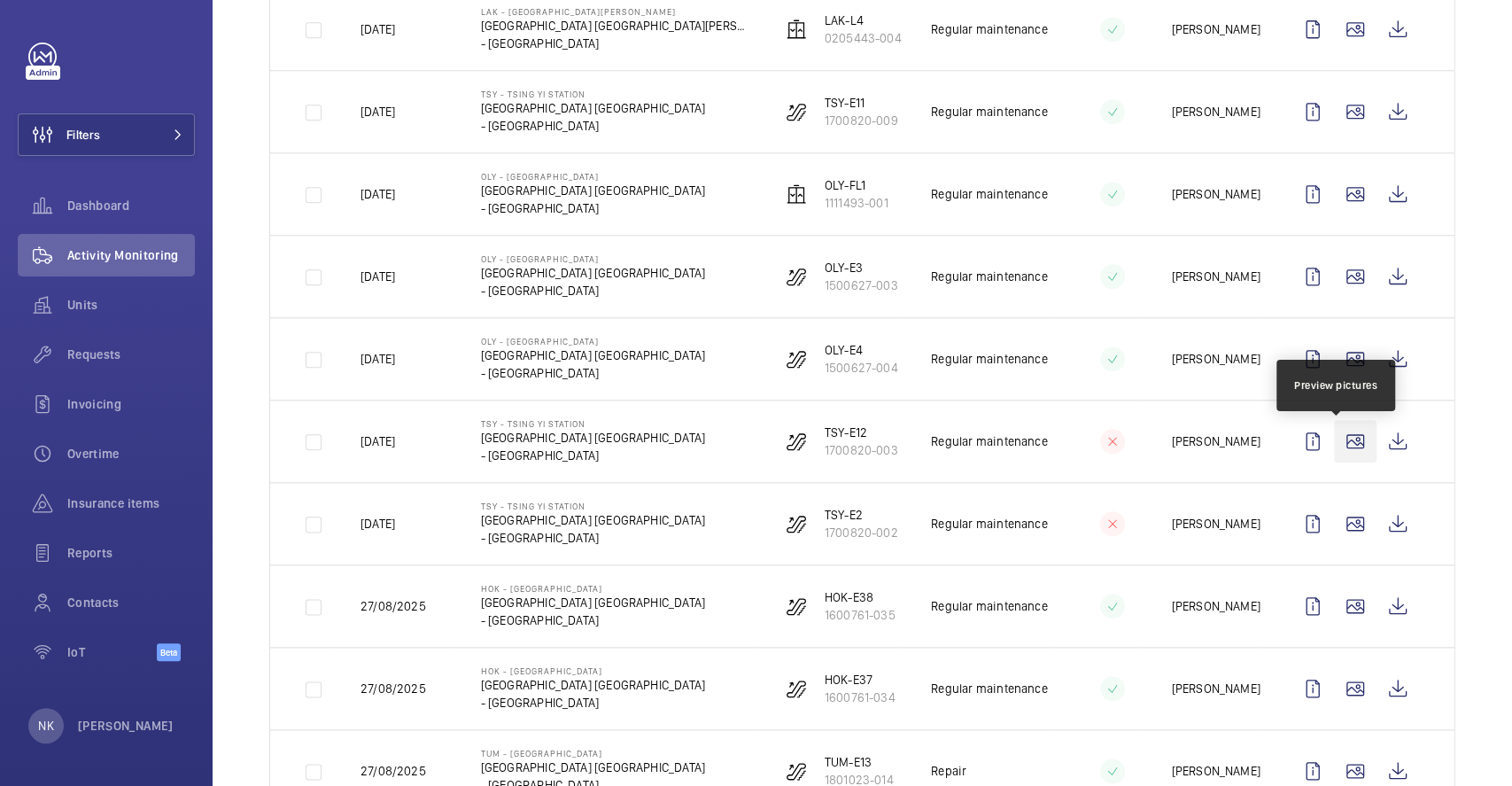
click at [1340, 445] on wm-front-icon-button at bounding box center [1356, 442] width 43 height 43
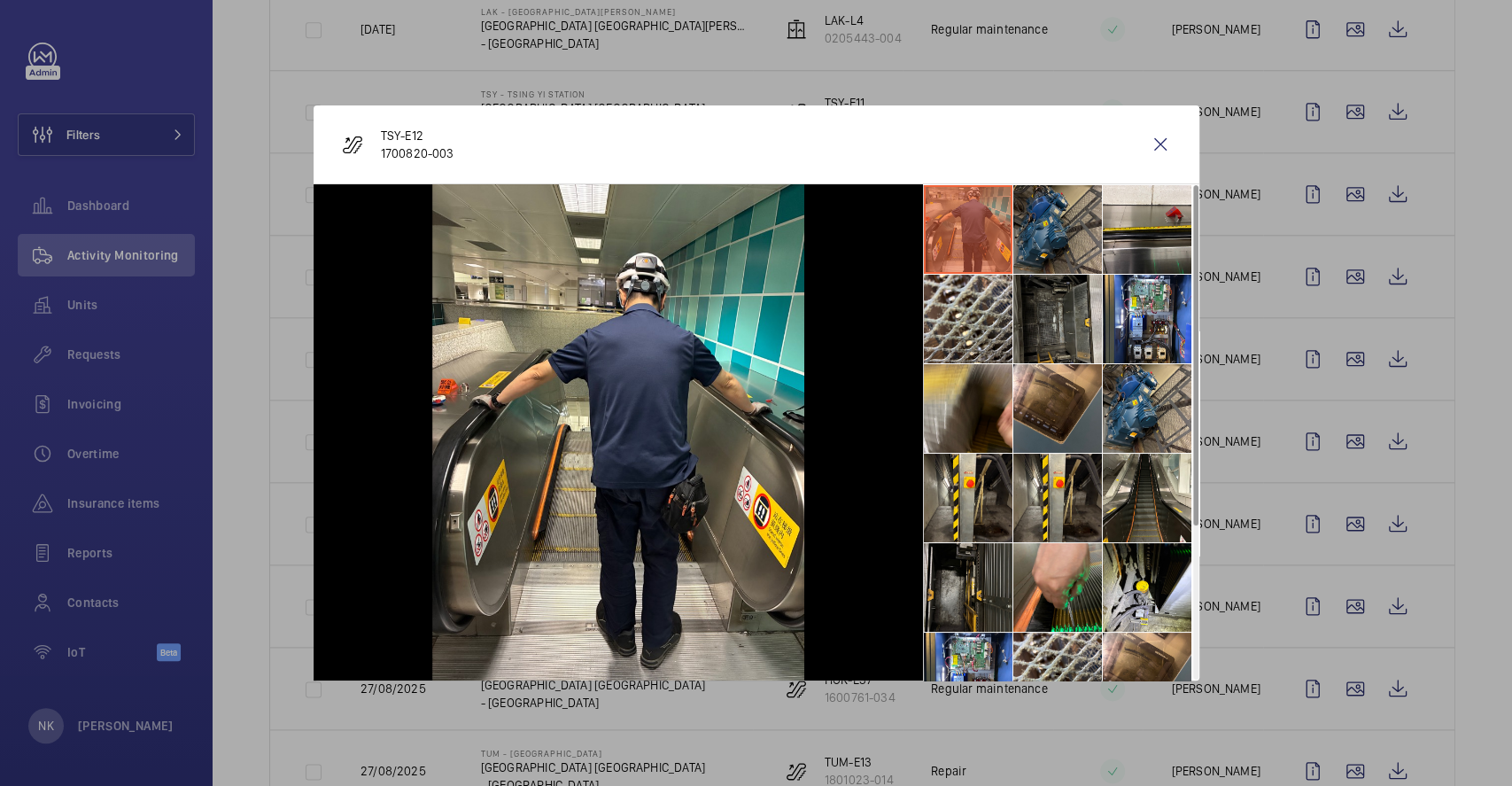
drag, startPoint x: 1044, startPoint y: 278, endPoint x: 1043, endPoint y: 266, distance: 12.0
click at [1044, 277] on li at bounding box center [1057, 319] width 88 height 88
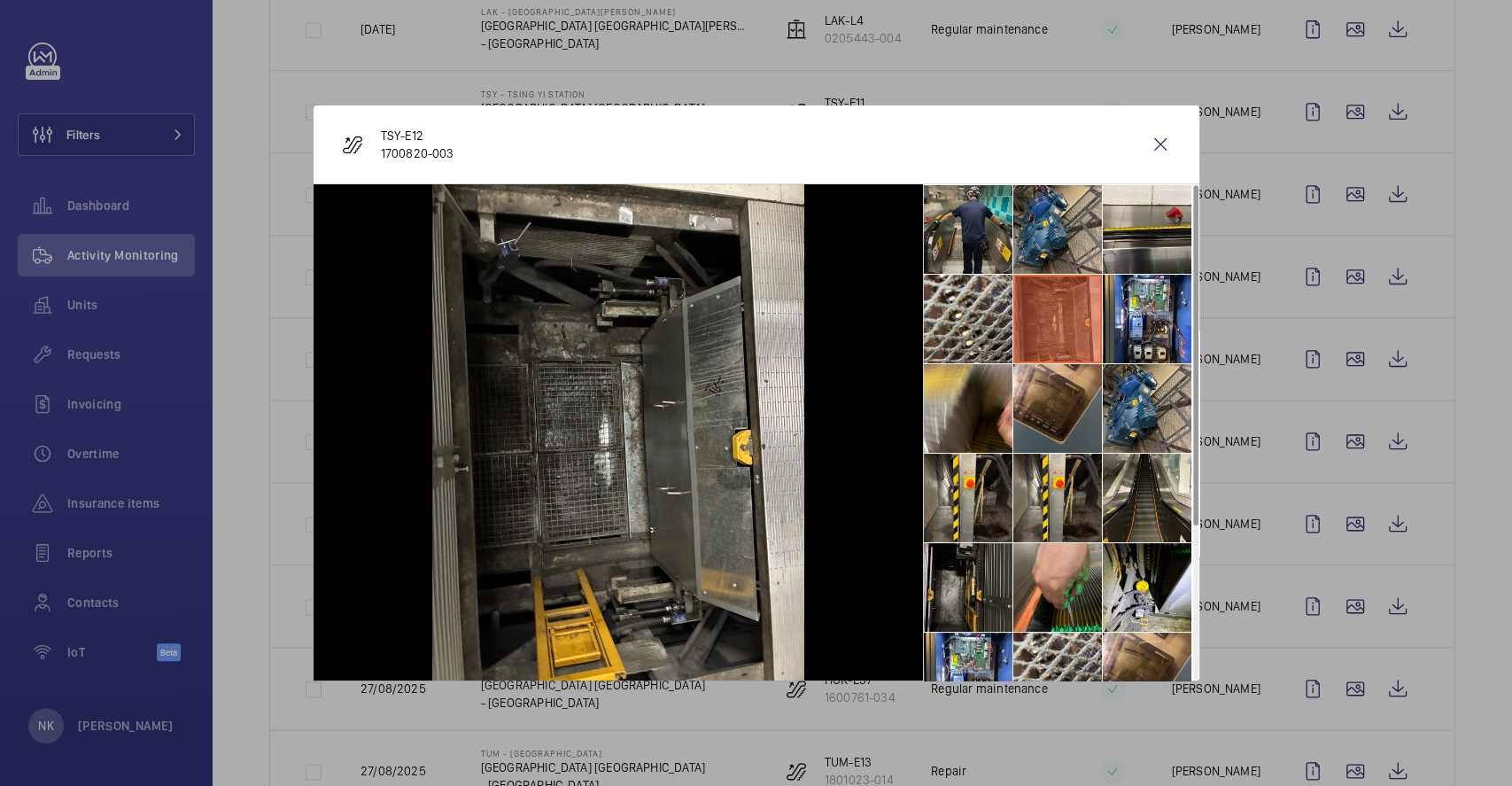
drag, startPoint x: 1027, startPoint y: 238, endPoint x: 1012, endPoint y: 231, distance: 16.6
click at [1027, 237] on li at bounding box center [1057, 229] width 88 height 88
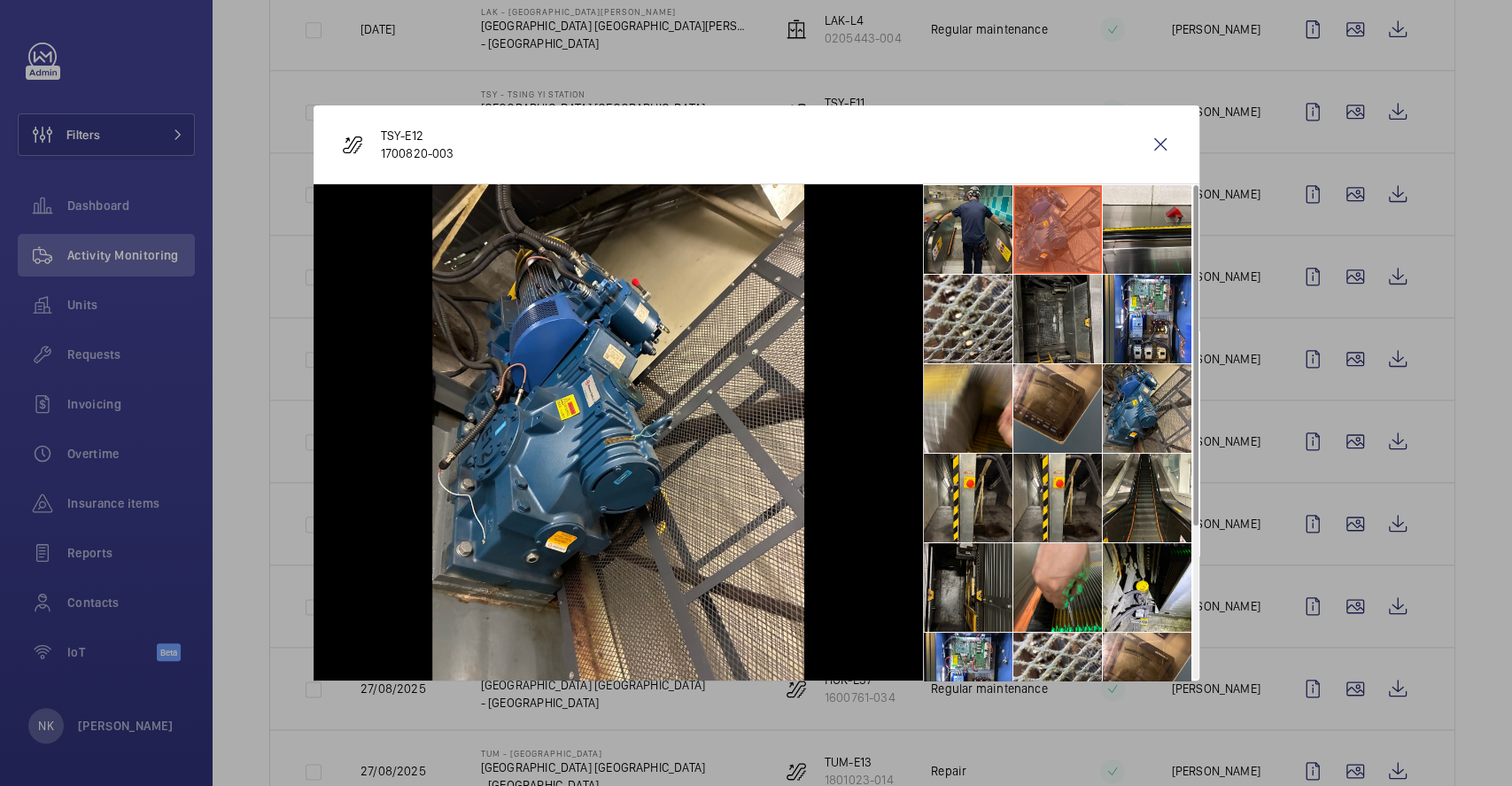
click at [990, 227] on li at bounding box center [968, 229] width 88 height 88
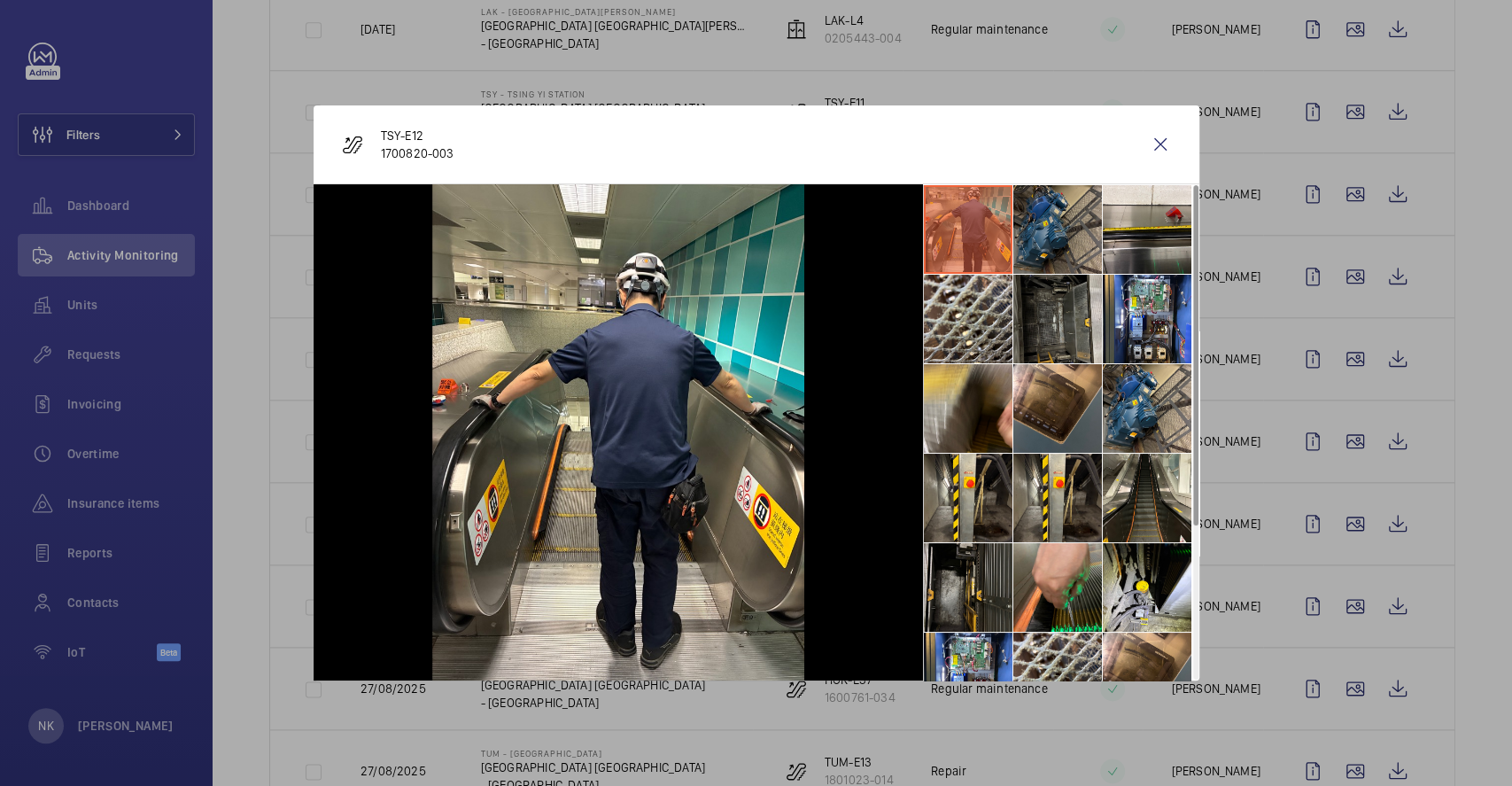
click at [1038, 223] on li at bounding box center [1057, 229] width 88 height 88
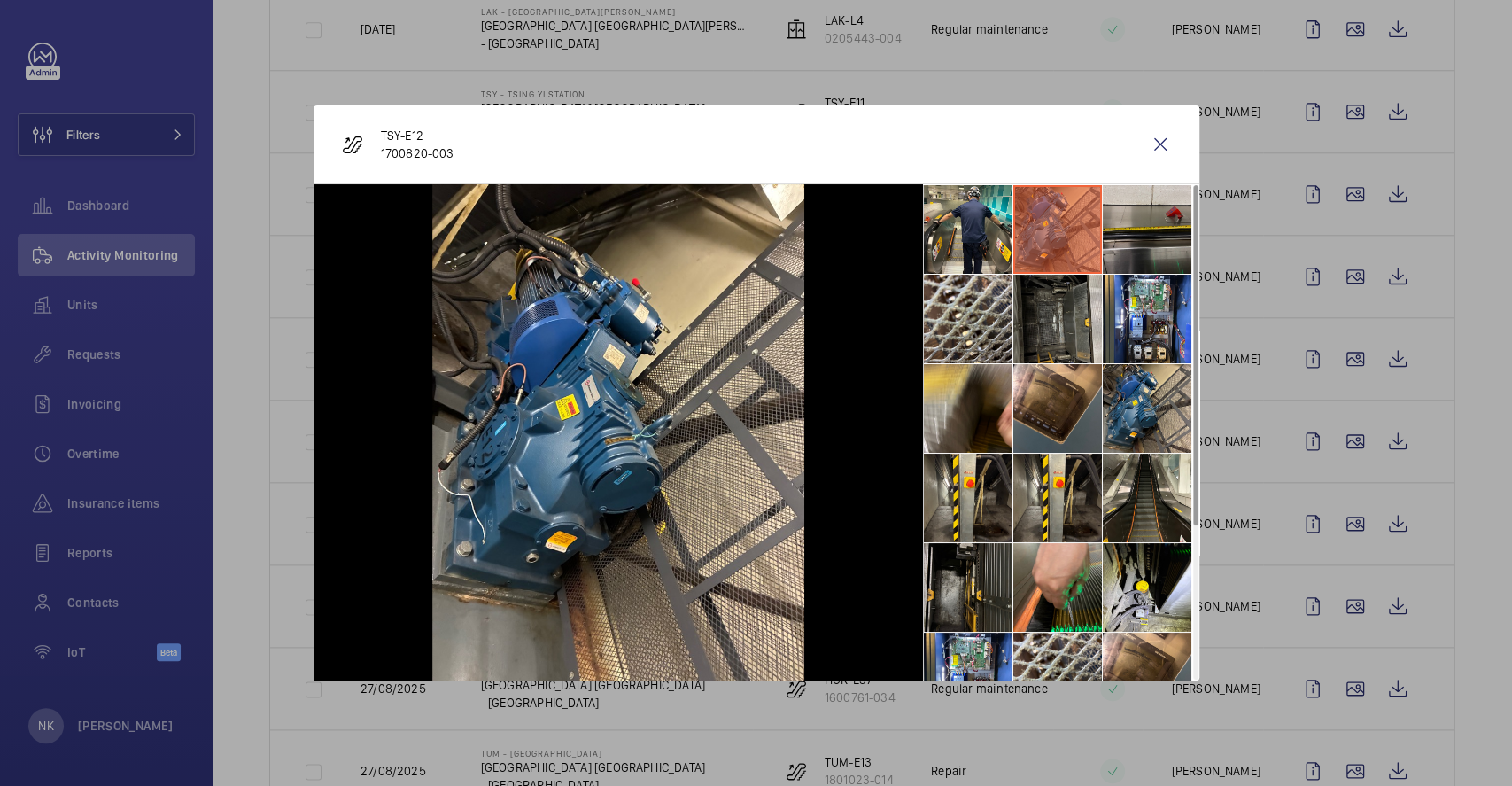
click at [1142, 240] on li at bounding box center [1147, 229] width 88 height 88
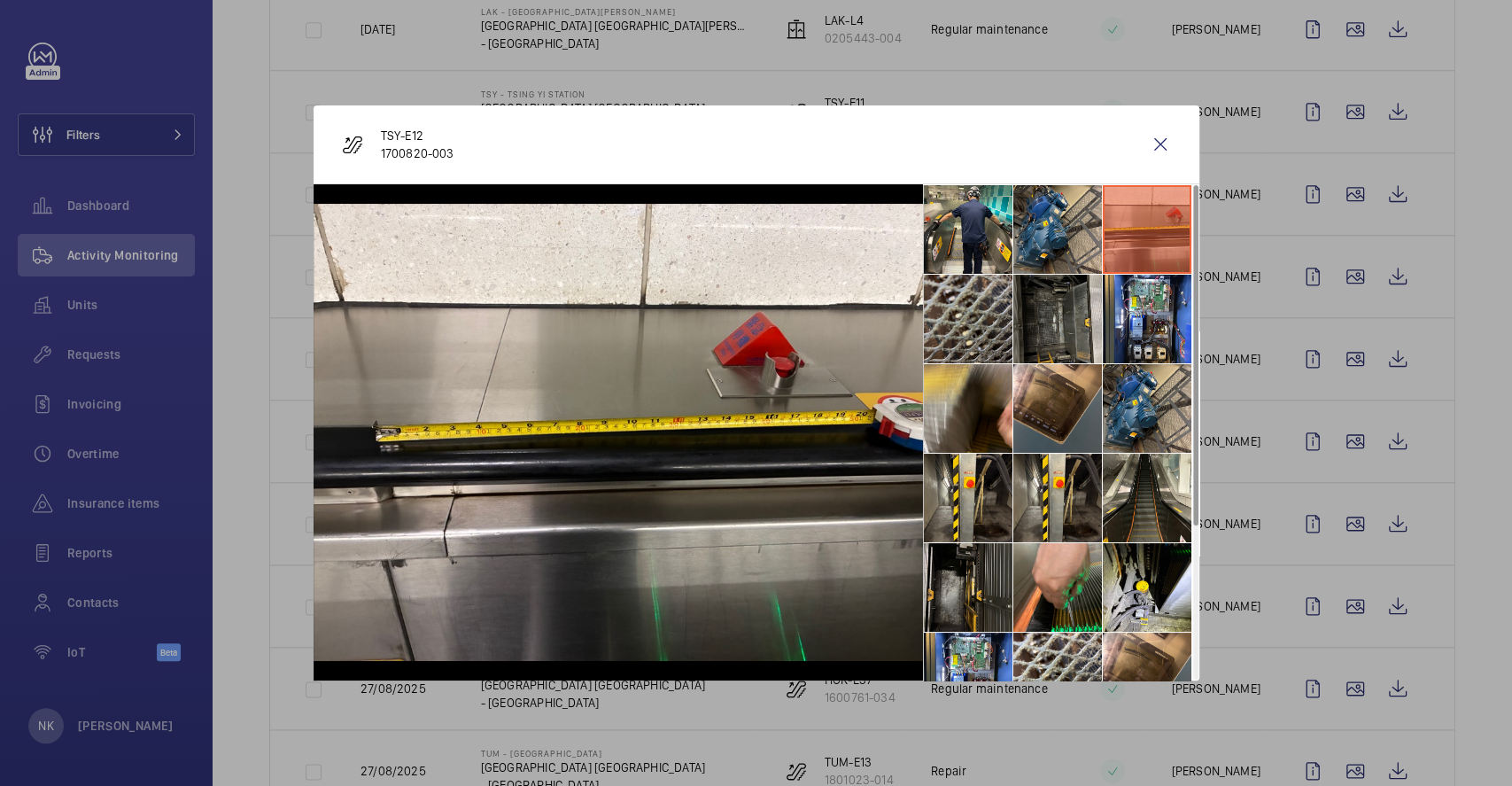
click at [978, 324] on li at bounding box center [968, 319] width 88 height 88
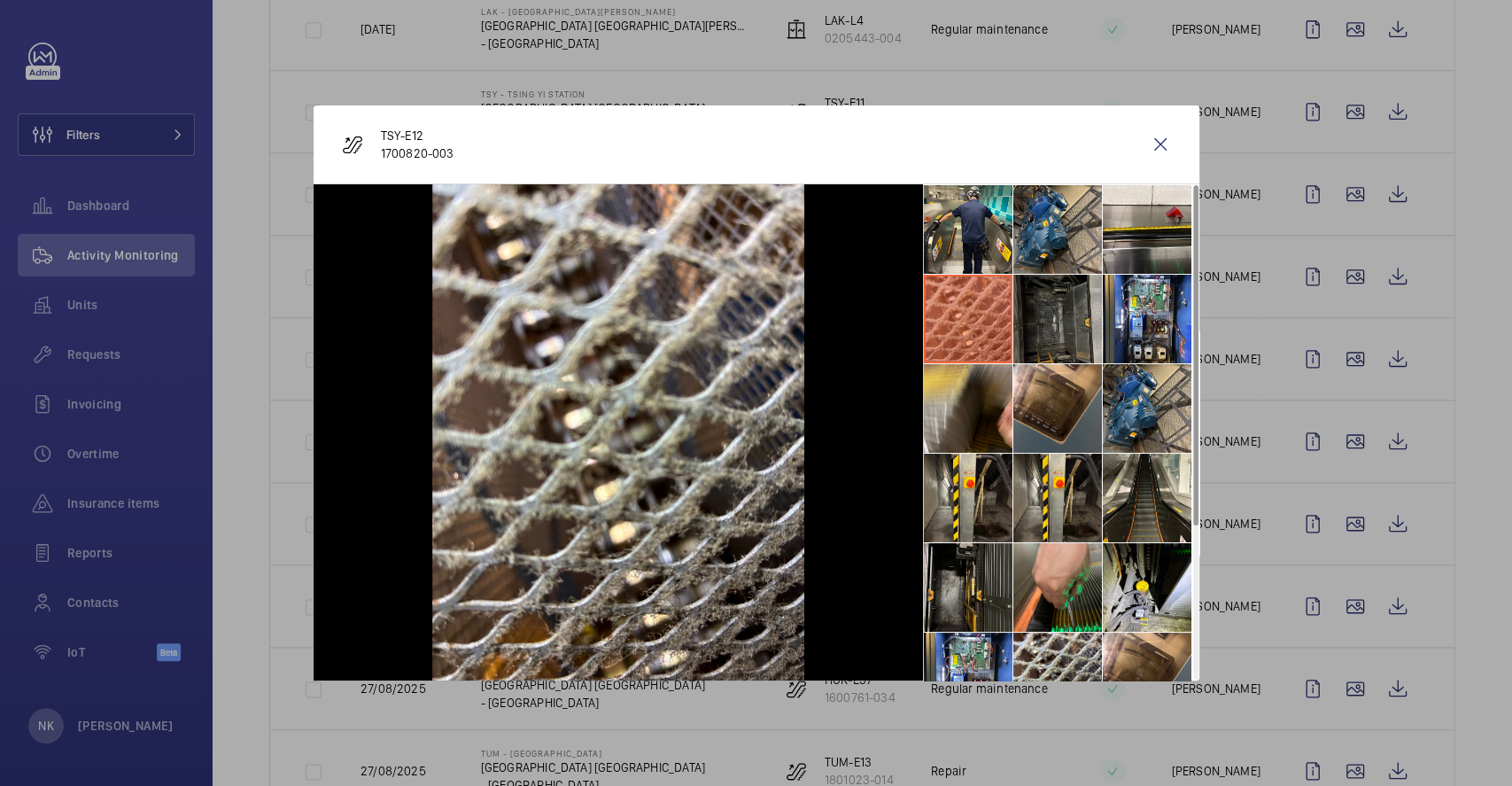
click at [1043, 327] on li at bounding box center [1057, 319] width 88 height 88
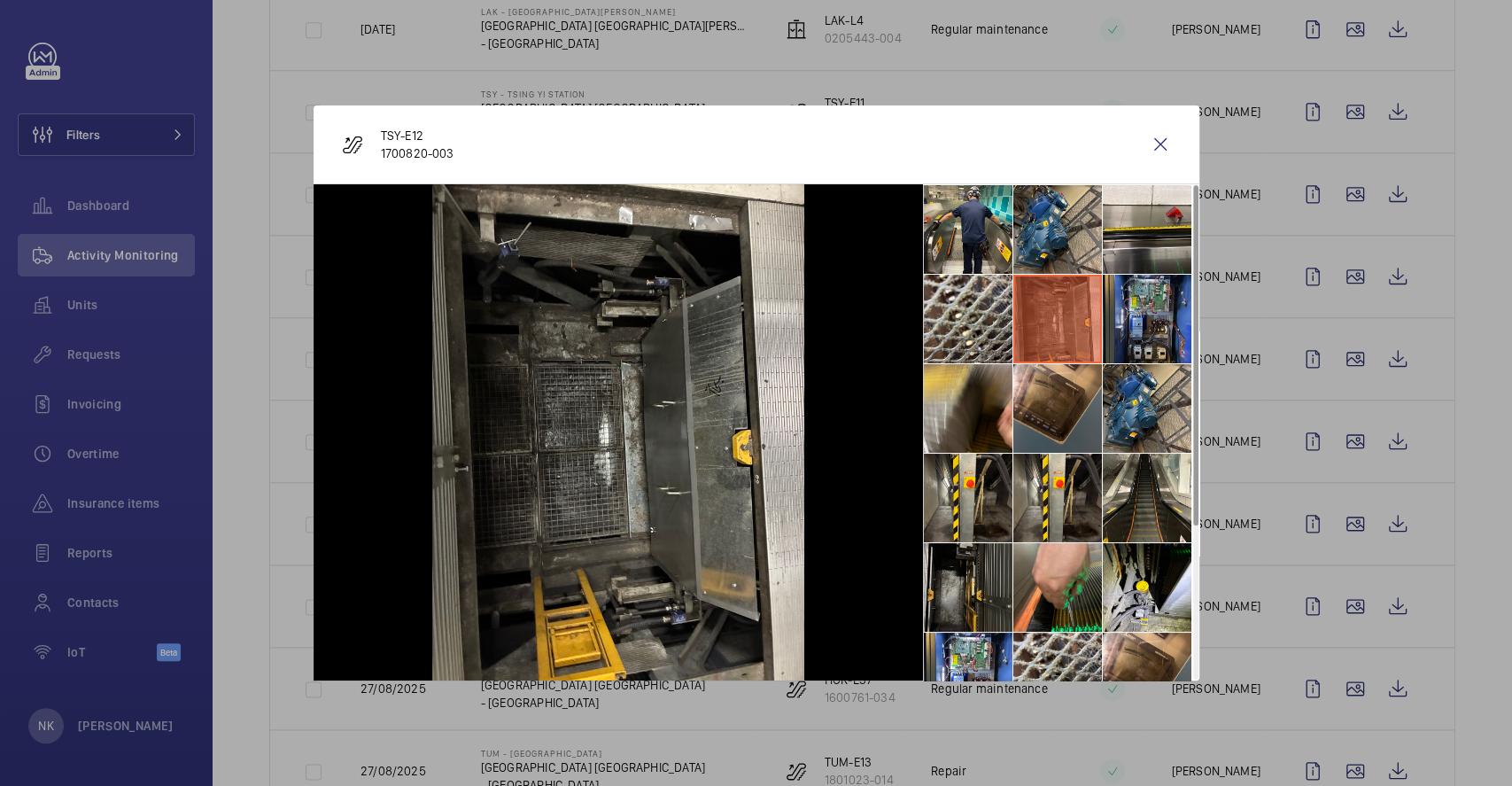
click at [1126, 330] on li at bounding box center [1147, 319] width 88 height 88
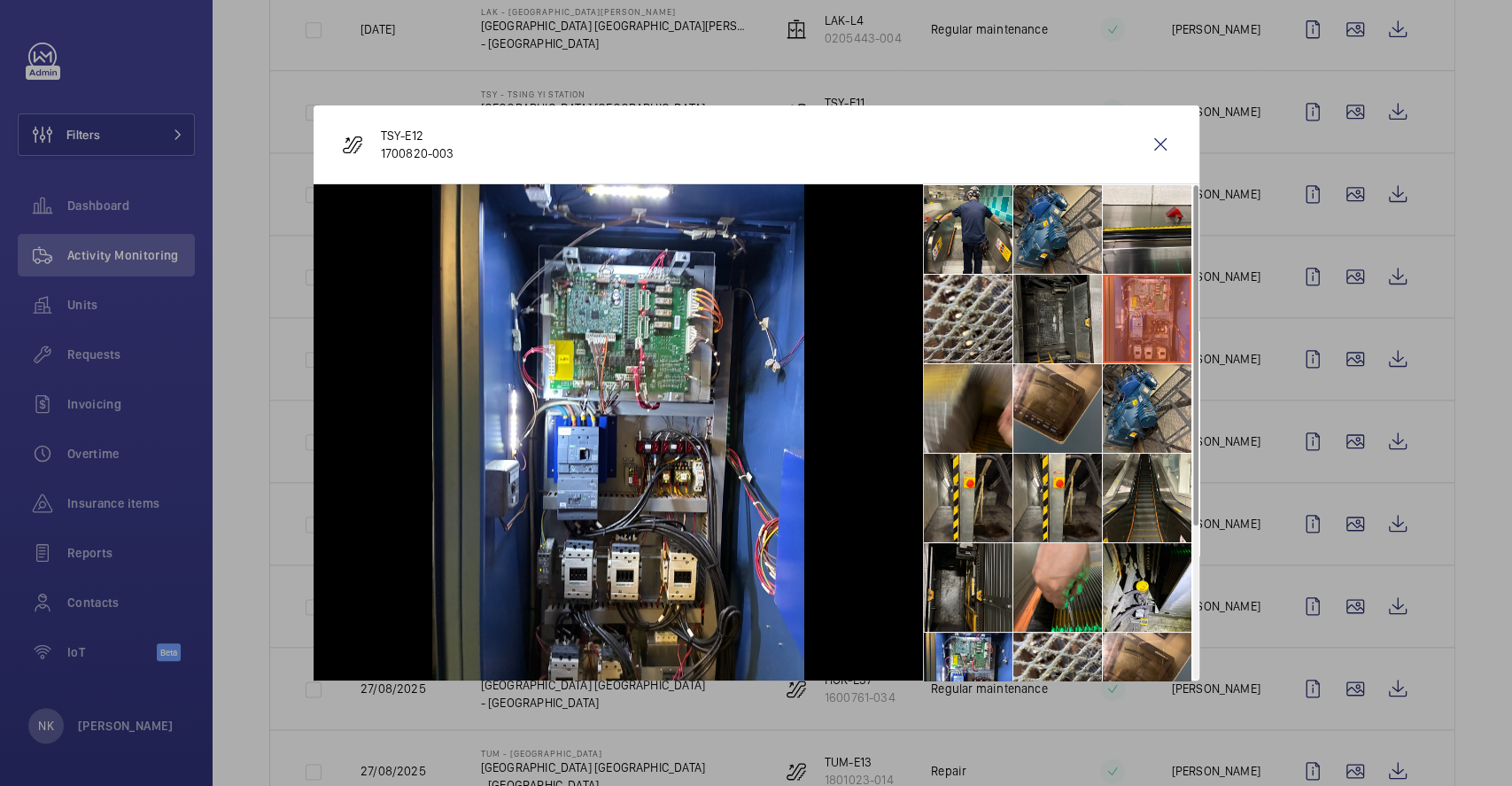
click at [978, 409] on li at bounding box center [968, 408] width 88 height 88
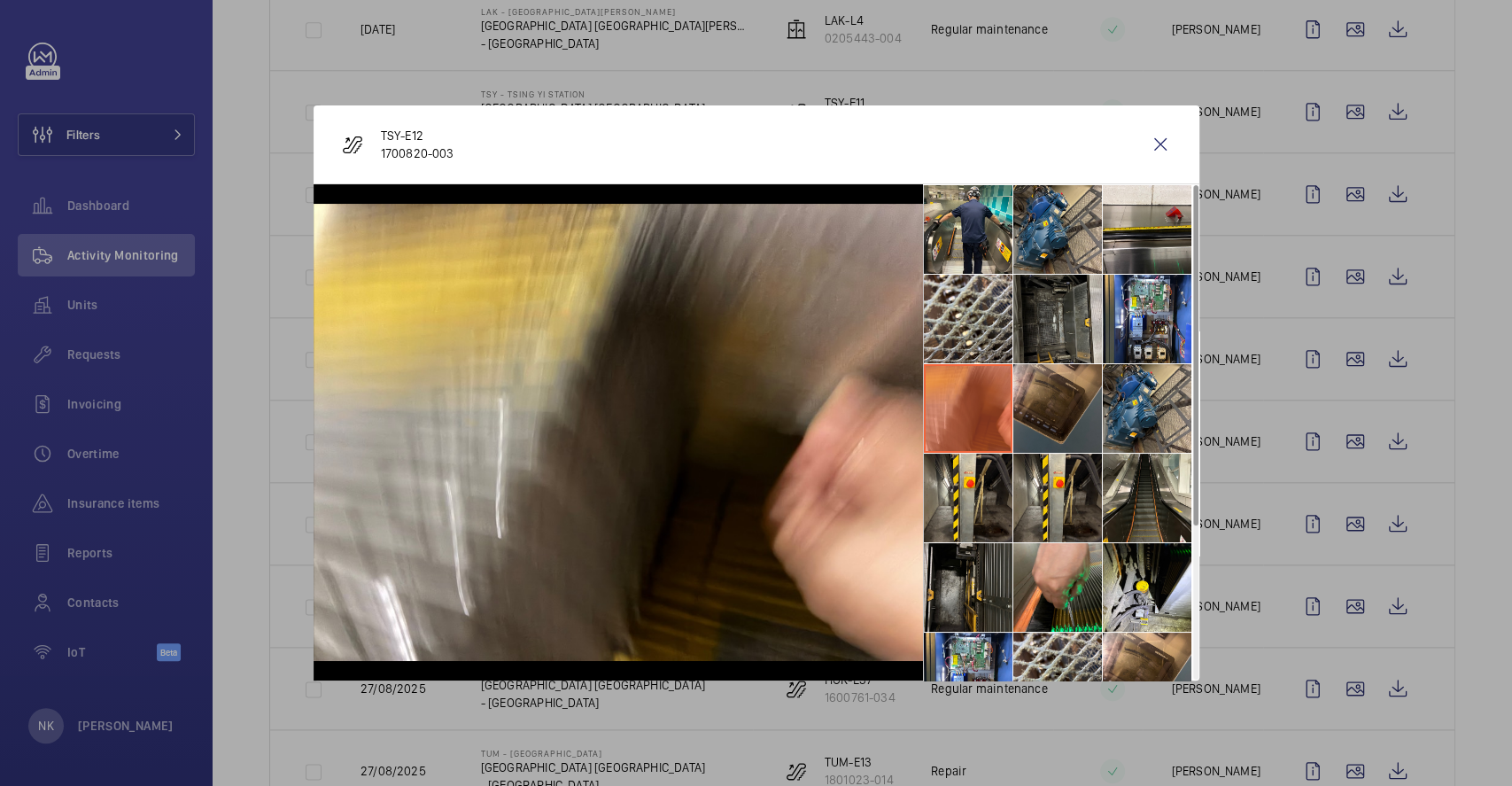
click at [1062, 424] on li at bounding box center [1057, 408] width 88 height 88
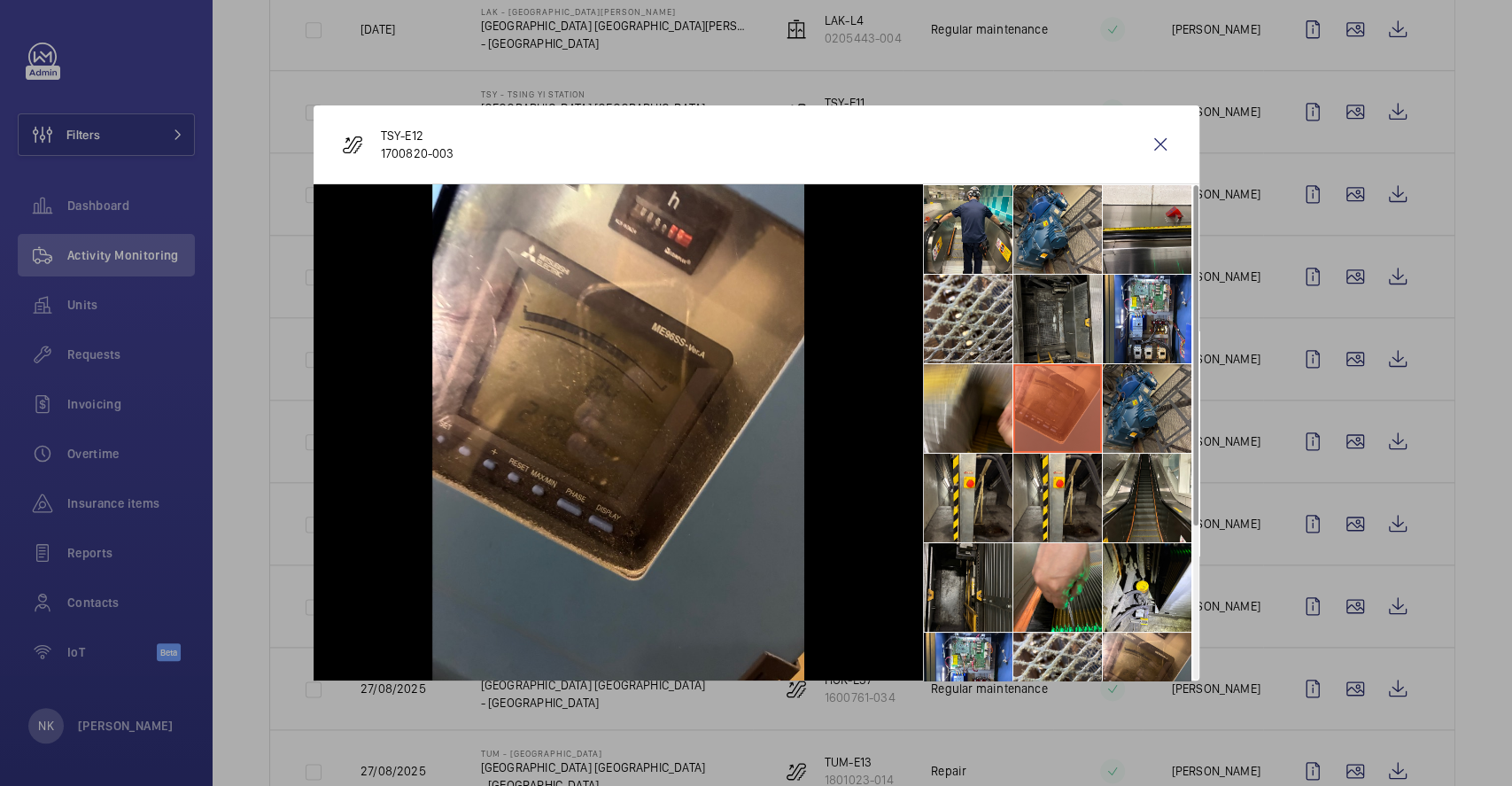
click at [1146, 429] on li at bounding box center [1147, 408] width 88 height 88
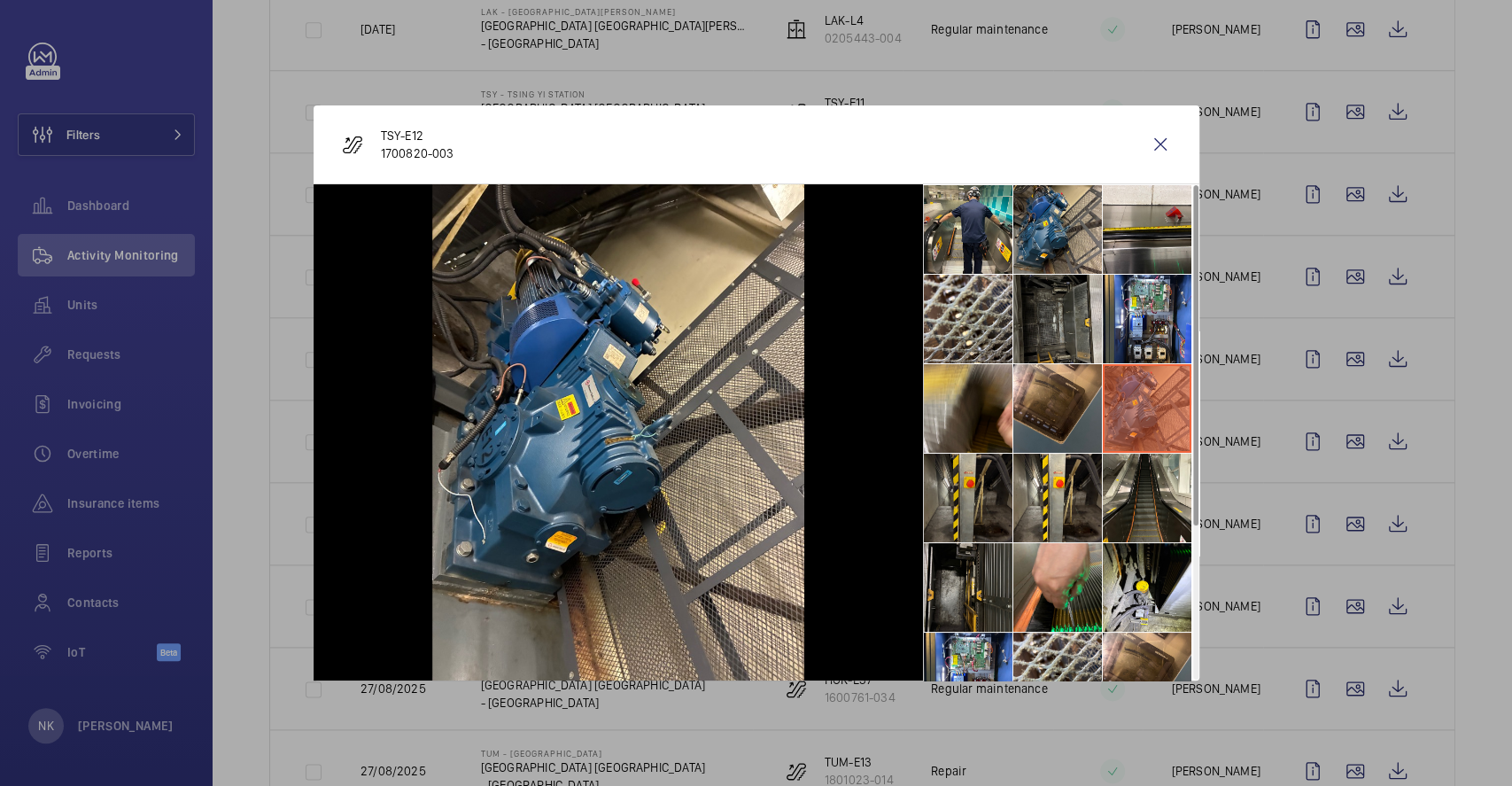
click at [976, 502] on li at bounding box center [968, 498] width 88 height 88
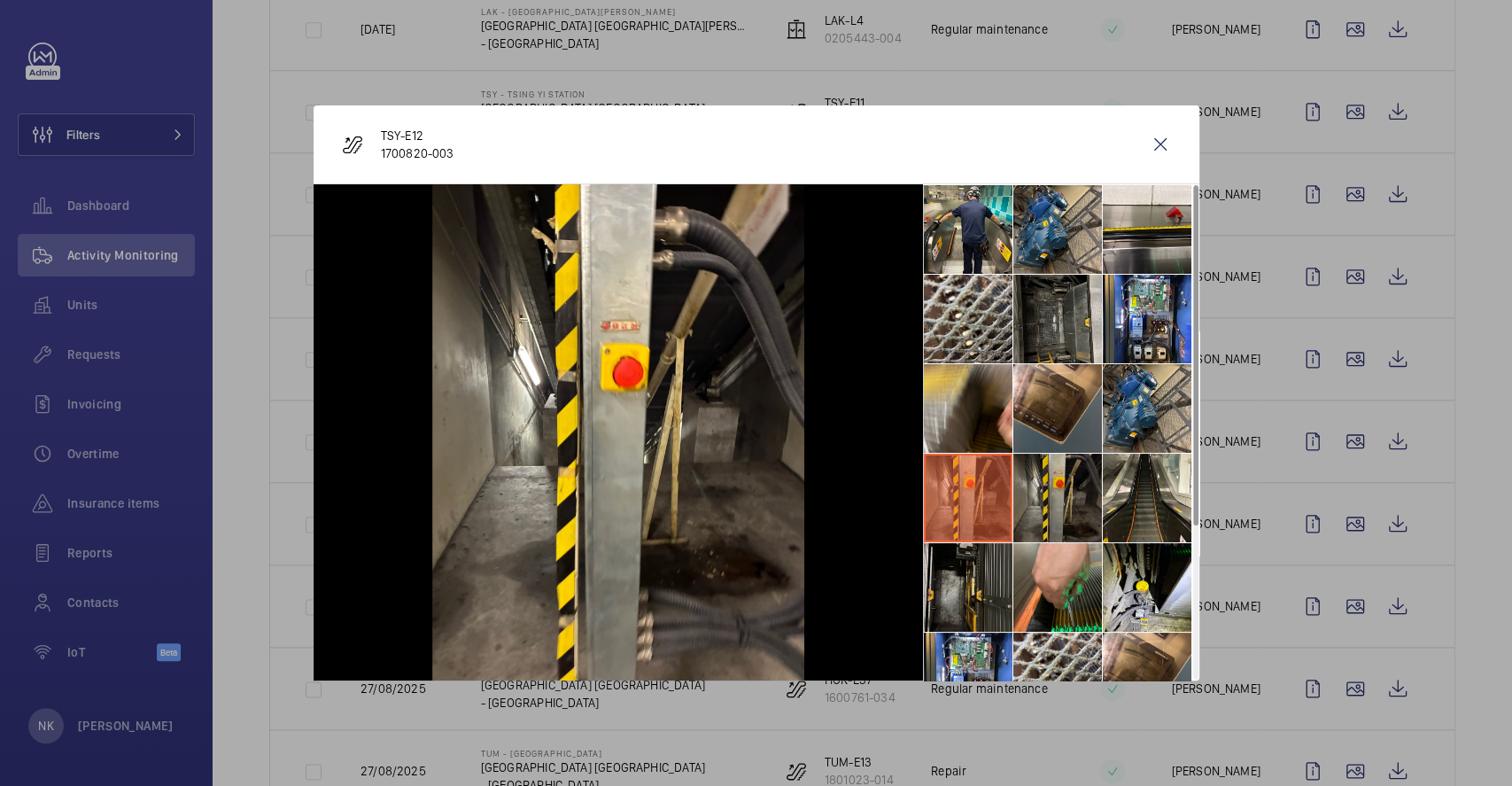
click at [1041, 497] on li at bounding box center [1057, 498] width 88 height 88
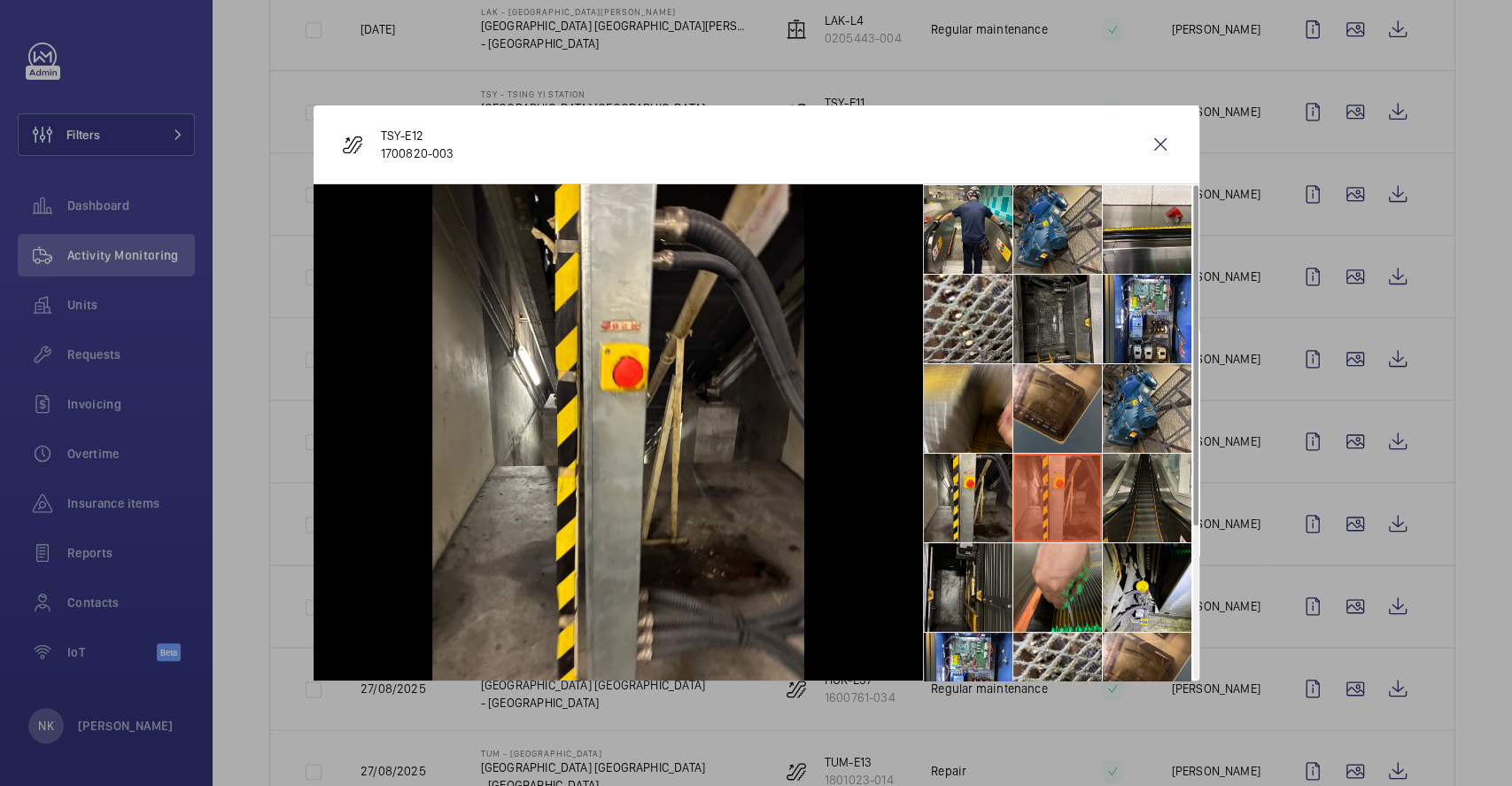
click at [1144, 516] on li at bounding box center [1147, 498] width 88 height 88
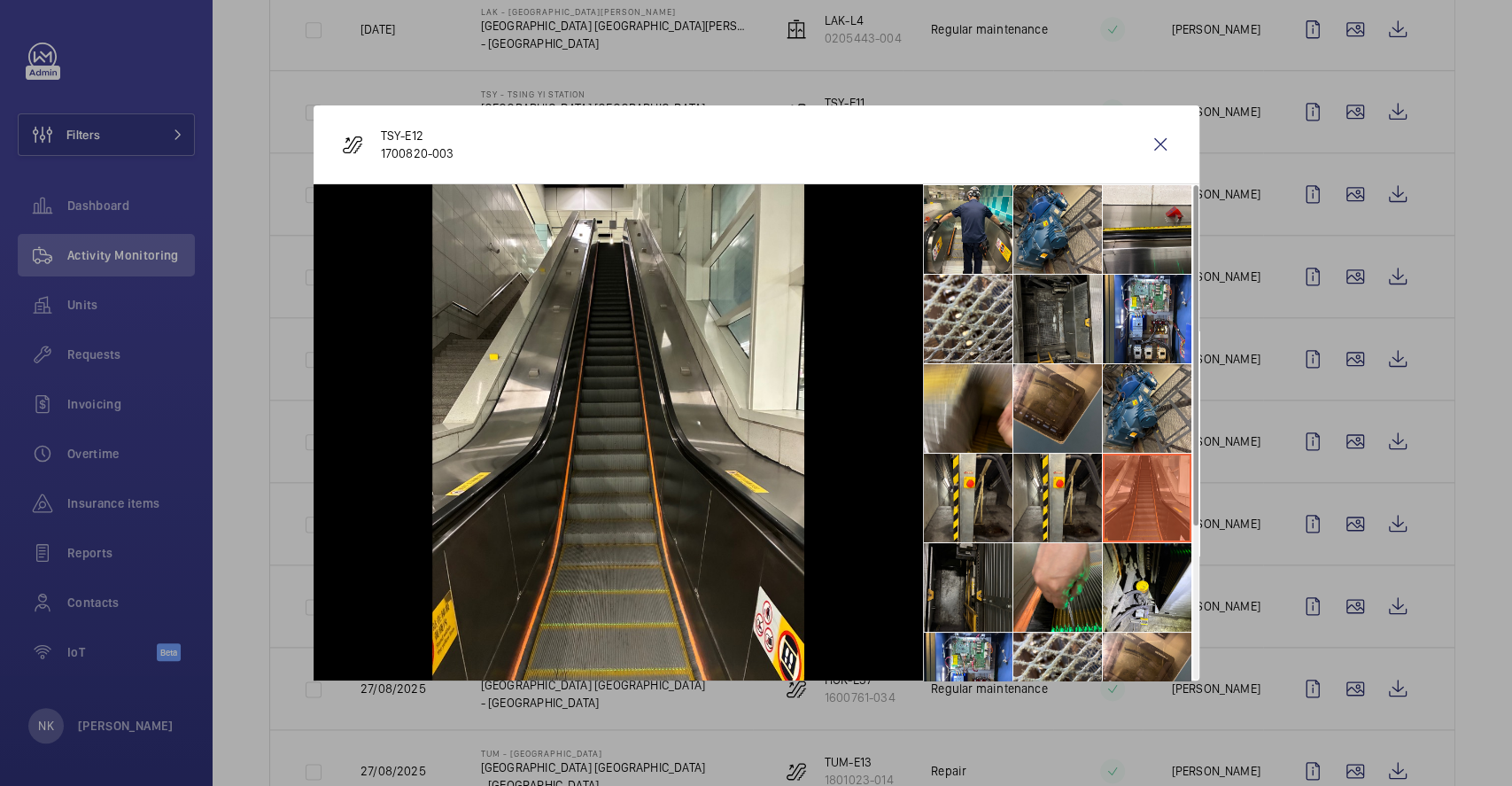
click at [980, 600] on li at bounding box center [968, 587] width 88 height 88
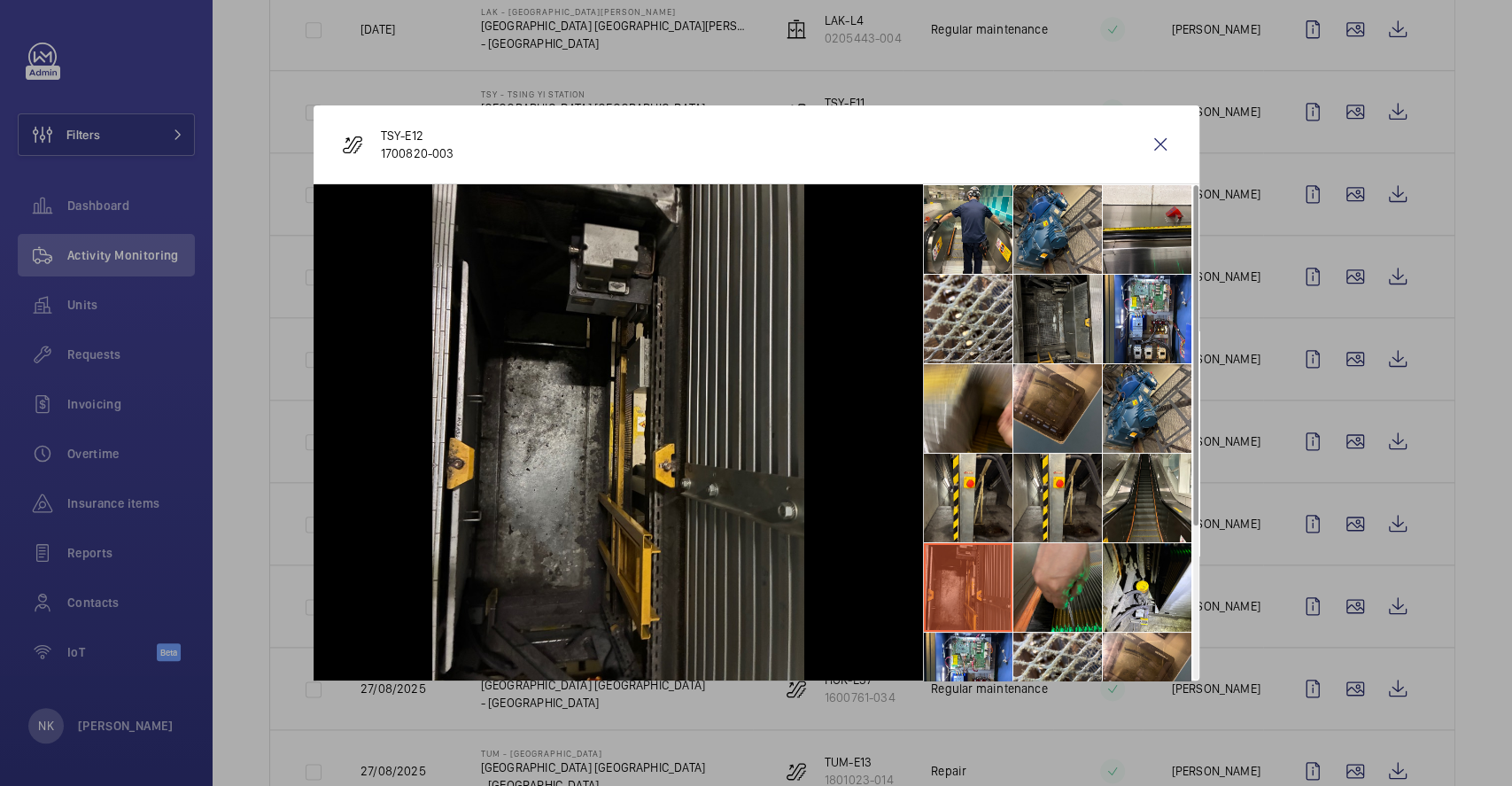
click at [1042, 587] on li at bounding box center [1057, 587] width 88 height 88
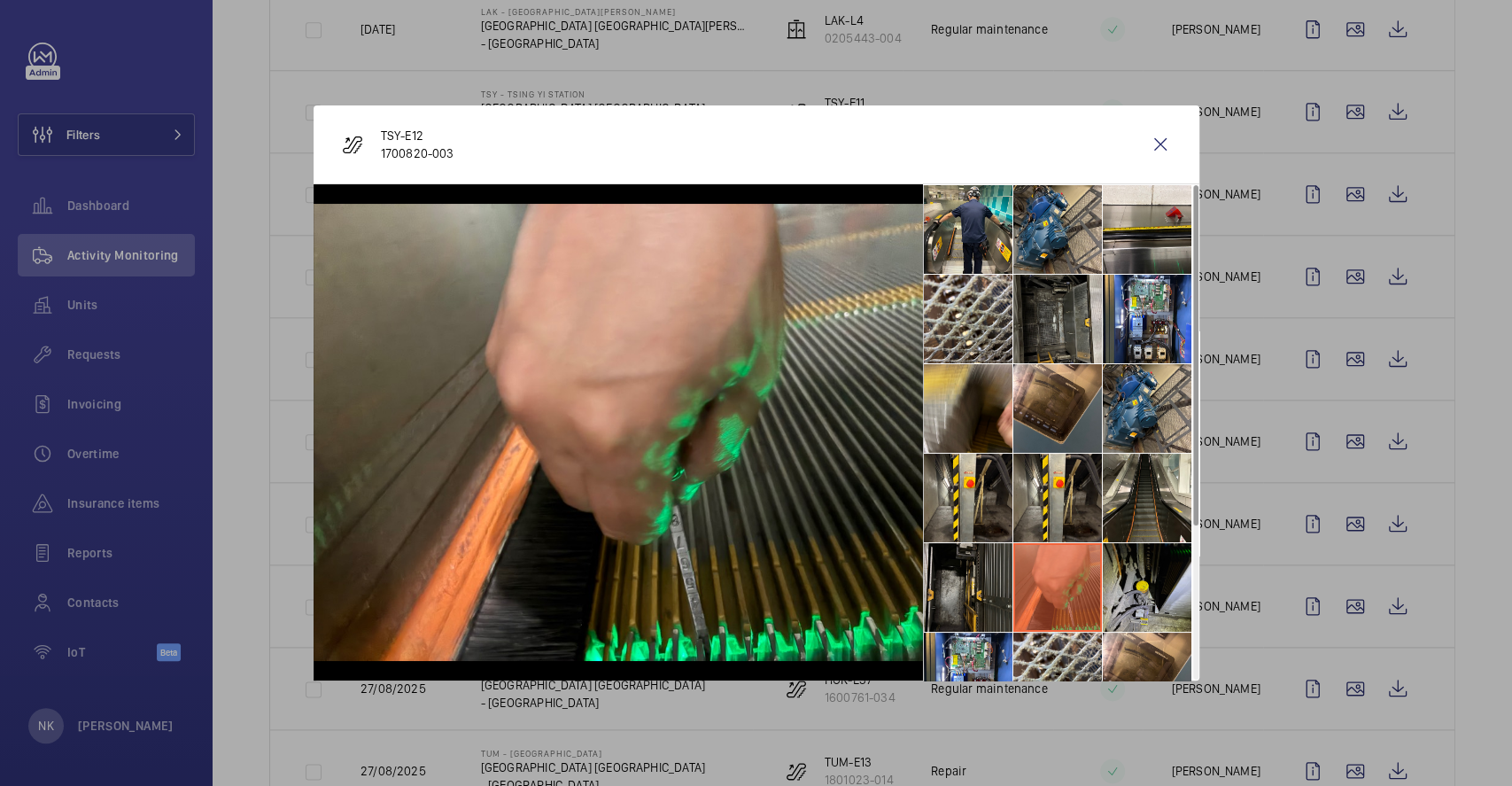
click at [1146, 556] on li at bounding box center [1147, 587] width 88 height 88
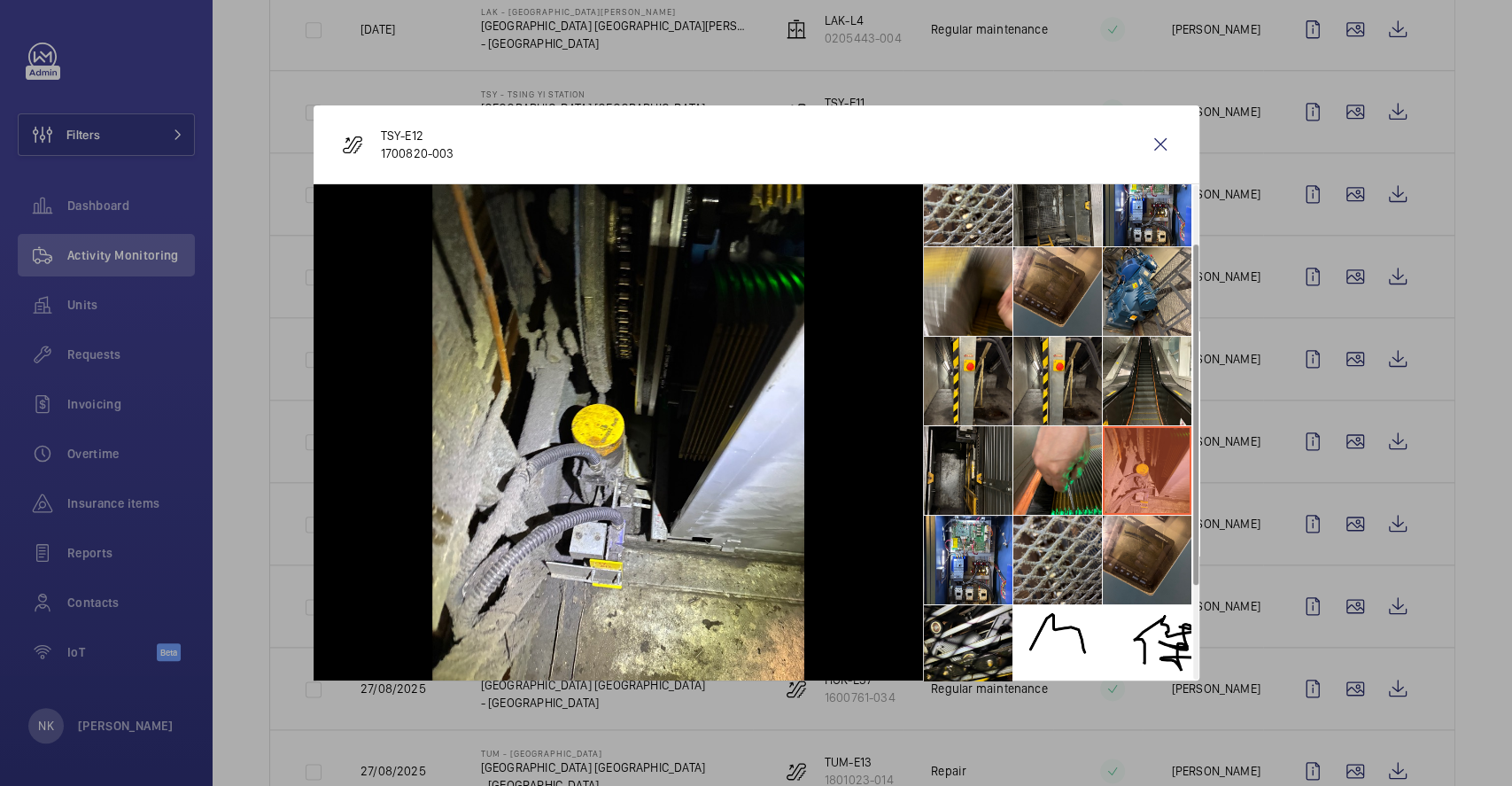
scroll to position [219, 0]
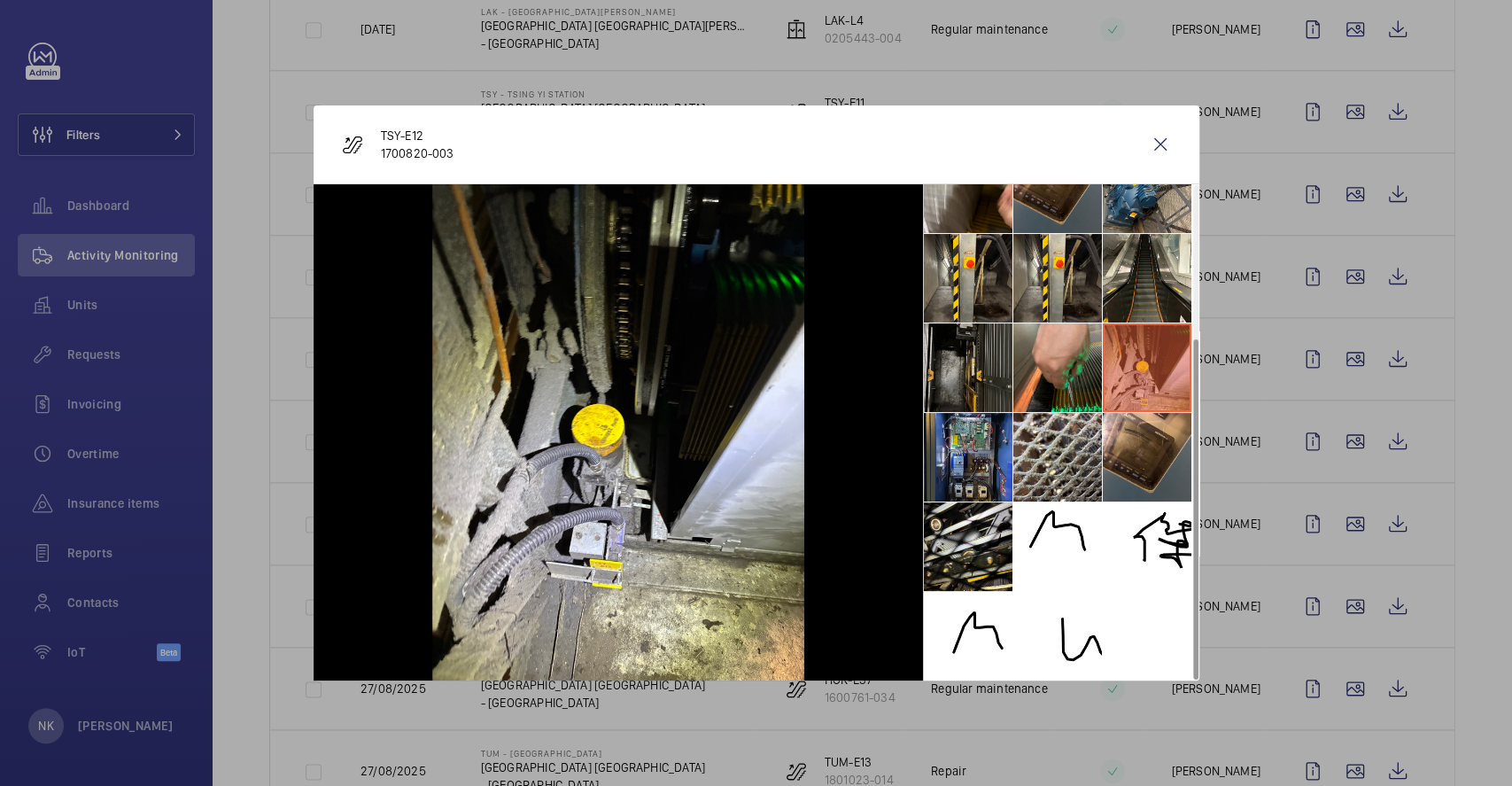
click at [997, 460] on li at bounding box center [968, 457] width 88 height 88
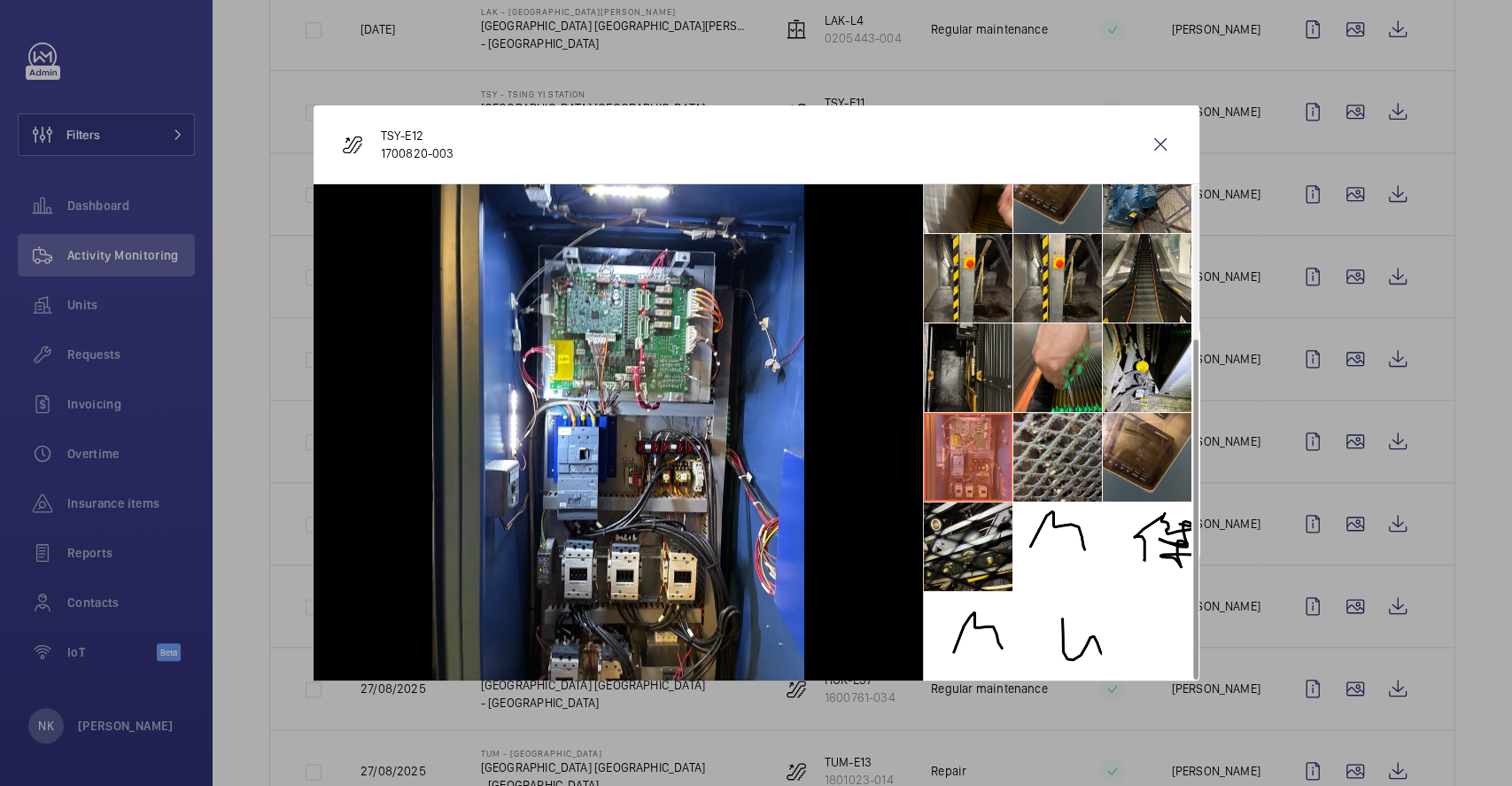
click at [1074, 443] on li at bounding box center [1057, 457] width 88 height 88
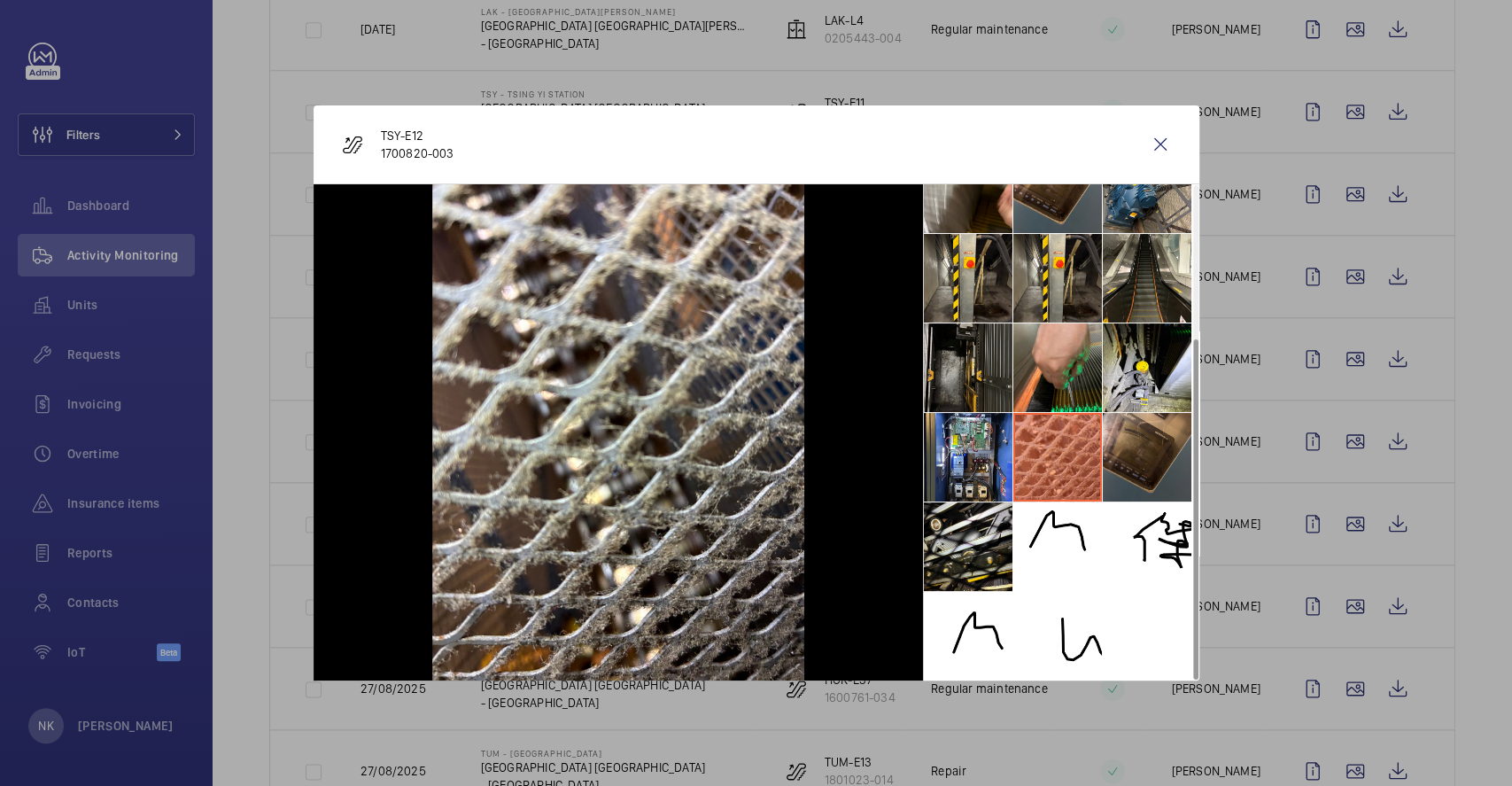
click at [1141, 447] on li at bounding box center [1147, 457] width 88 height 88
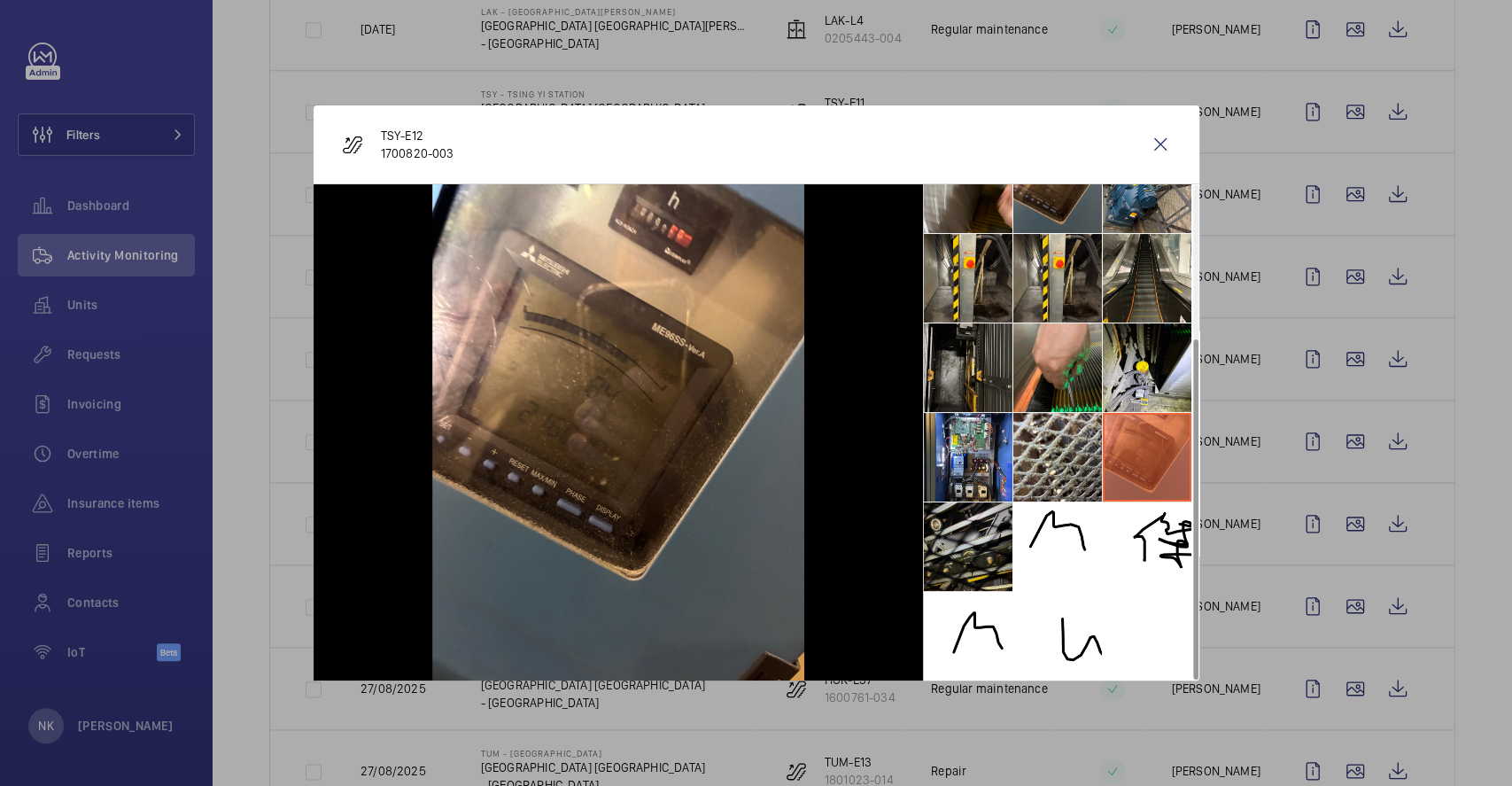
click at [957, 544] on li at bounding box center [968, 546] width 88 height 88
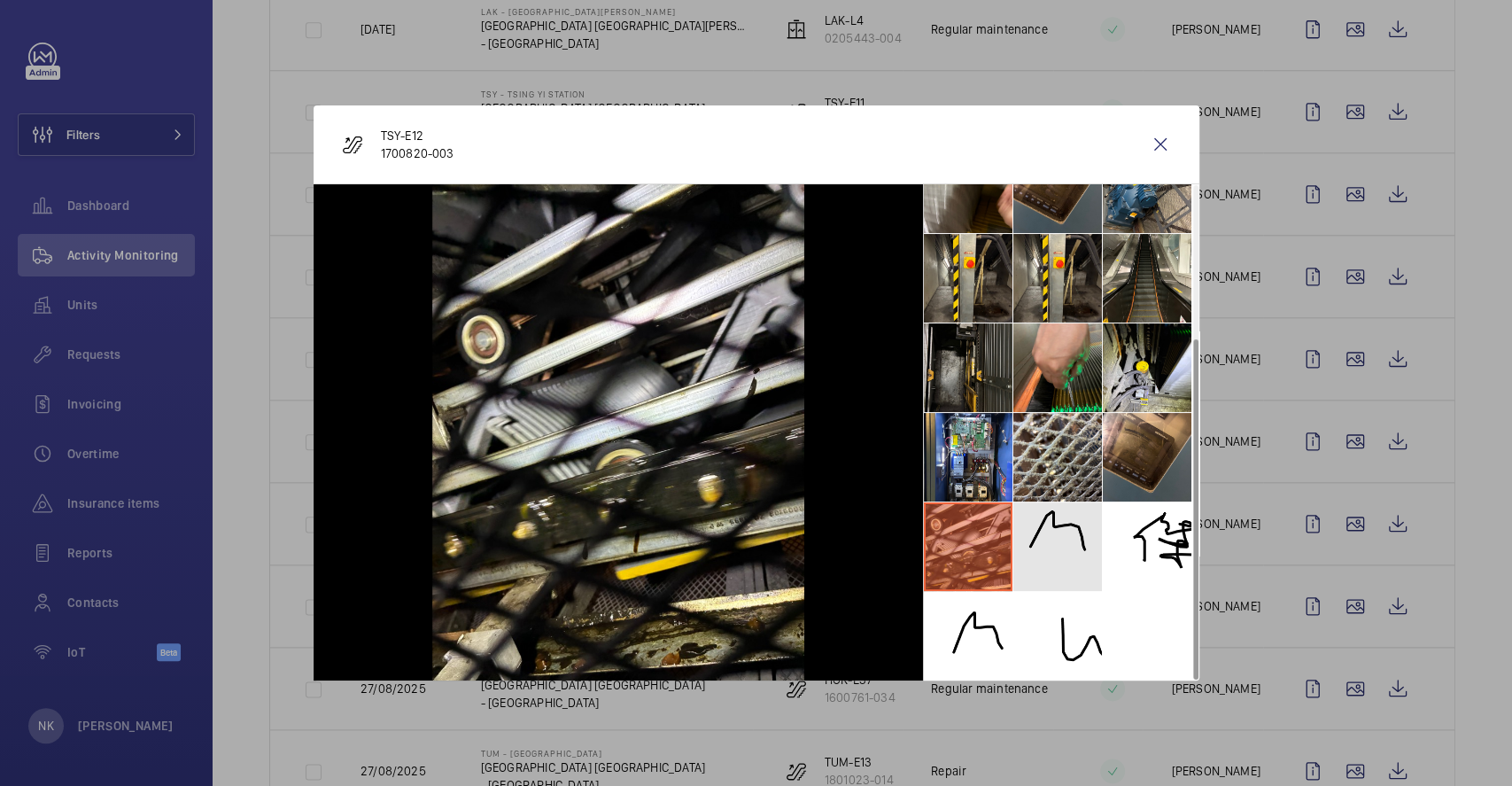
click at [1072, 550] on li at bounding box center [1057, 546] width 88 height 88
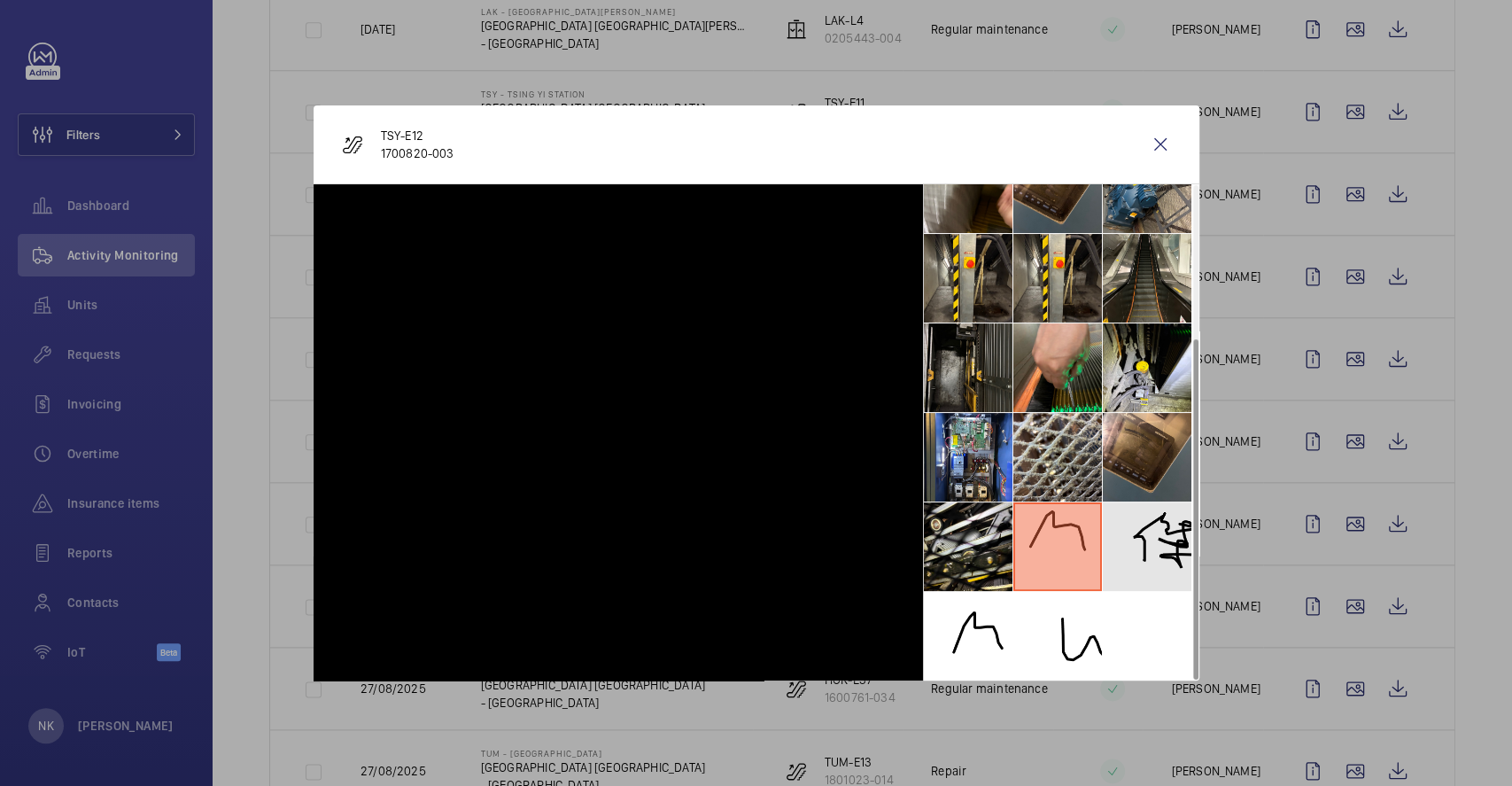
click at [1135, 550] on li at bounding box center [1147, 546] width 88 height 88
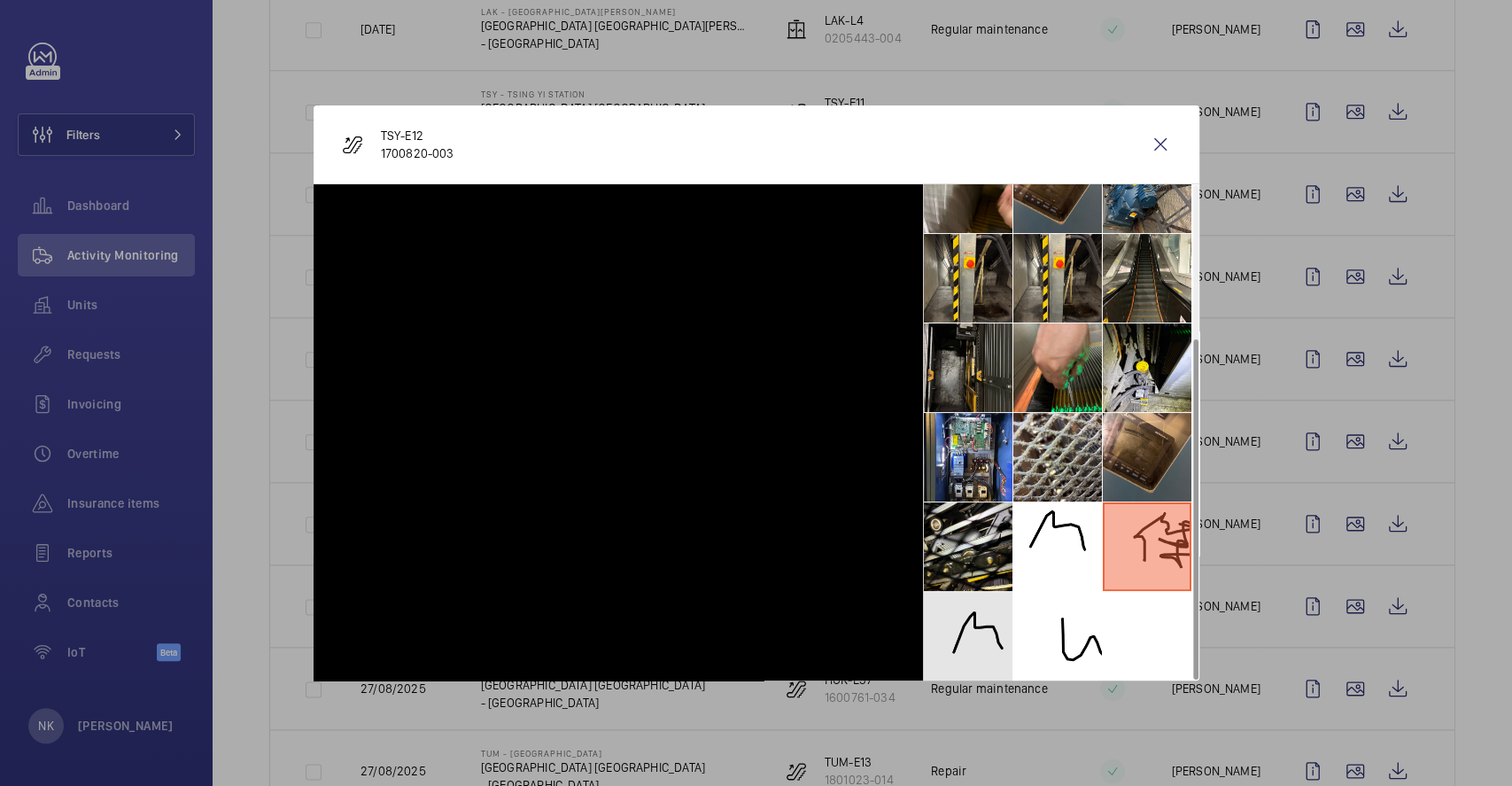
click at [993, 616] on li at bounding box center [968, 635] width 88 height 88
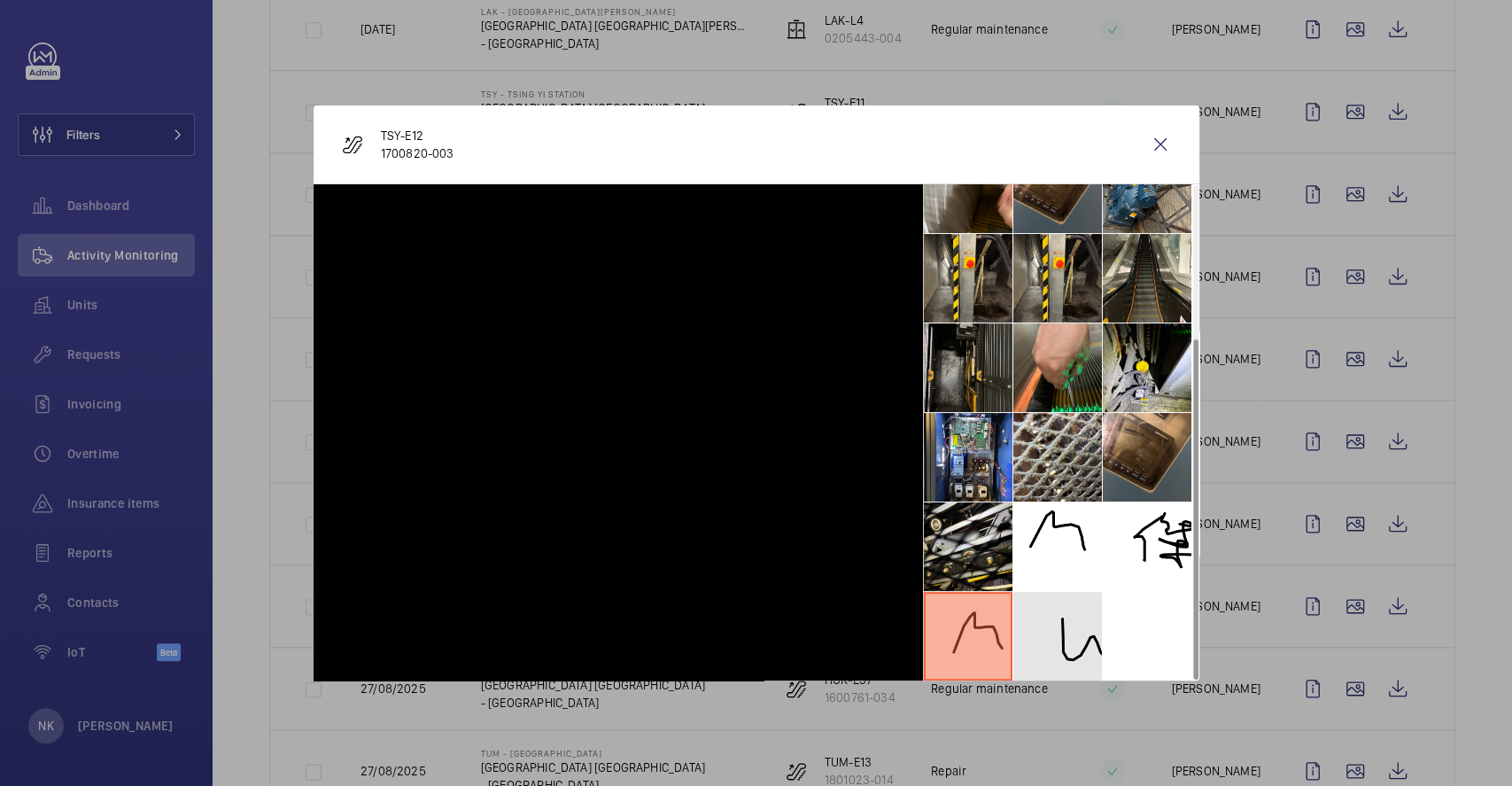
click at [1078, 625] on li at bounding box center [1057, 635] width 88 height 88
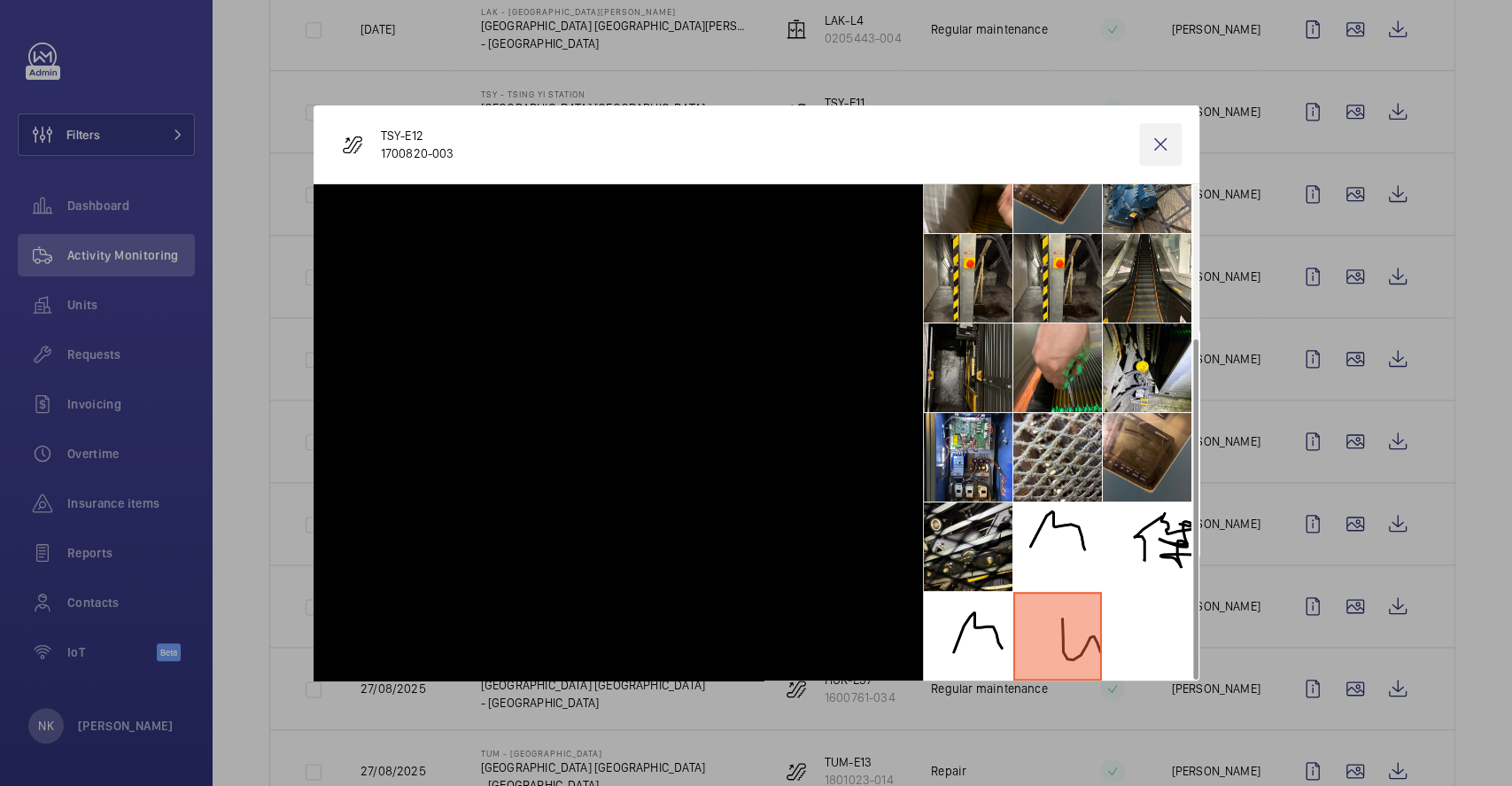
click at [1161, 148] on wm-front-icon-button at bounding box center [1161, 145] width 43 height 43
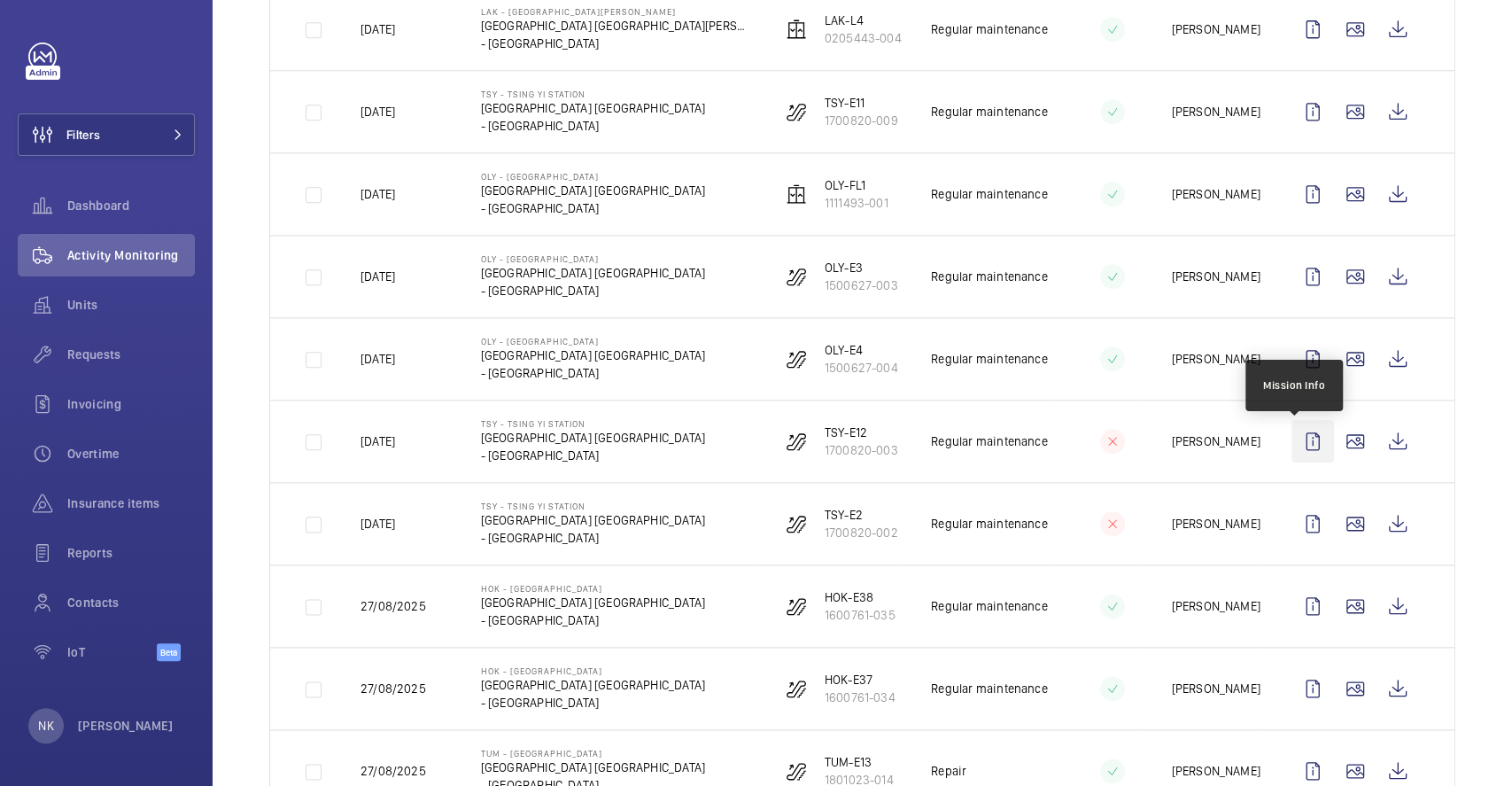
click at [1292, 448] on wm-front-icon-button at bounding box center [1313, 442] width 43 height 43
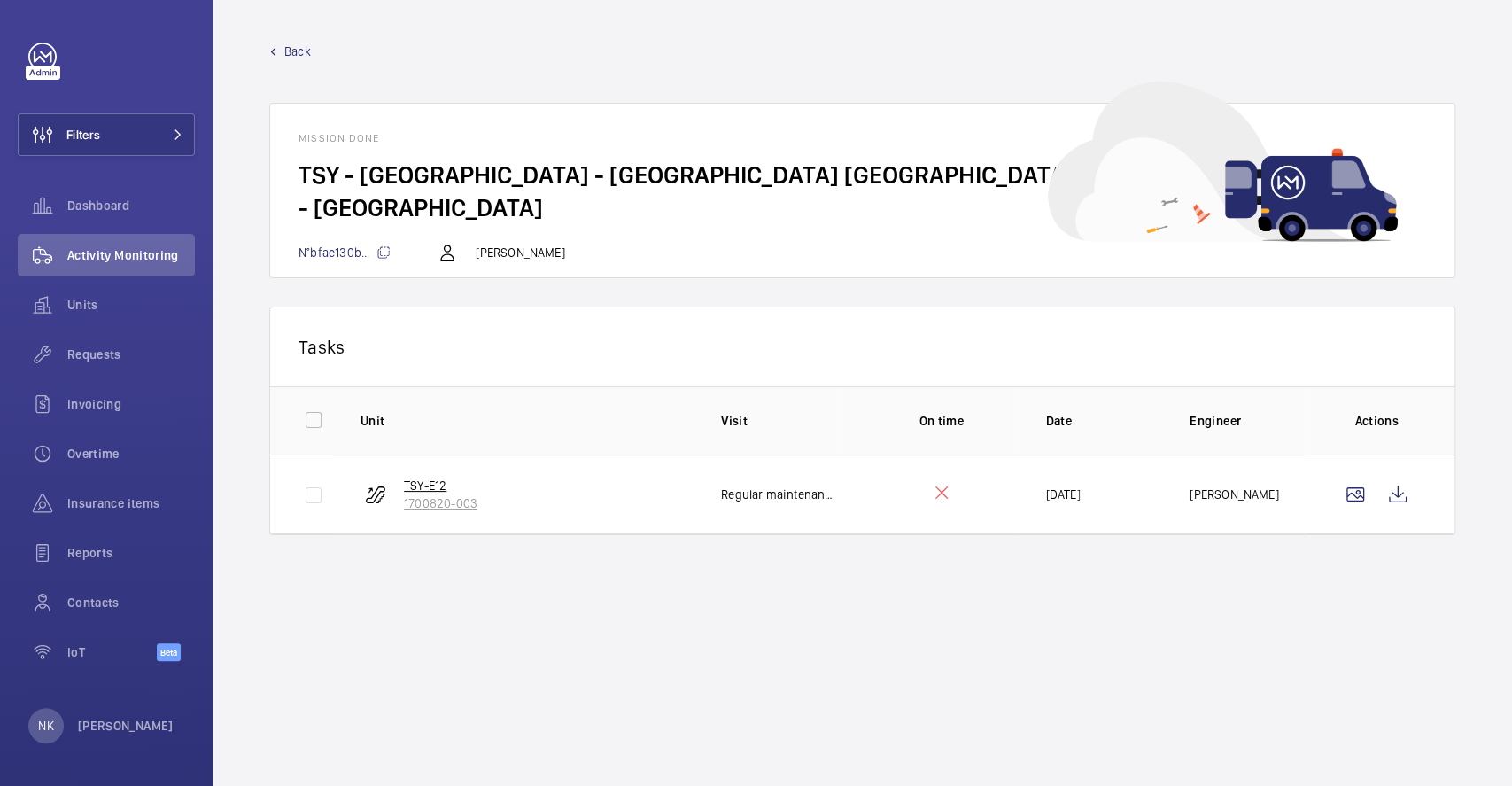
click at [412, 485] on p "TSY-E12" at bounding box center [441, 485] width 73 height 18
click at [292, 53] on span "Back" at bounding box center [298, 52] width 27 height 18
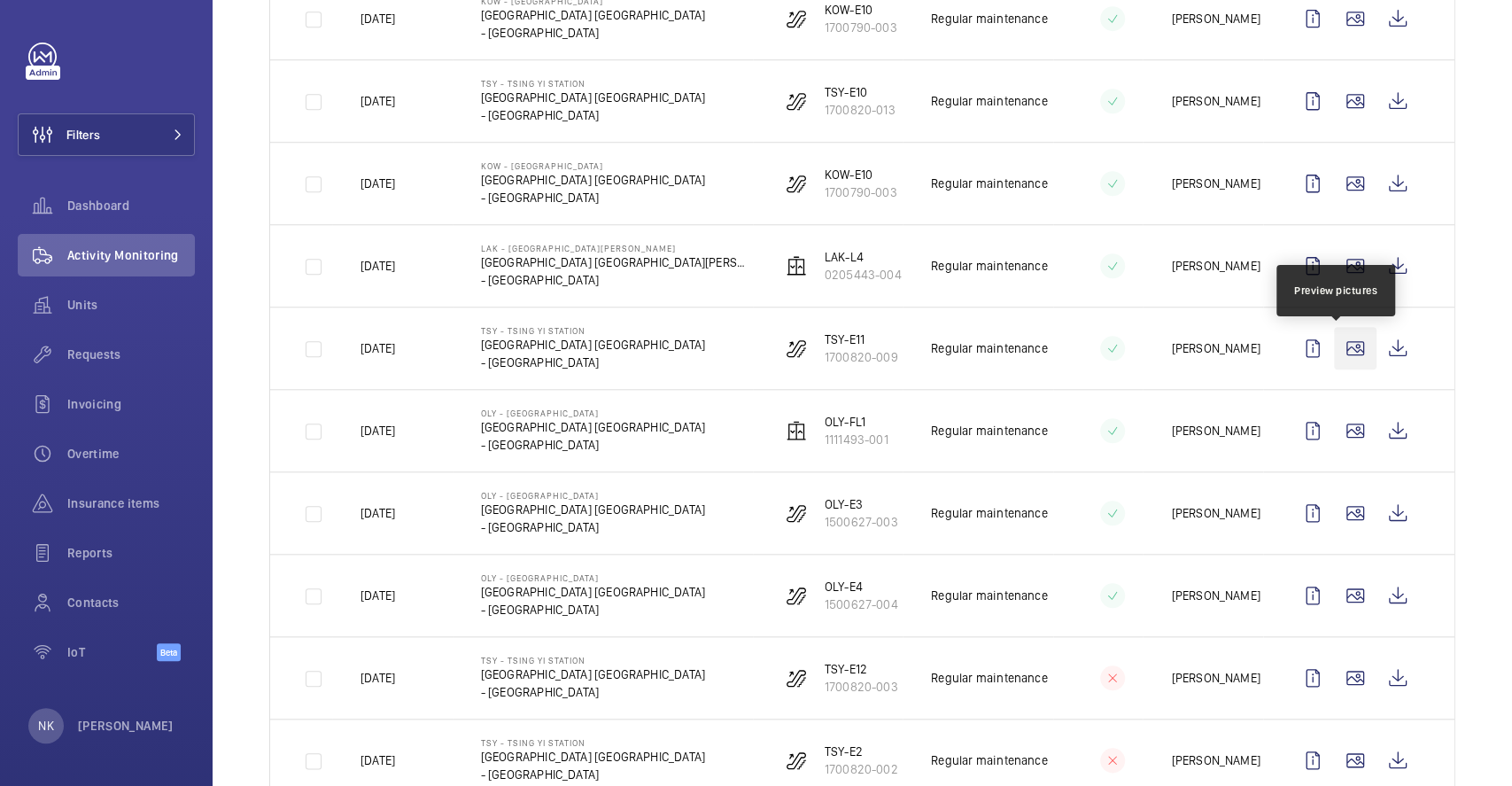
scroll to position [1181, 0]
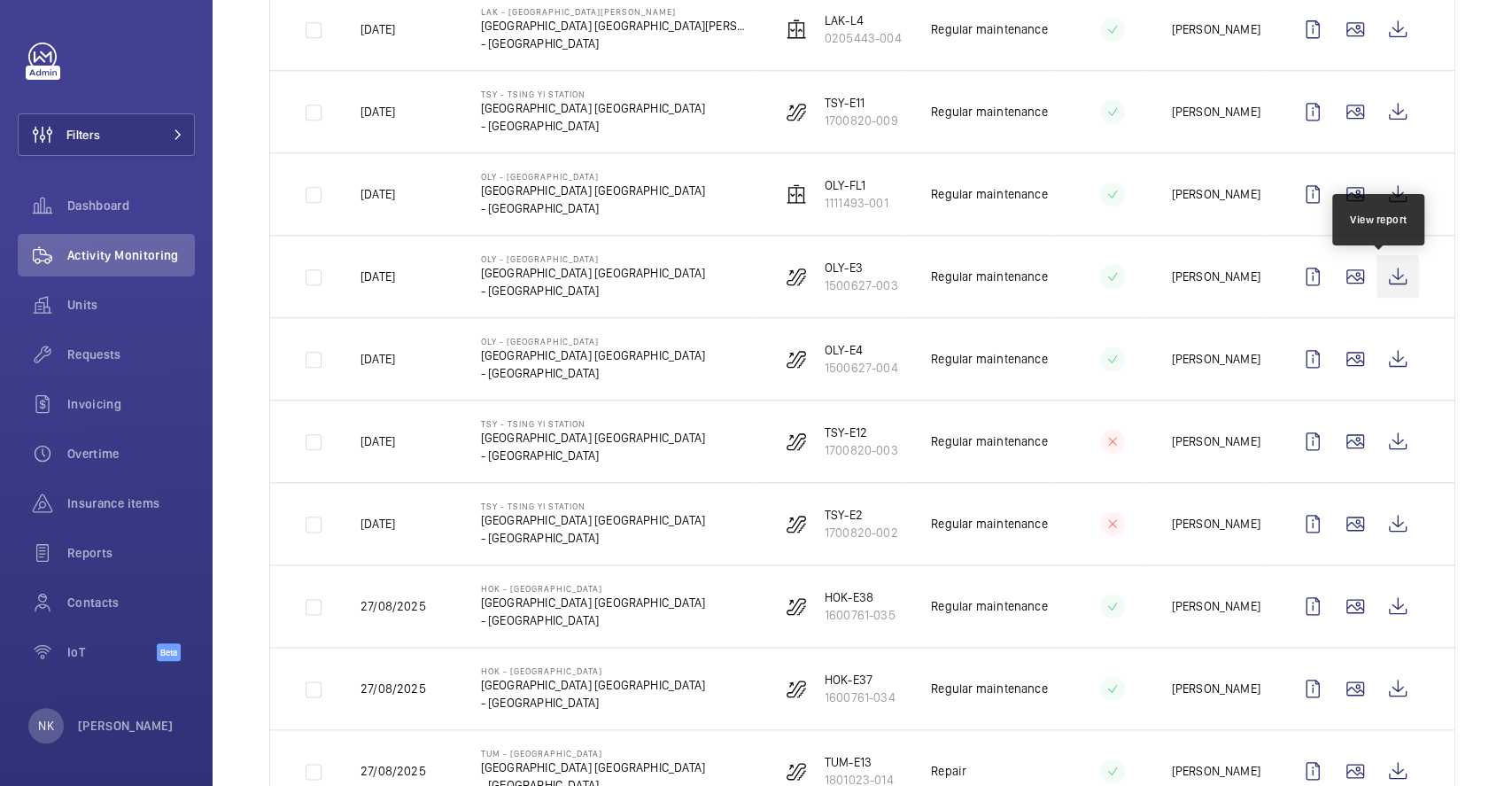
click at [1376, 280] on wm-front-icon-button at bounding box center [1398, 277] width 43 height 43
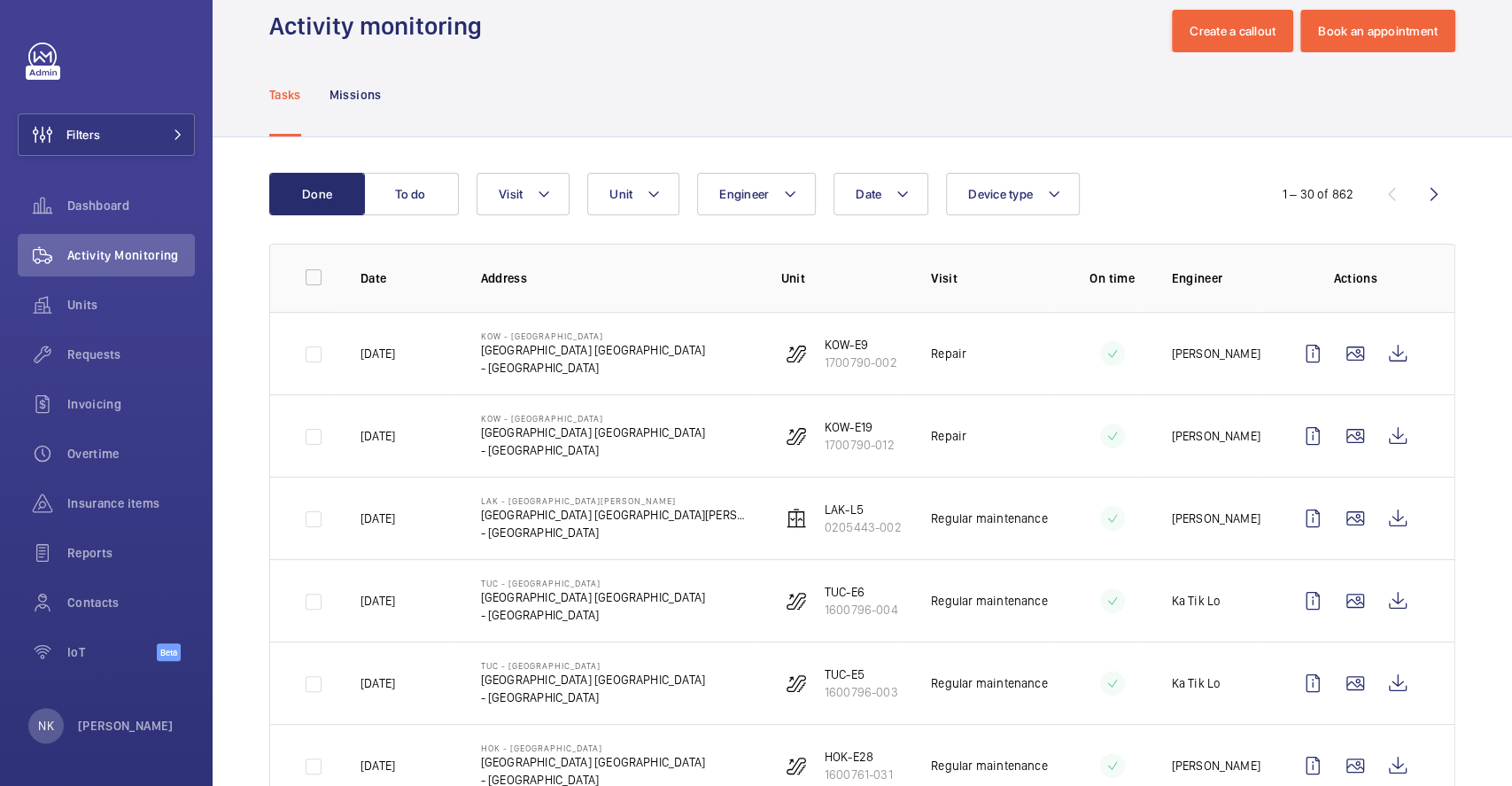
scroll to position [0, 0]
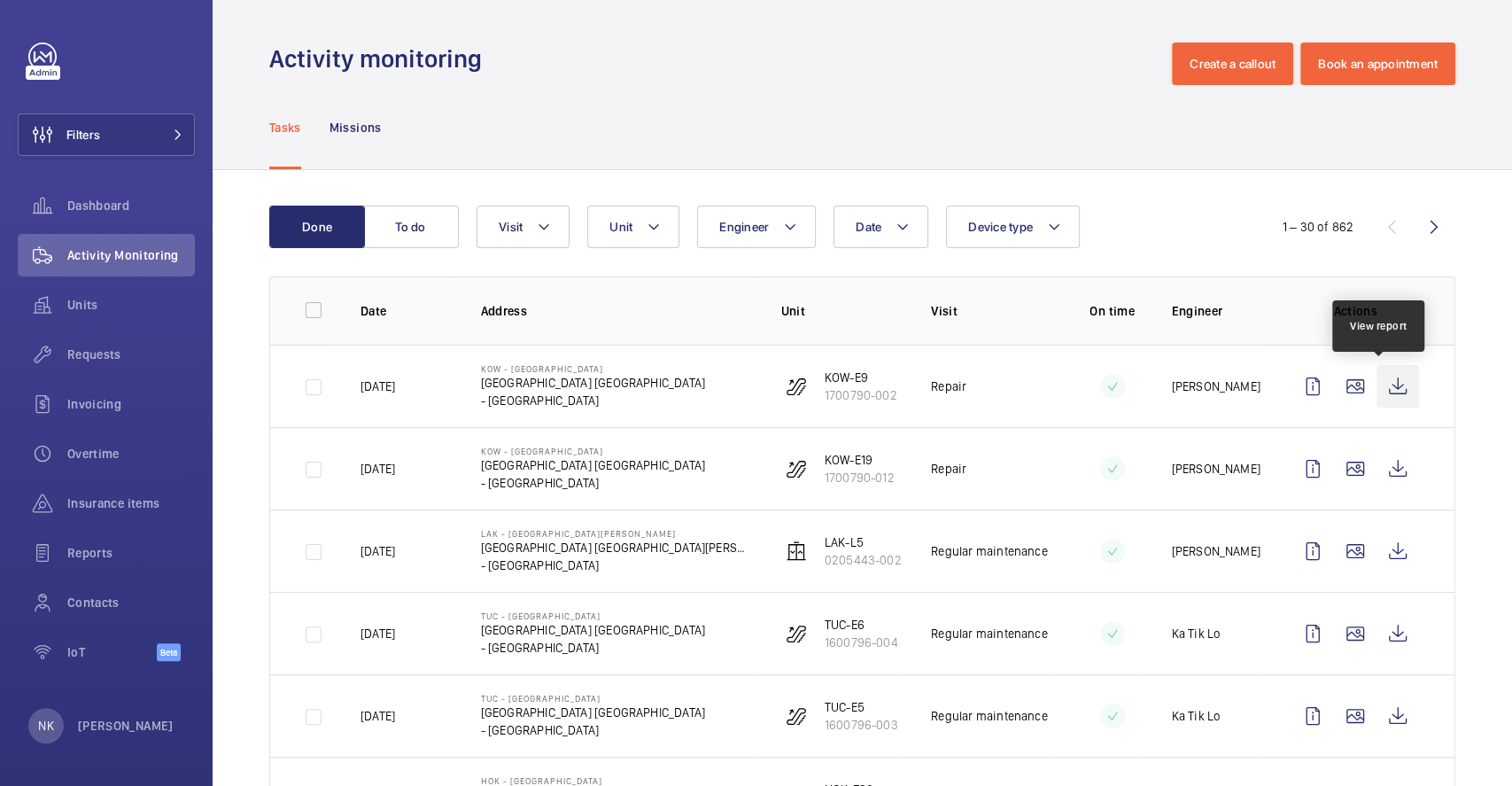
click at [1381, 389] on wm-front-icon-button at bounding box center [1398, 386] width 43 height 43
click at [660, 154] on div "Tasks Missions" at bounding box center [863, 127] width 1186 height 84
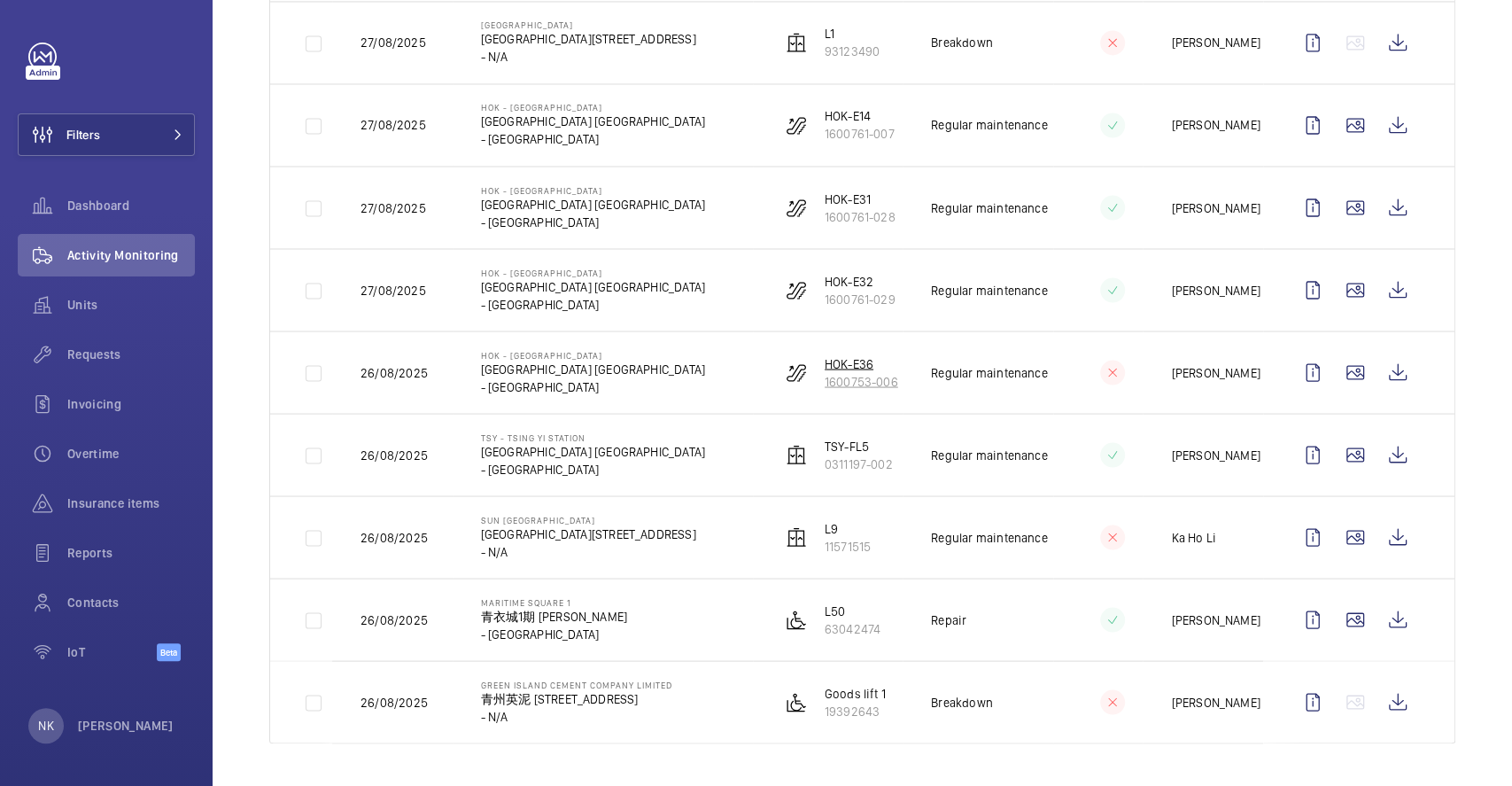
scroll to position [1965, 0]
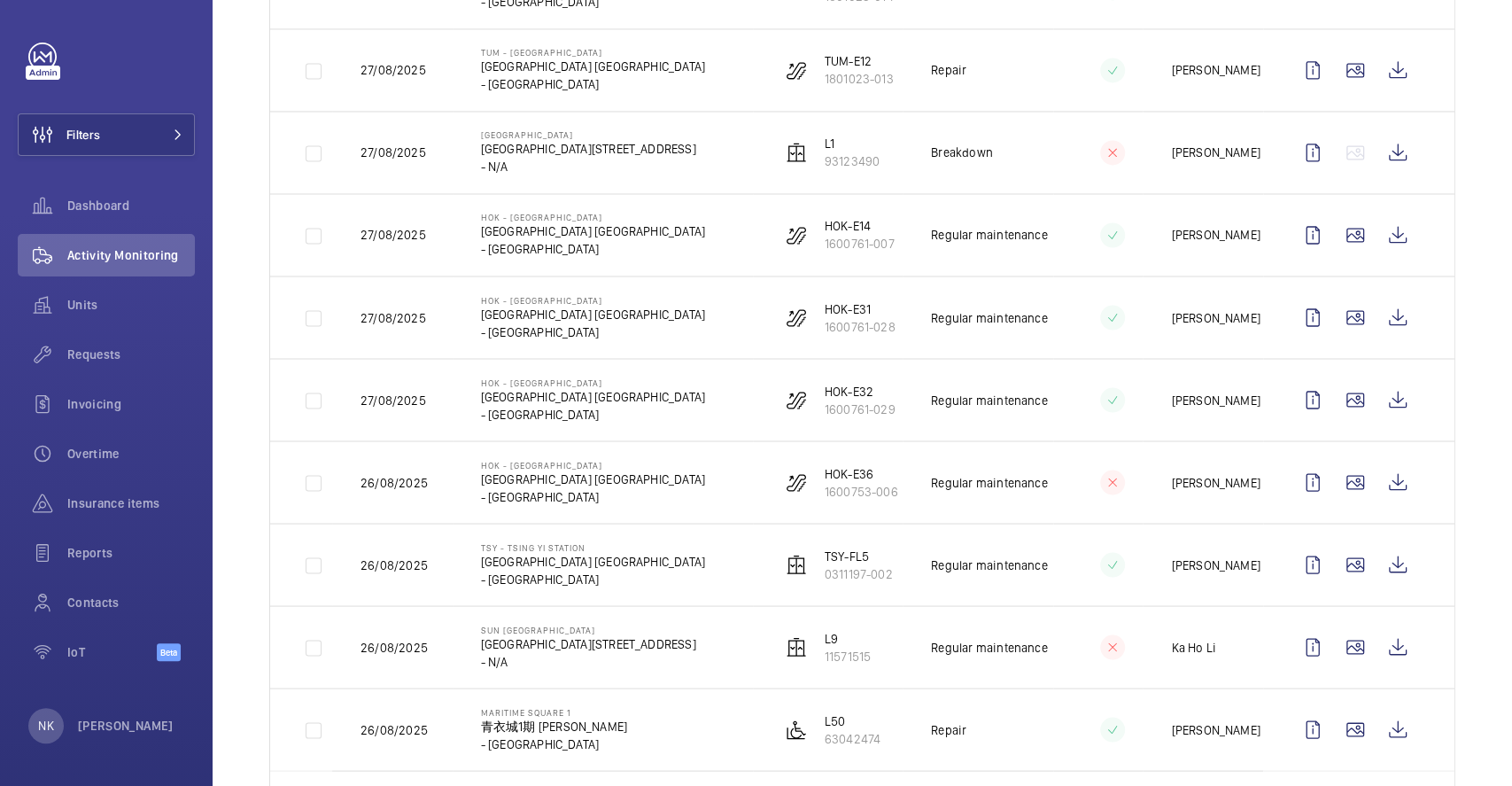
click at [730, 239] on td "HOK - [GEOGRAPHIC_DATA] [GEOGRAPHIC_DATA] [GEOGRAPHIC_DATA] - [GEOGRAPHIC_DATA]" at bounding box center [603, 235] width 301 height 82
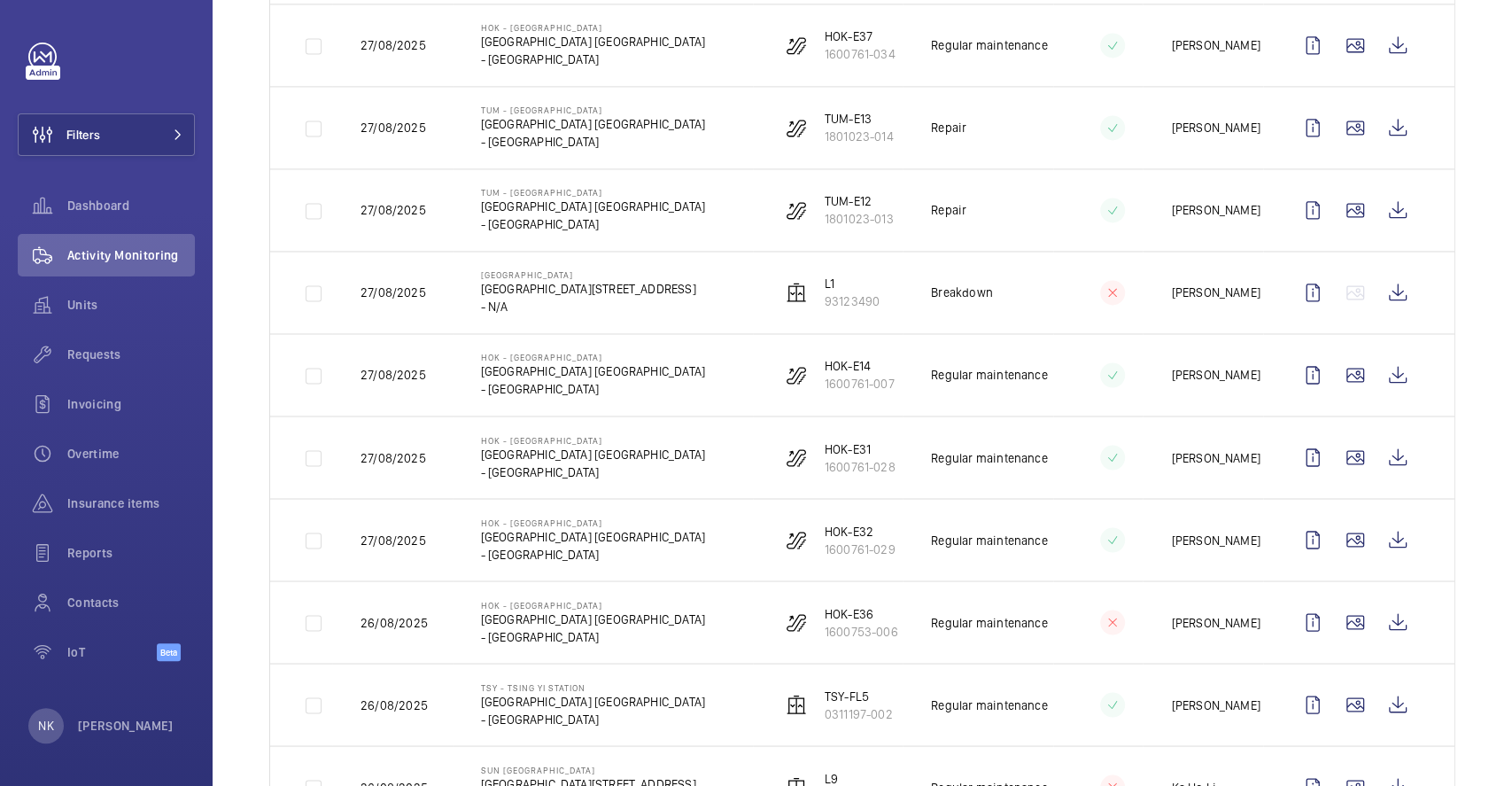
scroll to position [1847, 0]
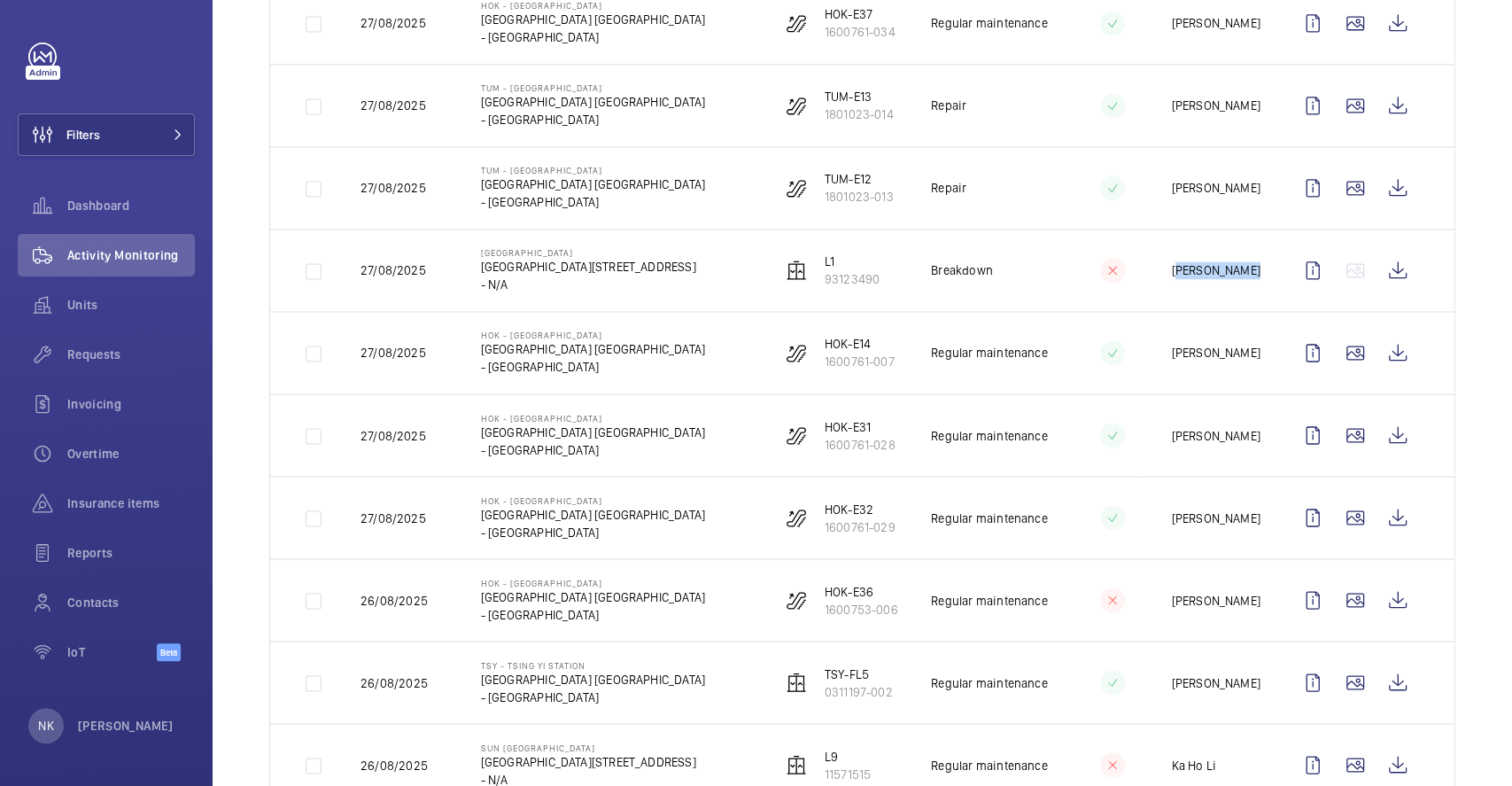
drag, startPoint x: 1143, startPoint y: 278, endPoint x: 1246, endPoint y: 276, distance: 103.0
click at [0, 0] on tr "[DATE] [GEOGRAPHIC_DATA][STREET_ADDRESS] 93123490 Breakdown [PERSON_NAME]" at bounding box center [0, 0] width 0 height 0
click at [1172, 250] on td "[PERSON_NAME]" at bounding box center [1202, 269] width 120 height 82
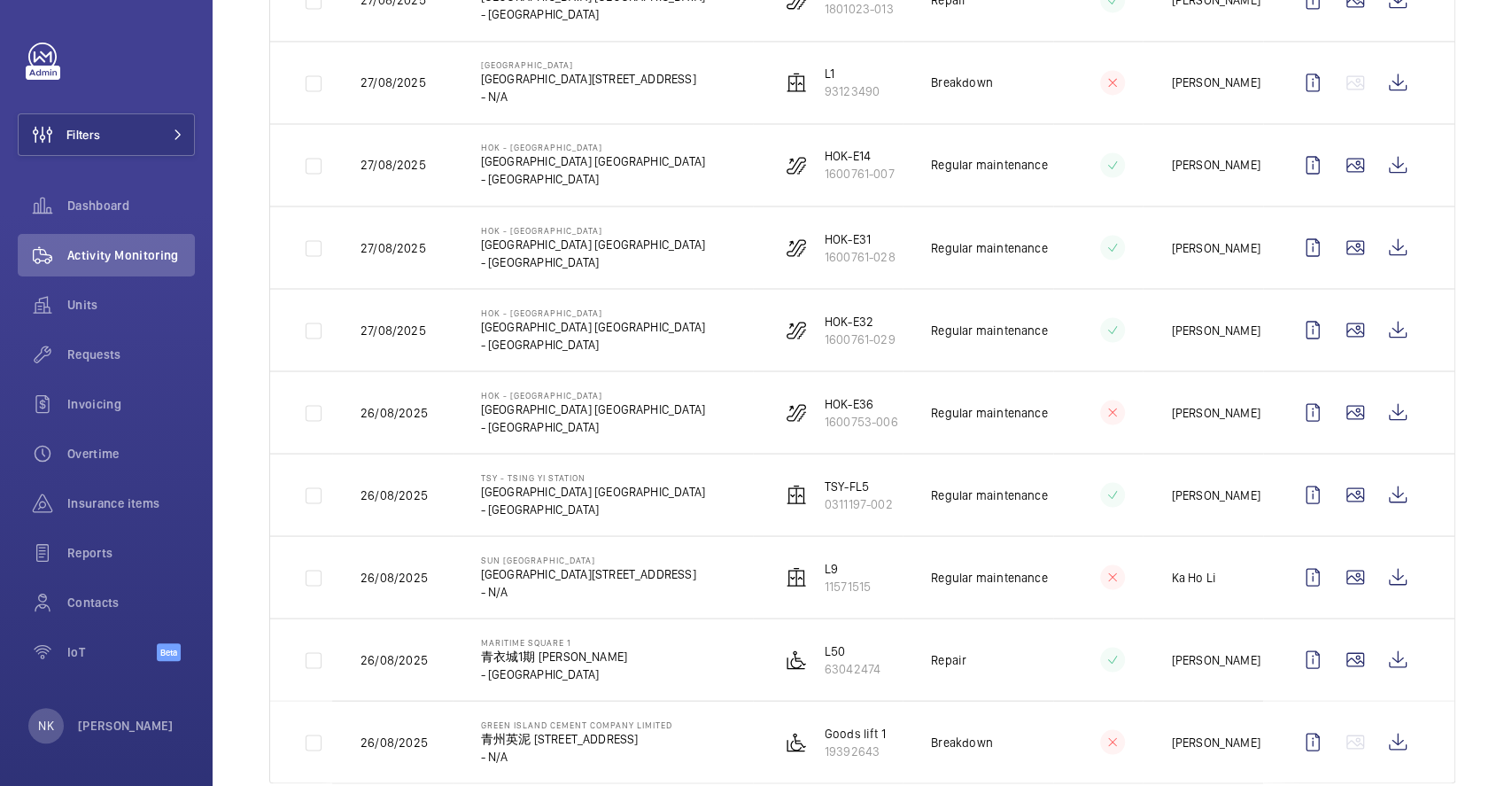
scroll to position [2083, 0]
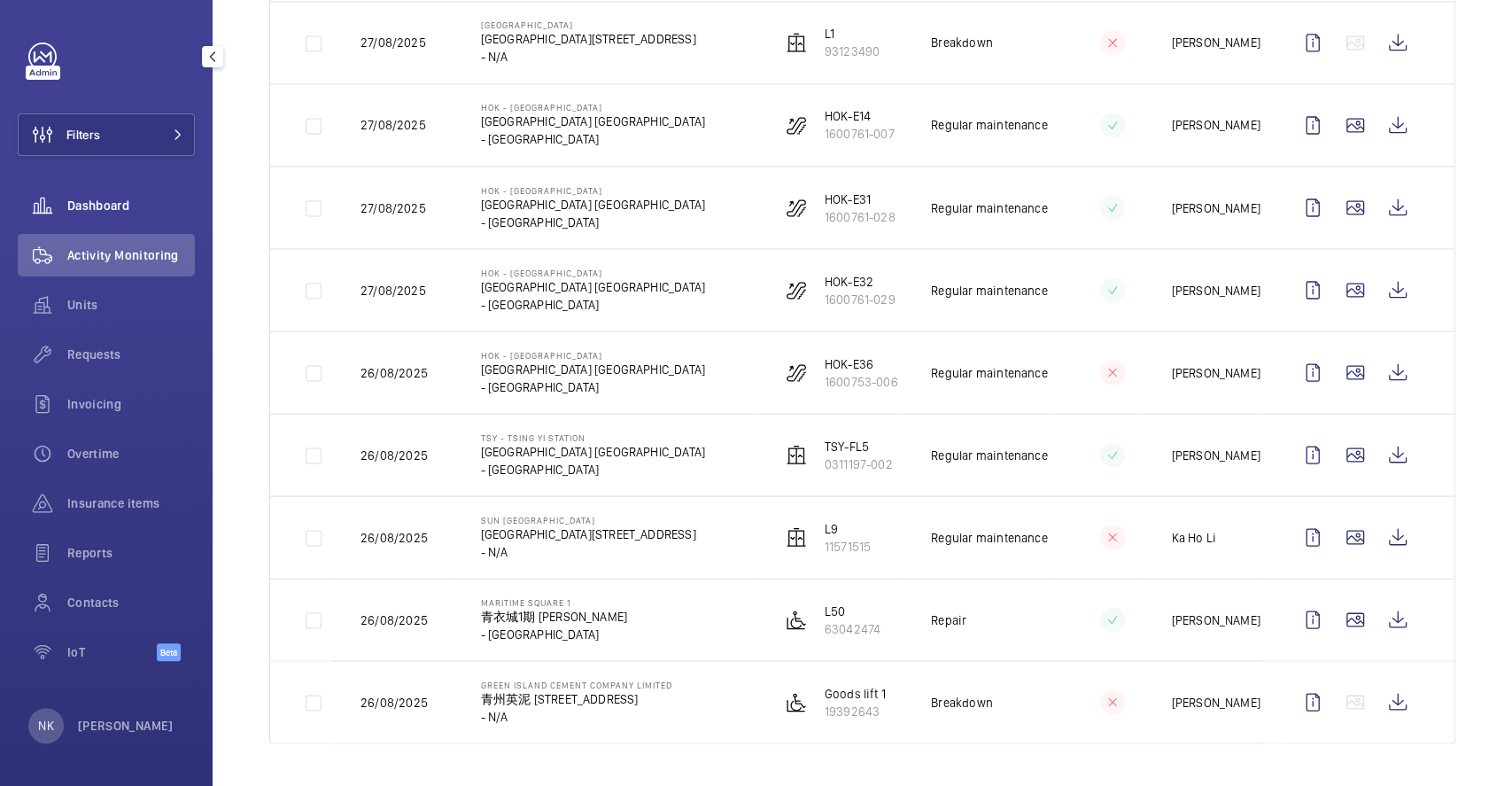
click at [88, 211] on span "Dashboard" at bounding box center [130, 205] width 128 height 18
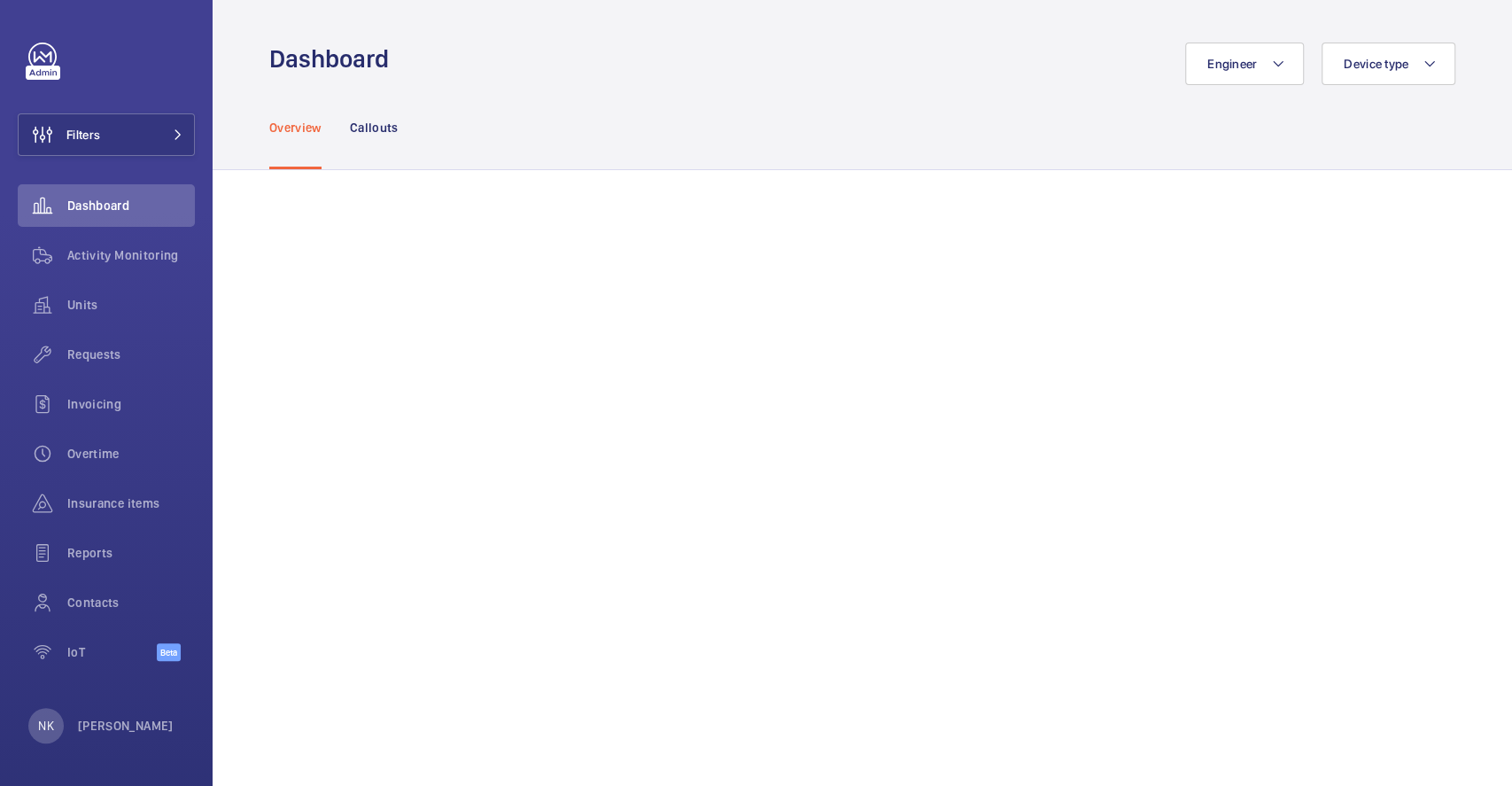
click at [753, 108] on div "Overview Callouts" at bounding box center [863, 127] width 1186 height 84
